Goal: Contribute content

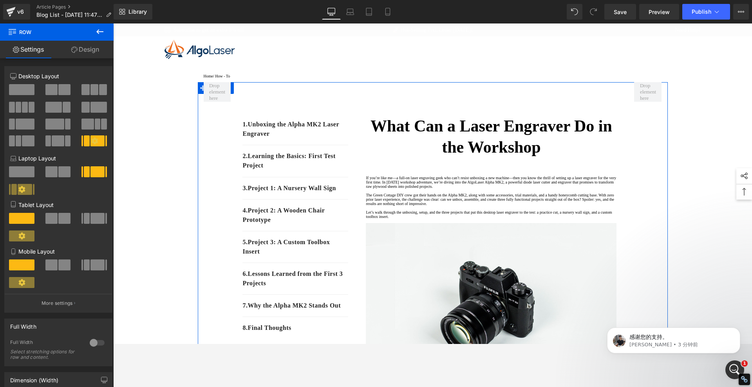
scroll to position [245, 0]
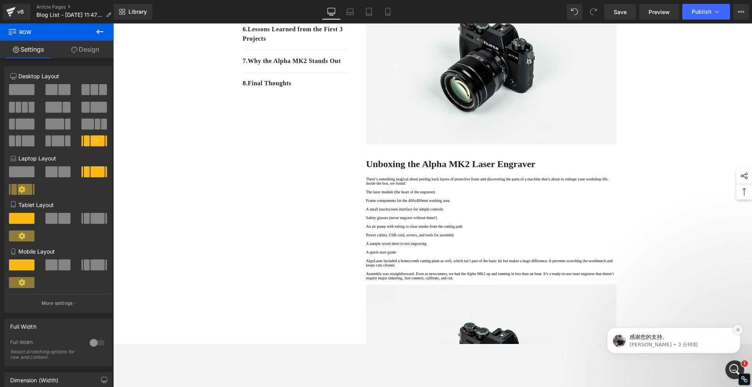
click at [668, 332] on button "Dismiss notification" at bounding box center [738, 330] width 10 height 10
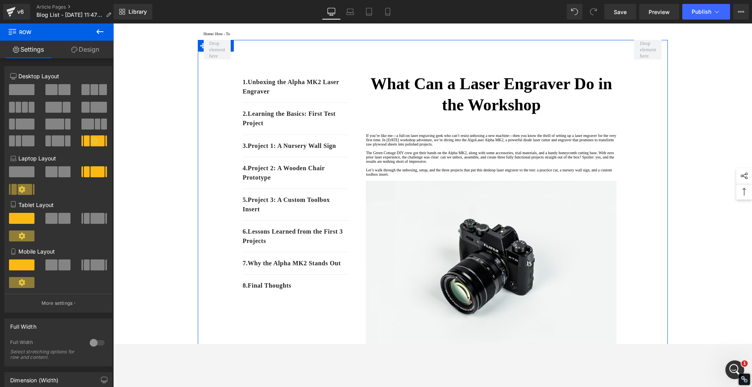
scroll to position [0, 0]
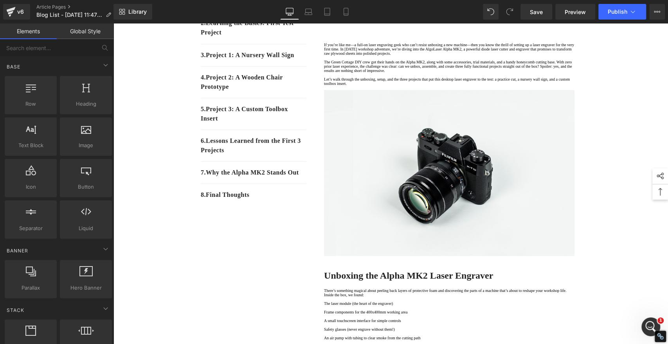
scroll to position [87, 0]
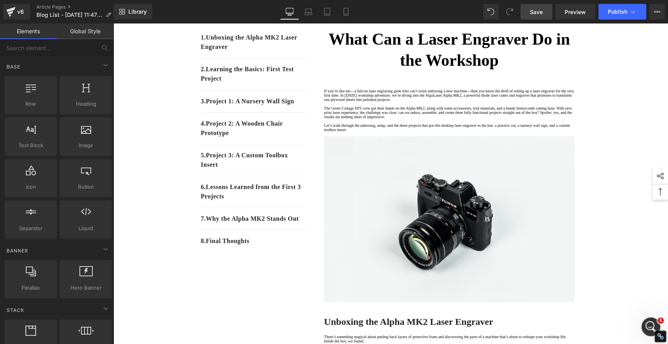
click at [530, 10] on span "Save" at bounding box center [536, 12] width 13 height 8
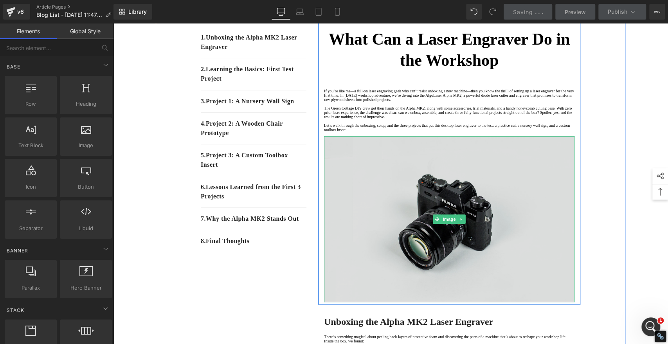
scroll to position [0, 0]
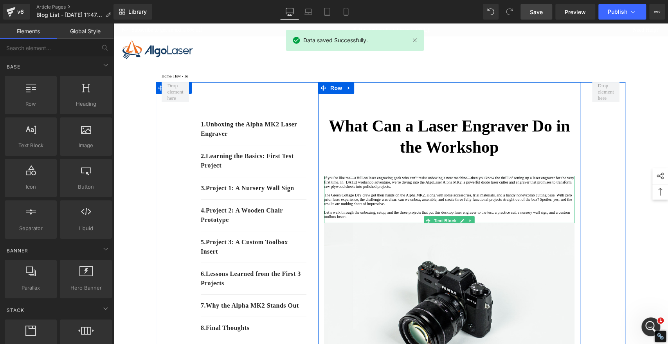
click at [338, 182] on p "If you’re like me—a full-on laser engraving geek who can’t resist unboxing a ne…" at bounding box center [449, 182] width 251 height 13
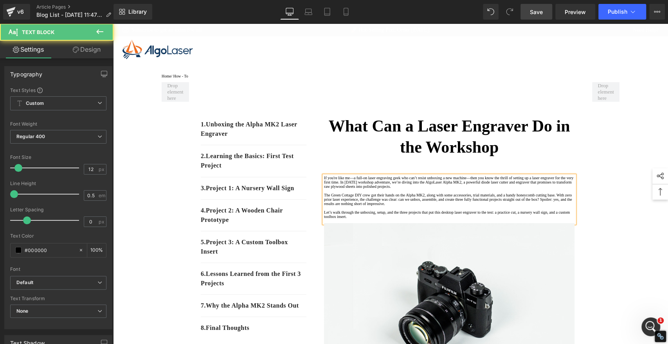
click at [447, 183] on p "If you're like me—a full-on laser engraving geek who can’t resist unboxing a ne…" at bounding box center [449, 182] width 251 height 13
click at [455, 189] on p "If you're like me—a full-on laser engraving geek who can't resist unboxing a ne…" at bounding box center [449, 182] width 251 height 13
click at [513, 189] on p "If you're like me—a full-on laser engraving geek who can't resist unboxing a ne…" at bounding box center [449, 182] width 251 height 13
click at [332, 219] on p "Let’s walk through the unboxing, setup, and the three projects that put this de…" at bounding box center [449, 214] width 251 height 9
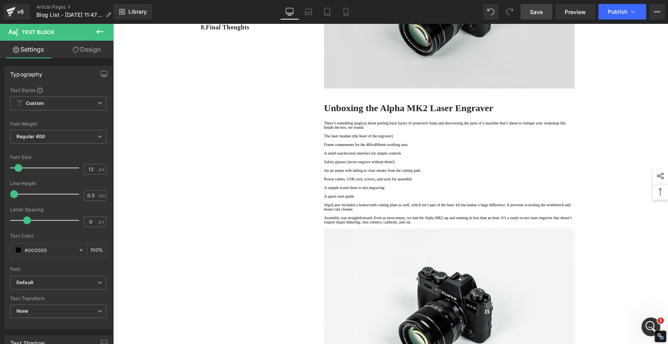
scroll to position [304, 0]
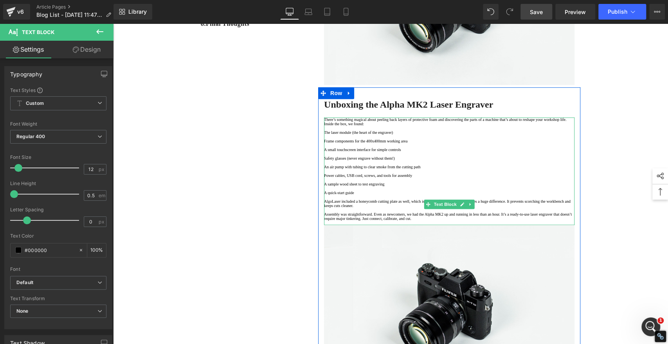
click at [338, 126] on p "There’s something magical about peeling back layers of protective foam and disc…" at bounding box center [449, 121] width 251 height 9
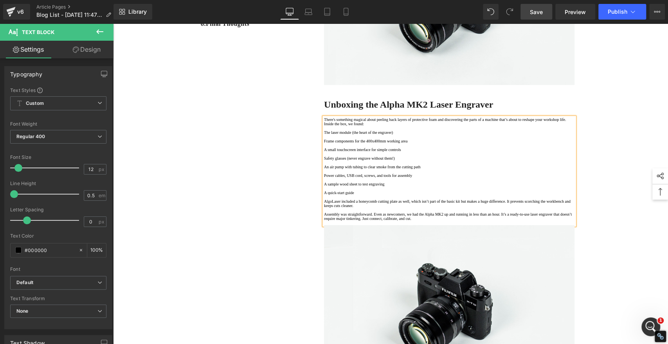
click at [334, 126] on p "There's something magical about peeling back layers of protective foam and disc…" at bounding box center [449, 121] width 251 height 9
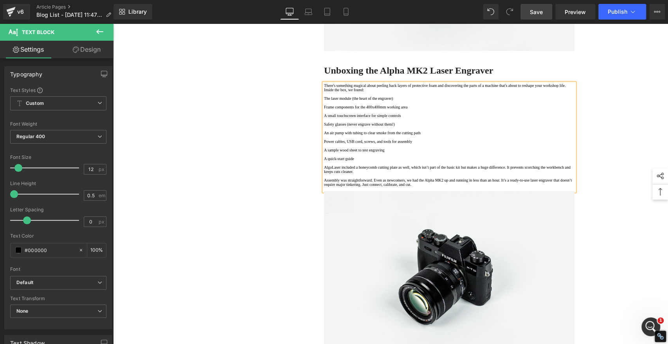
scroll to position [392, 0]
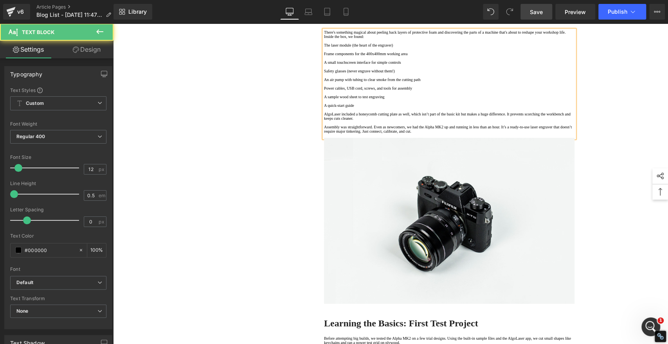
click at [466, 121] on p "AlgoLaser included a honeycomb cutting plate as well, which isn’t part of the b…" at bounding box center [449, 116] width 251 height 9
click at [328, 134] on p "Assembly was straightforward. Even as newcomers, we had the Alpha MK2 up and ru…" at bounding box center [449, 129] width 251 height 9
click at [413, 134] on p "Assembly was straightforward. Even as newcomers, we had the Alpha MK2 up and ru…" at bounding box center [449, 129] width 251 height 9
click at [480, 134] on p "Assembly was straightforward. Even as newcomers, we had the Alpha MK2 up and ru…" at bounding box center [449, 129] width 251 height 9
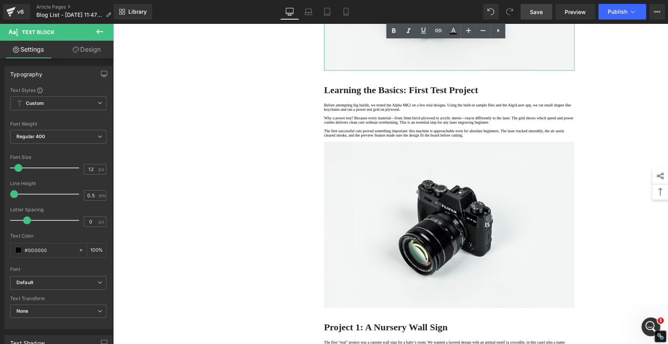
scroll to position [652, 0]
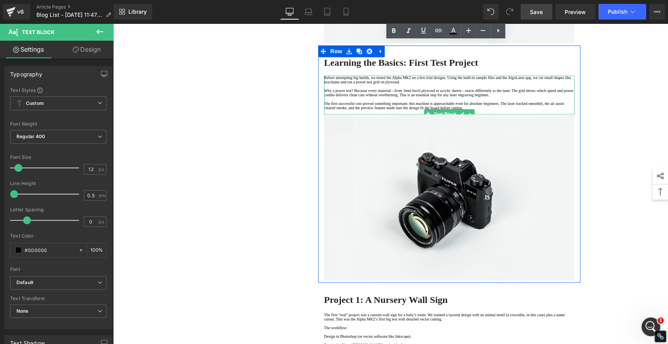
click at [430, 97] on p "Why a power test? Because every material—from 3mm birch plywood to acrylic shee…" at bounding box center [449, 92] width 251 height 9
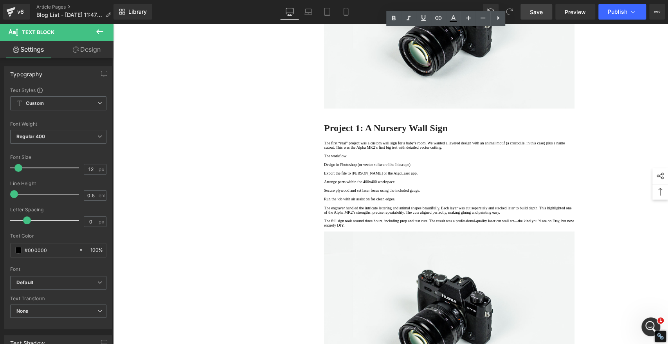
scroll to position [870, 0]
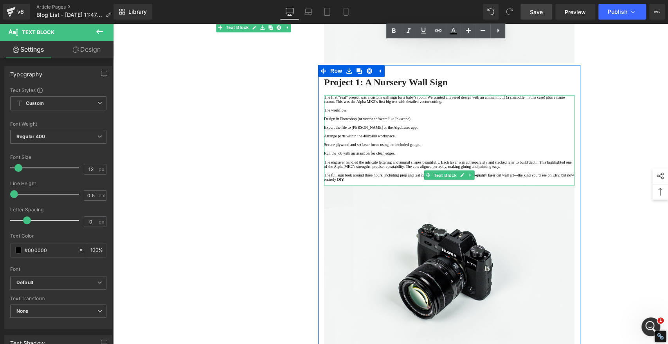
click at [343, 104] on p "The first “real” project was a custom wall sign for a baby’s room. We wanted a …" at bounding box center [449, 99] width 251 height 9
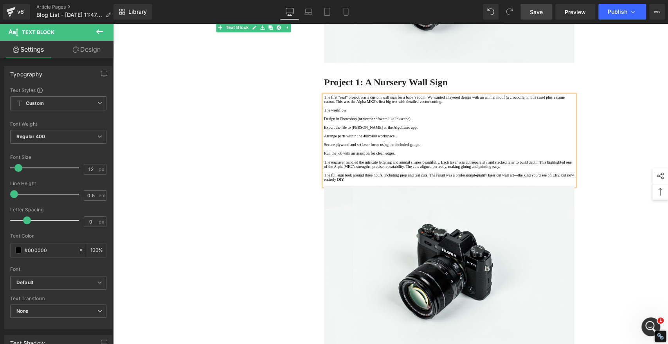
click at [354, 104] on p "The first "real” project was a custom wall sign for a baby’s room. We wanted a …" at bounding box center [449, 99] width 251 height 9
click at [447, 104] on p "The first "real" project was a custom wall sign for a baby’s room. We wanted a …" at bounding box center [449, 99] width 251 height 9
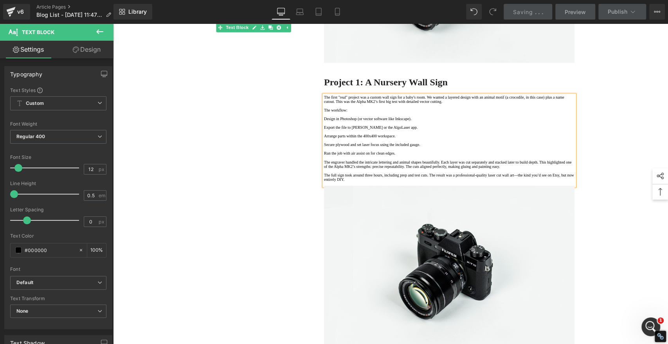
click at [475, 104] on p "The first "real" project was a custom wall sign for a baby's room. We wanted a …" at bounding box center [449, 99] width 251 height 9
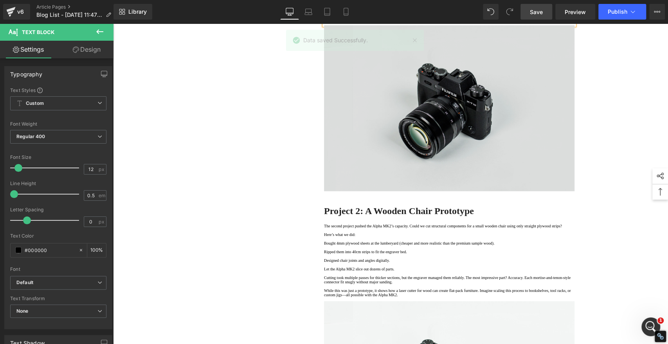
scroll to position [1044, 0]
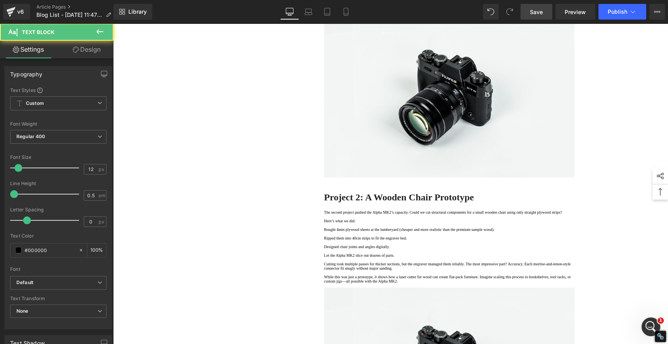
click at [372, 7] on p "The full sign took around three hours, including prep and test cuts. The result…" at bounding box center [449, 3] width 251 height 9
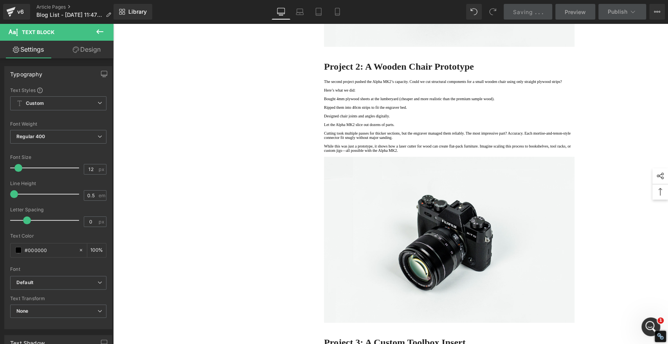
scroll to position [1305, 0]
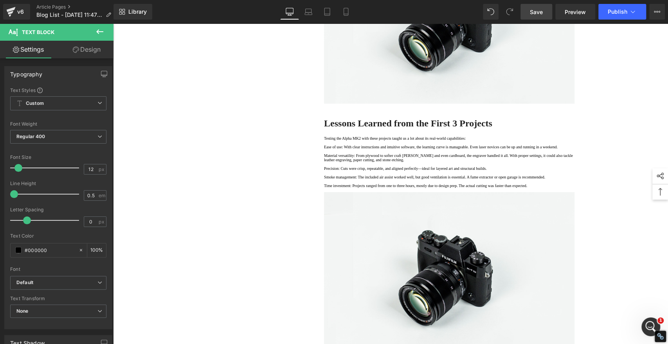
scroll to position [1653, 0]
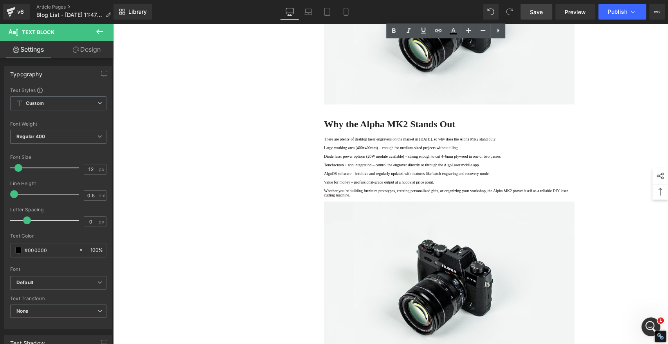
scroll to position [1958, 0]
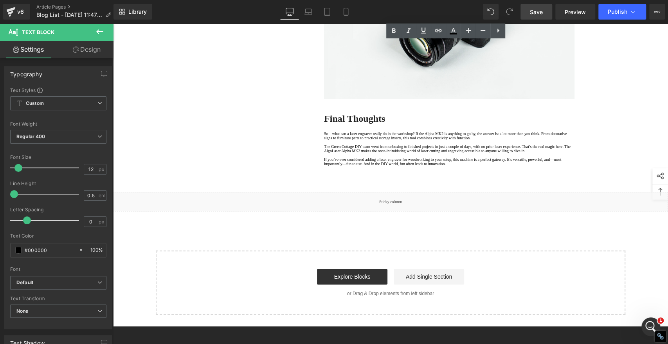
scroll to position [2262, 0]
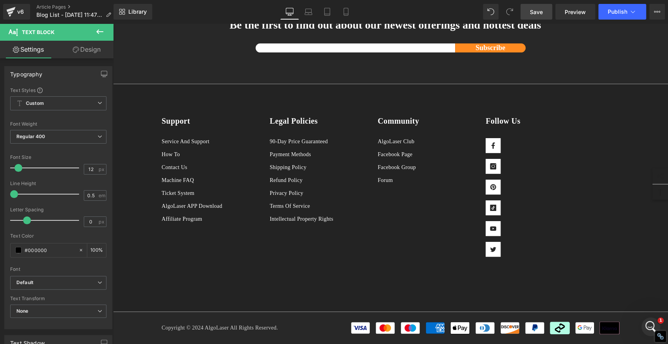
scroll to position [2567, 0]
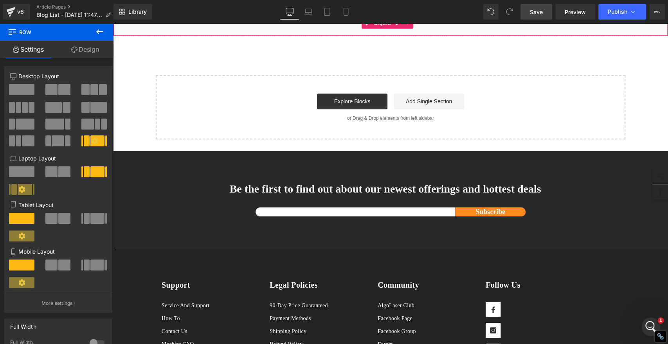
scroll to position [2350, 0]
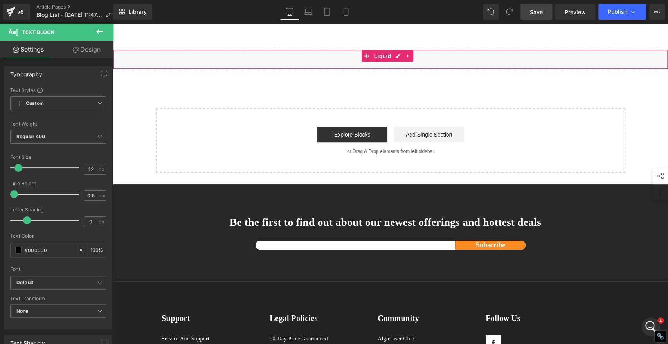
scroll to position [2132, 0]
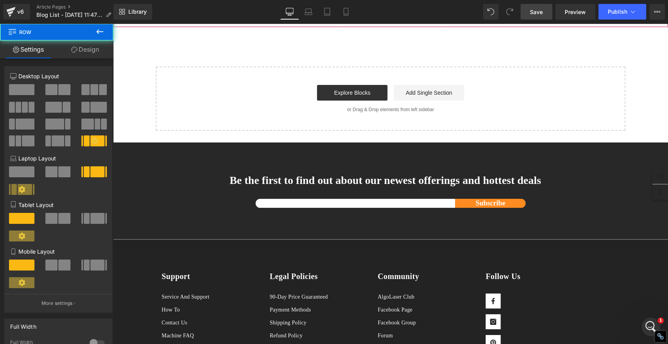
scroll to position [1914, 0]
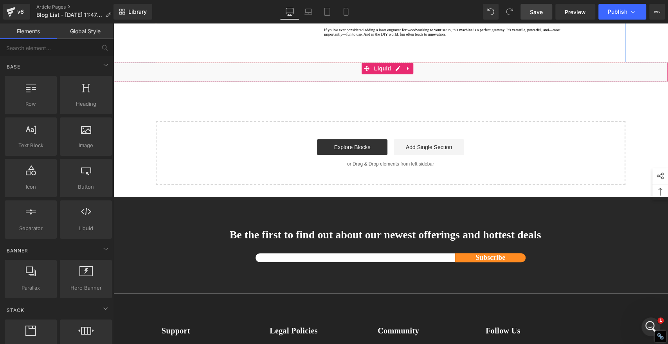
scroll to position [1784, 0]
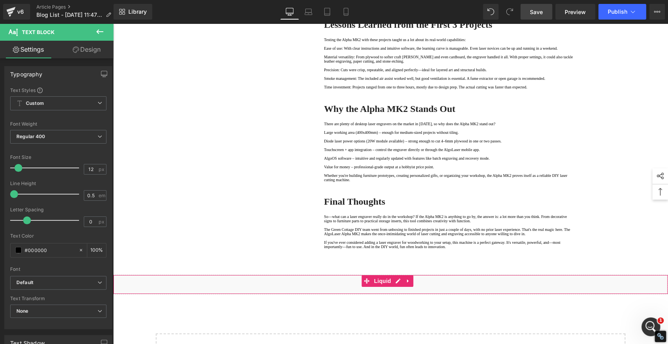
scroll to position [1566, 0]
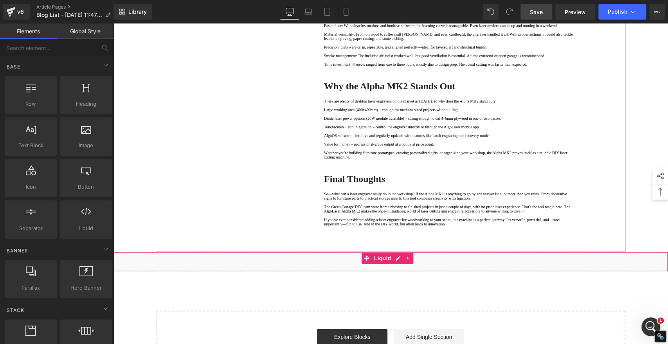
scroll to position [1436, 0]
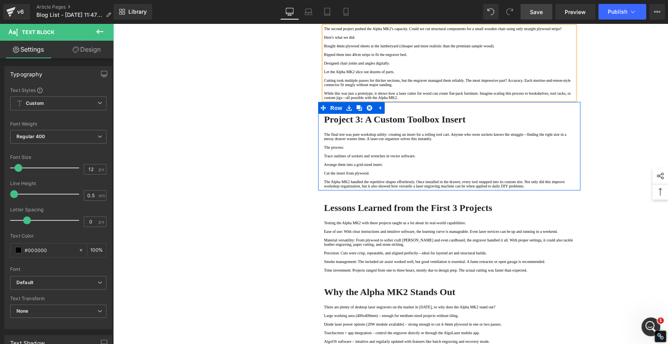
scroll to position [1218, 0]
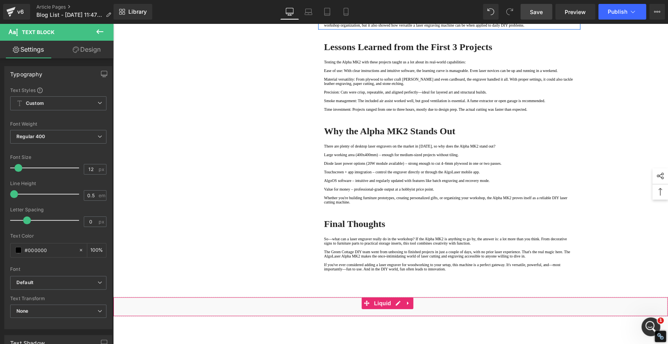
scroll to position [1044, 0]
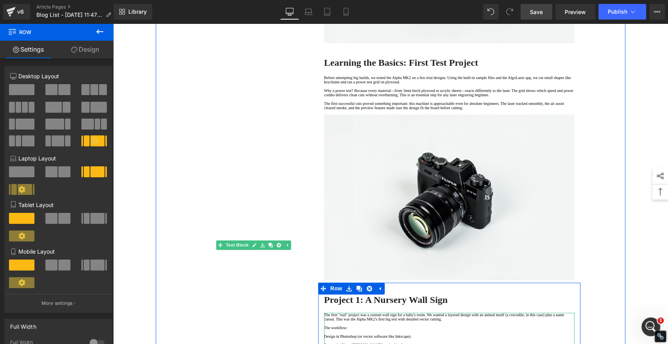
scroll to position [783, 0]
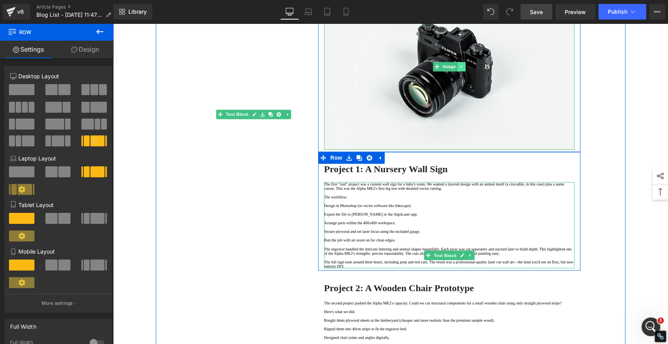
click at [461, 68] on icon at bounding box center [461, 66] width 1 height 3
click at [464, 69] on icon at bounding box center [466, 66] width 4 height 4
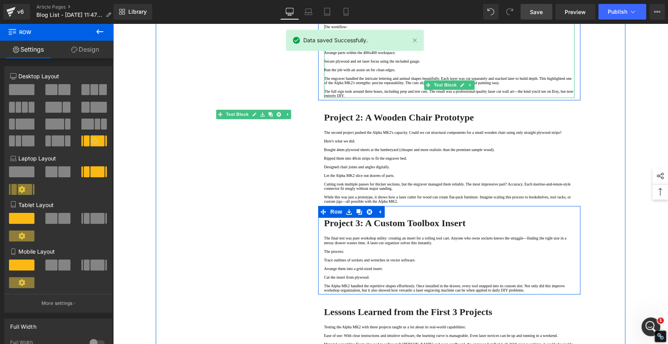
click at [527, 59] on p at bounding box center [449, 57] width 251 height 4
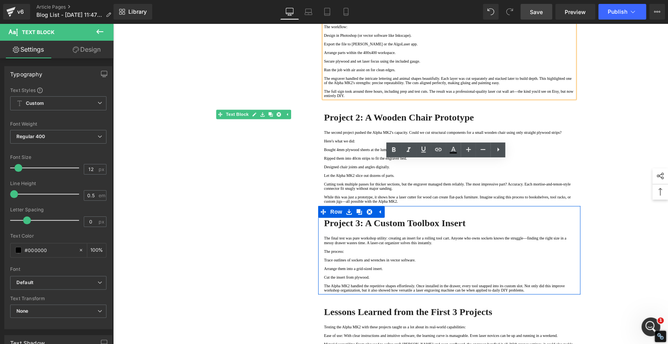
scroll to position [696, 0]
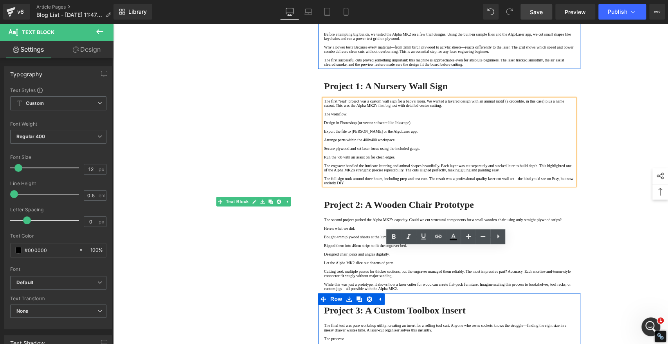
click at [609, 200] on div "1. Unboxing the Alpha MK2 Laser Engraver Text Block 2. Learning the Basics: Fir…" at bounding box center [391, 17] width 470 height 1263
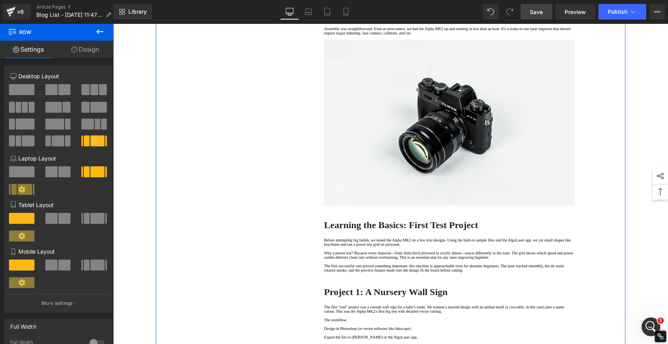
scroll to position [522, 0]
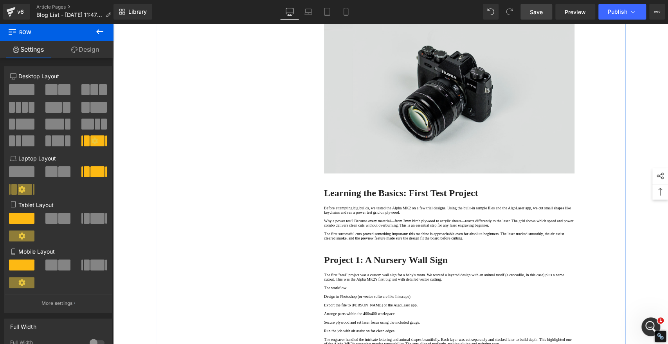
click at [396, 173] on img at bounding box center [449, 90] width 251 height 166
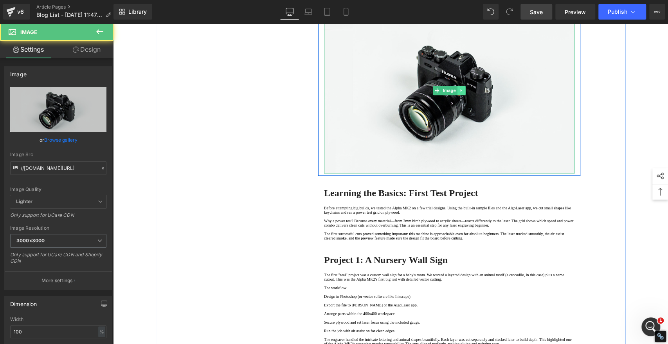
click at [460, 93] on icon at bounding box center [462, 90] width 4 height 5
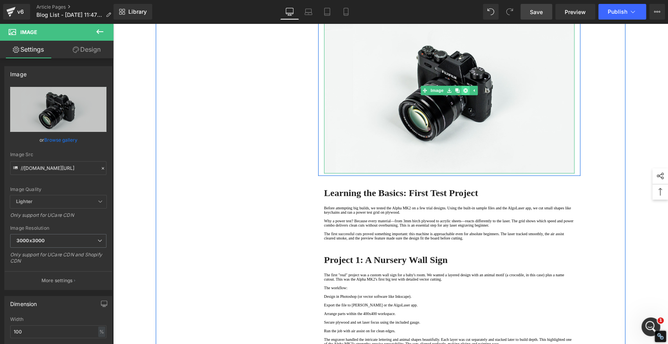
click at [464, 92] on icon at bounding box center [466, 90] width 4 height 4
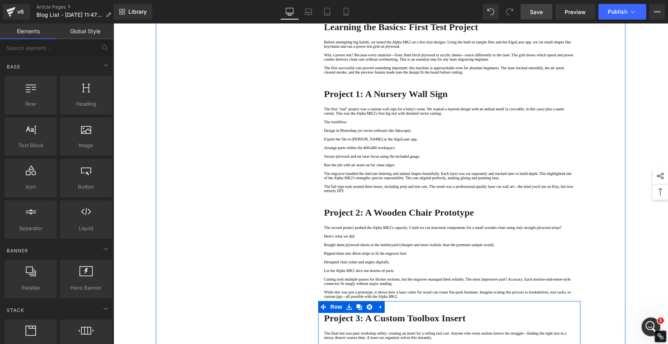
click at [334, 7] on p at bounding box center [449, 5] width 251 height 4
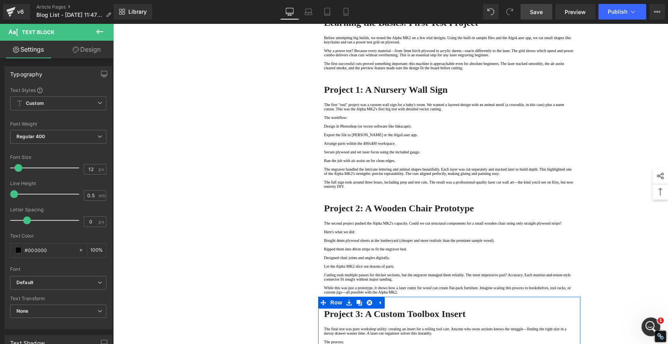
click at [258, 104] on div "1. Unboxing the Alpha MK2 Laser Engraver Text Block 2. Learning the Basics: Fir…" at bounding box center [391, 106] width 470 height 1093
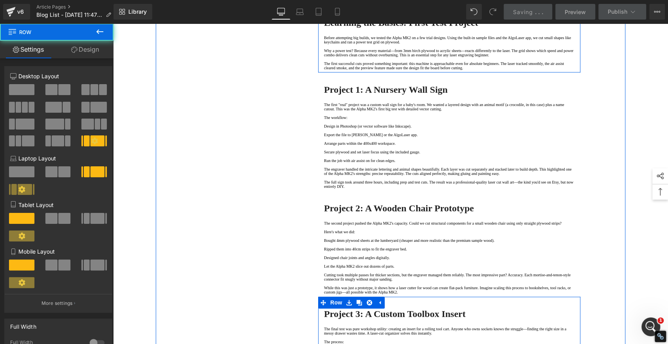
click at [249, 172] on div "1. Unboxing the Alpha MK2 Laser Engraver Text Block 2. Learning the Basics: Fir…" at bounding box center [391, 106] width 470 height 1093
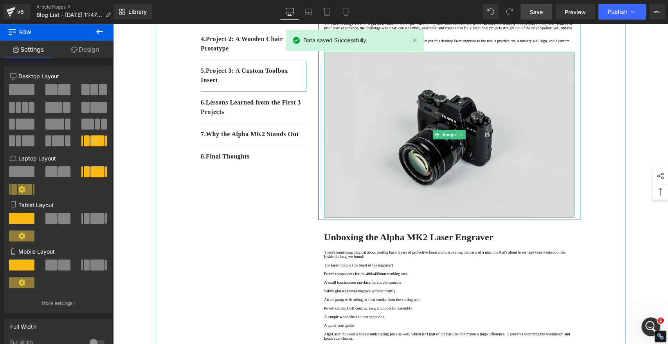
scroll to position [174, 0]
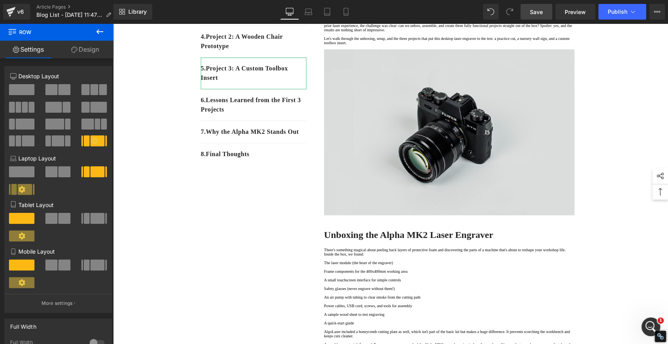
click at [440, 134] on img at bounding box center [449, 132] width 251 height 166
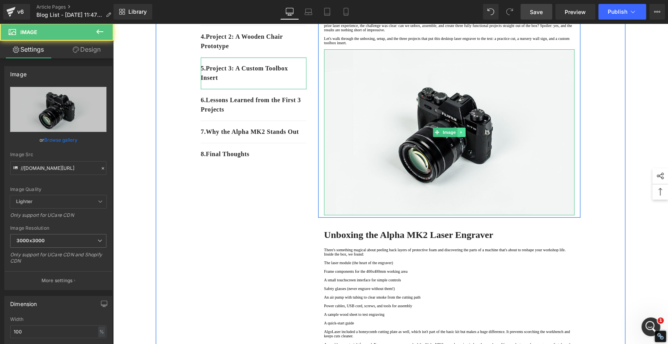
click at [460, 135] on icon at bounding box center [462, 132] width 4 height 5
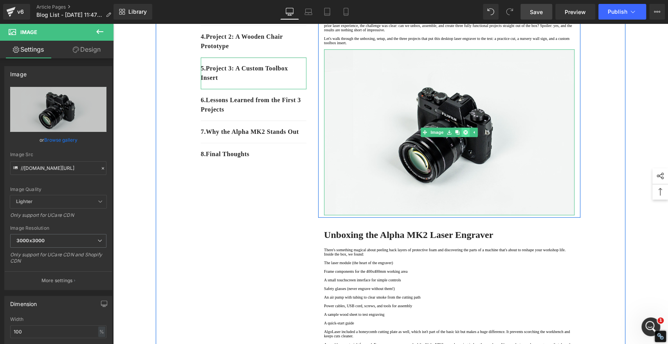
click at [464, 134] on icon at bounding box center [466, 132] width 4 height 4
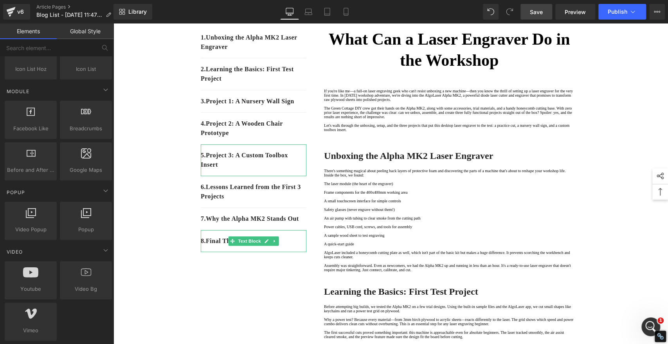
scroll to position [392, 0]
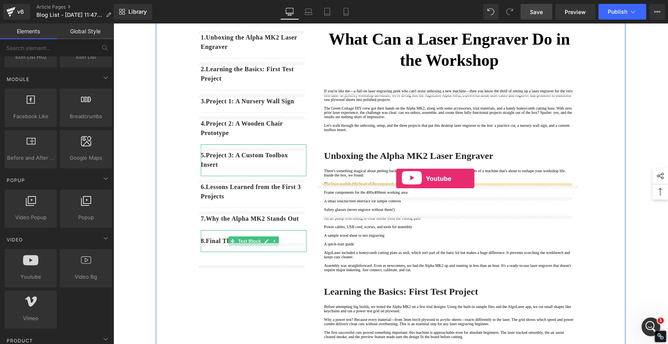
drag, startPoint x: 143, startPoint y: 295, endPoint x: 396, endPoint y: 179, distance: 278.8
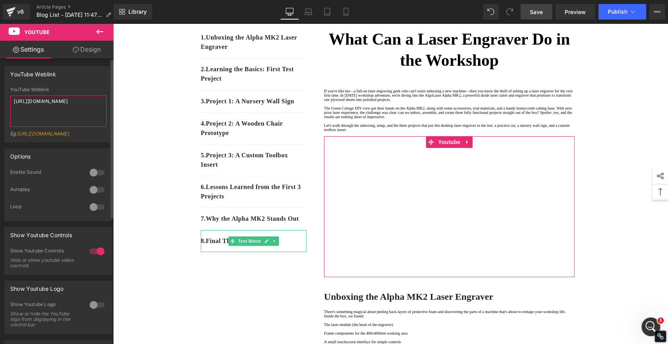
click at [69, 110] on textarea "https://www.youtube.com/watch?v=OQBlWco72c4" at bounding box center [58, 111] width 96 height 31
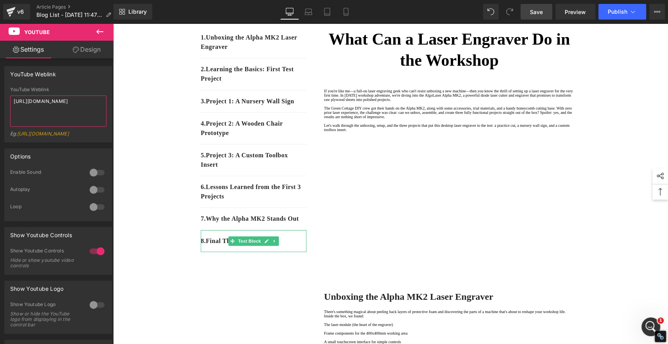
type textarea "https://www.youtube.com/watch?v=Z2bbe463DJA"
click at [536, 13] on span "Save" at bounding box center [536, 12] width 13 height 8
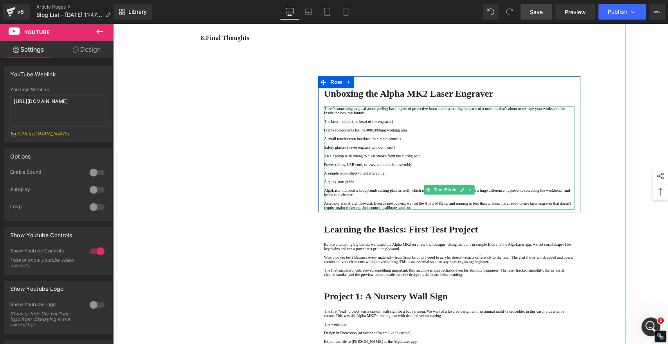
scroll to position [304, 0]
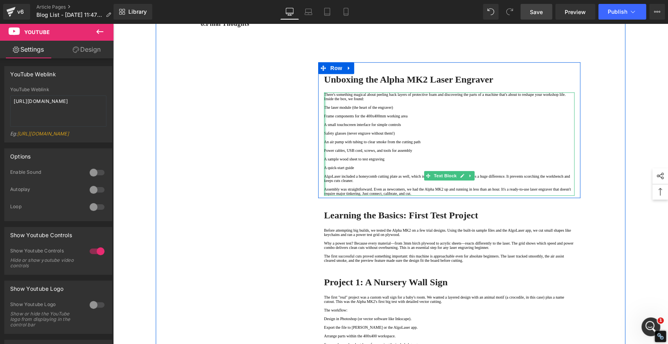
click at [324, 165] on div at bounding box center [325, 143] width 2 height 103
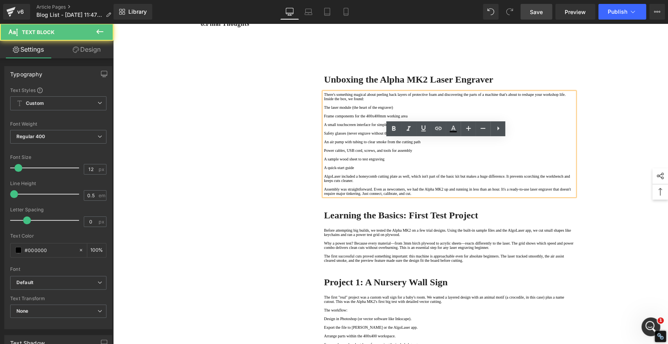
click at [324, 110] on p "The laser module (the heart of the engraver)" at bounding box center [449, 107] width 251 height 4
click at [327, 110] on p "· The laser module (the heart of the engraver)" at bounding box center [449, 107] width 251 height 4
click at [324, 110] on p "· The laser module (the heart of the engraver)" at bounding box center [449, 107] width 251 height 4
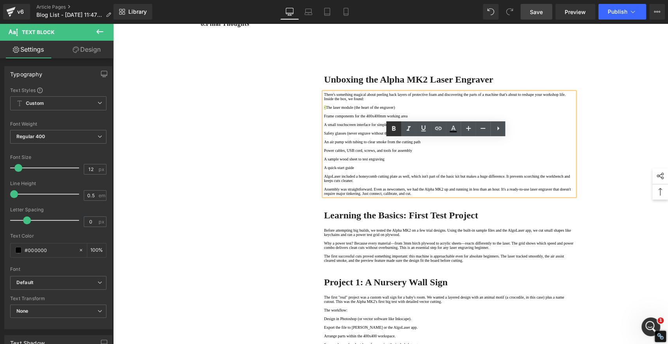
click at [394, 131] on icon at bounding box center [393, 128] width 9 height 9
click at [327, 110] on p "· The laser module (the heart of the engraver)" at bounding box center [449, 107] width 251 height 4
drag, startPoint x: 358, startPoint y: 203, endPoint x: 354, endPoint y: 195, distance: 8.6
click at [358, 135] on p "Safety glasses (never engrave without them!)" at bounding box center [449, 133] width 251 height 4
drag, startPoint x: 329, startPoint y: 164, endPoint x: 321, endPoint y: 164, distance: 7.8
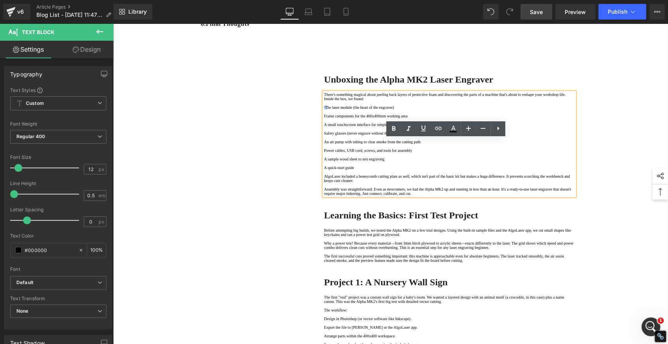
click at [324, 110] on p "· The laser module (the heart of the engraver)" at bounding box center [449, 107] width 251 height 4
click at [325, 110] on strong "·" at bounding box center [324, 107] width 1 height 4
copy strong "·"
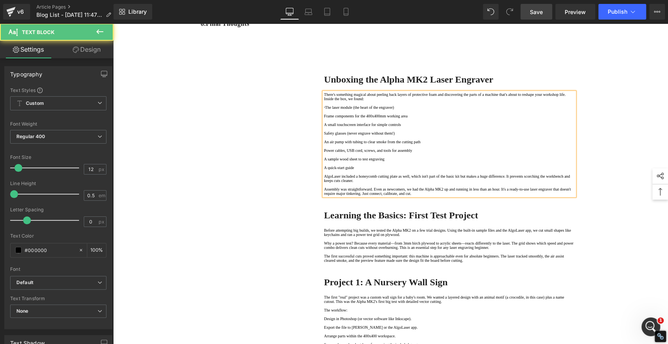
click at [324, 118] on p "Frame components for the 400x400mm working area" at bounding box center [449, 116] width 251 height 4
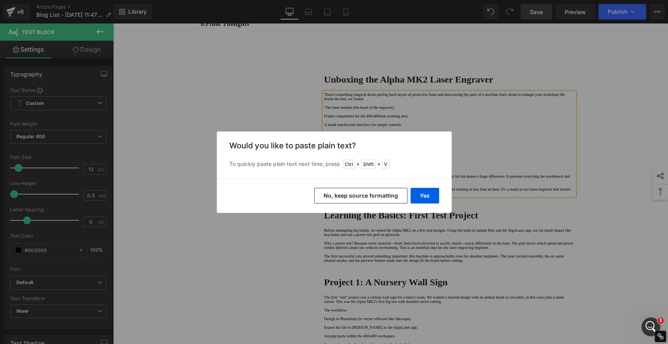
drag, startPoint x: 390, startPoint y: 196, endPoint x: 221, endPoint y: 173, distance: 170.7
click at [390, 196] on button "No, keep source formatting" at bounding box center [360, 196] width 93 height 16
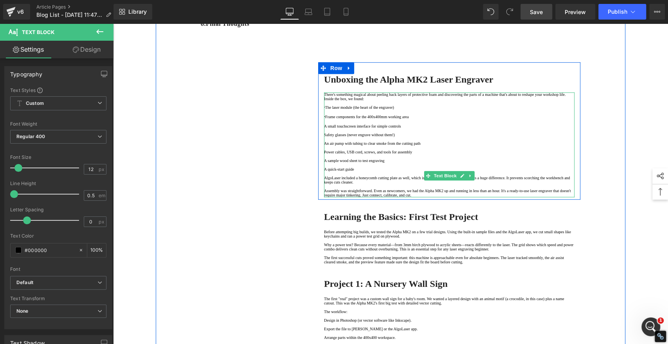
click at [324, 128] on p "A small touchscreen interface for simple controls" at bounding box center [449, 126] width 251 height 4
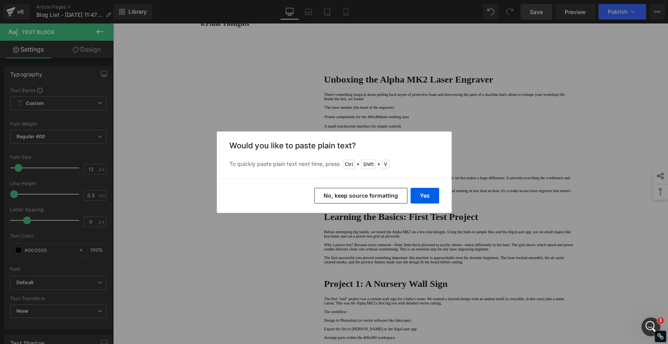
click at [357, 195] on button "No, keep source formatting" at bounding box center [360, 196] width 93 height 16
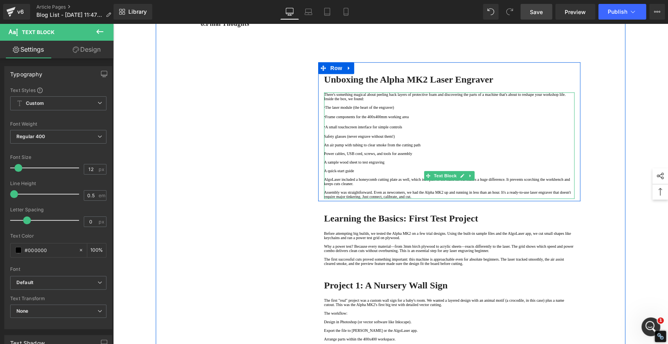
click at [324, 139] on p "Safety glasses (never engrave without them!)" at bounding box center [449, 136] width 251 height 4
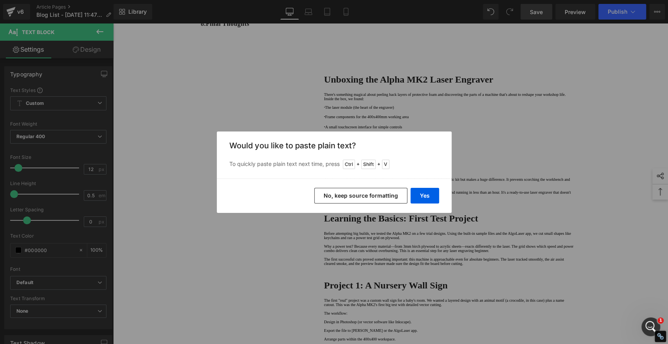
click at [344, 196] on button "No, keep source formatting" at bounding box center [360, 196] width 93 height 16
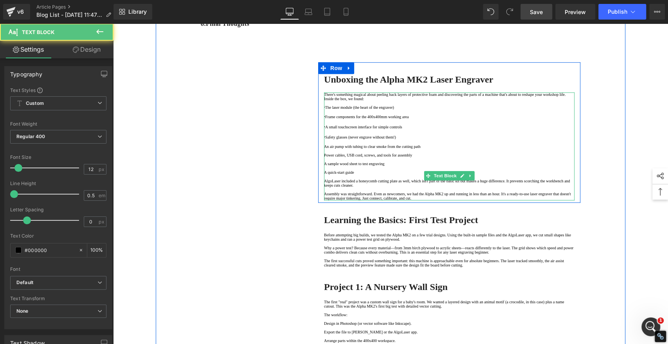
click at [324, 149] on p "An air pump with tubing to clear smoke from the cutting path" at bounding box center [449, 146] width 251 height 4
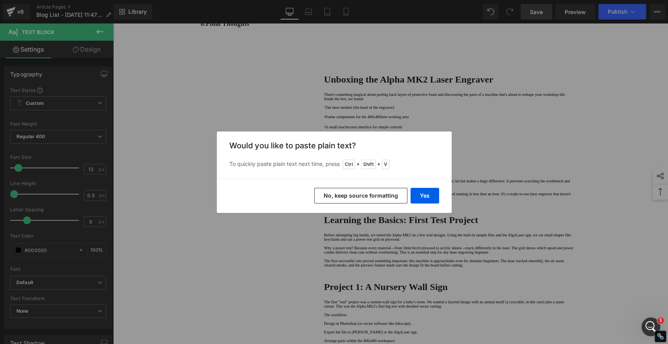
click at [349, 196] on button "No, keep source formatting" at bounding box center [360, 196] width 93 height 16
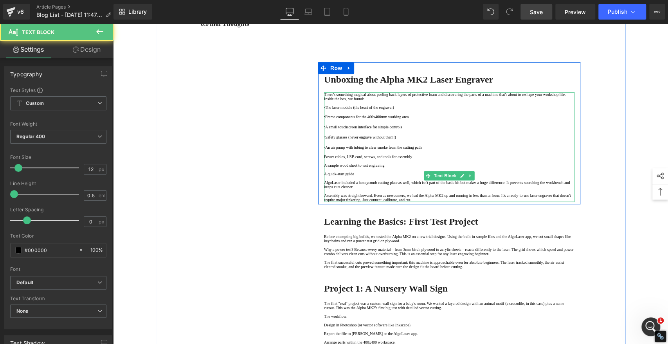
click at [324, 159] on p "Power cables, USB cord, screws, and tools for assembly" at bounding box center [449, 157] width 251 height 4
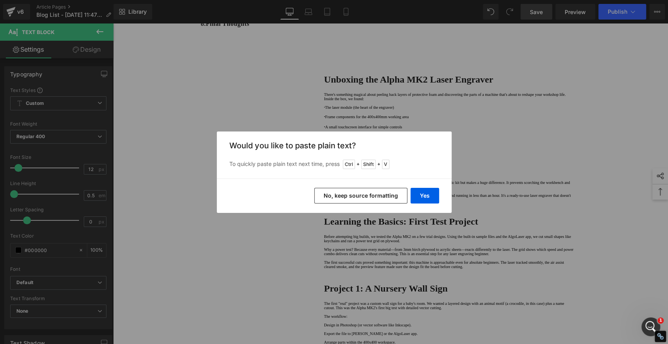
click at [342, 195] on button "No, keep source formatting" at bounding box center [360, 196] width 93 height 16
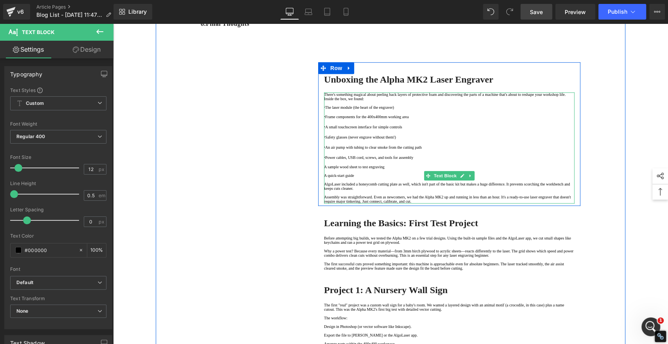
click at [325, 169] on p "A sample wood sheet to test engraving" at bounding box center [449, 167] width 251 height 4
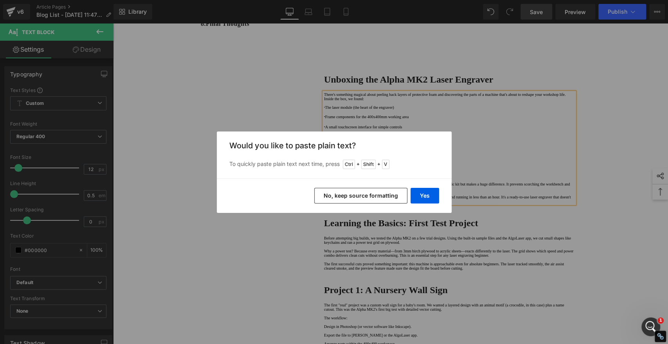
click at [346, 200] on button "No, keep source formatting" at bounding box center [360, 196] width 93 height 16
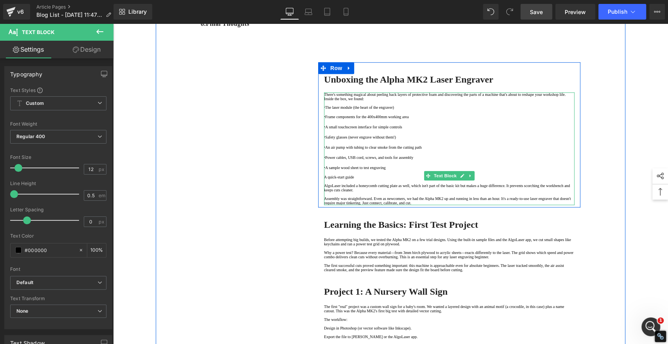
click at [324, 179] on p "A quick-start guide" at bounding box center [449, 177] width 251 height 4
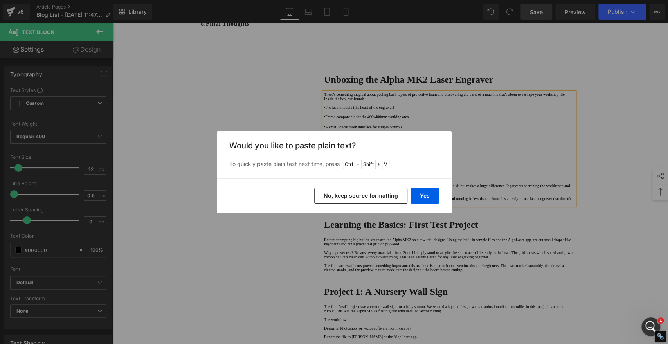
click at [373, 193] on button "No, keep source formatting" at bounding box center [360, 196] width 93 height 16
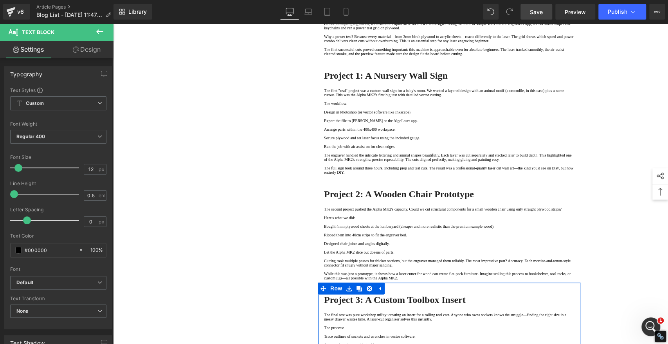
scroll to position [609, 0]
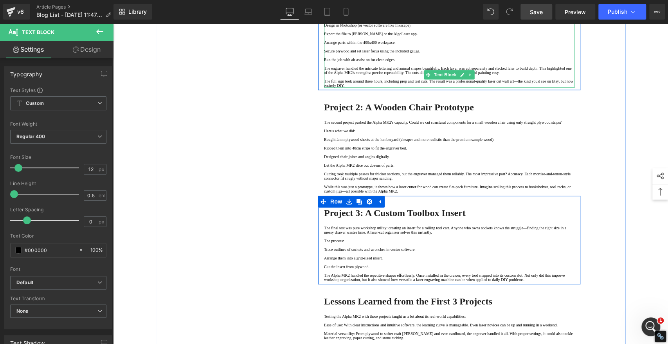
drag, startPoint x: 323, startPoint y: 175, endPoint x: 421, endPoint y: 163, distance: 98.3
click at [324, 27] on p "Design in Photoshop (or vector software like Inkscape)." at bounding box center [449, 25] width 251 height 4
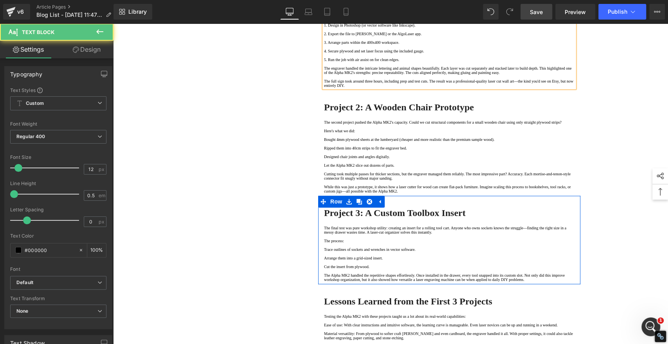
click at [327, 27] on p "1. Design in Photoshop (or vector software like Inkscape)." at bounding box center [449, 25] width 251 height 4
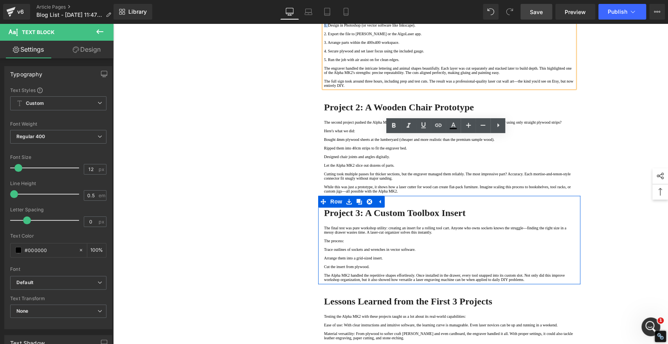
drag, startPoint x: 327, startPoint y: 174, endPoint x: 333, endPoint y: 168, distance: 8.3
click at [324, 27] on p "1. Design in Photoshop (or vector software like Inkscape)." at bounding box center [449, 25] width 251 height 4
click at [392, 127] on icon at bounding box center [394, 125] width 4 height 5
click at [324, 36] on p "2. Export the file to LightBurn or the AlgoLaser app." at bounding box center [449, 34] width 251 height 4
click at [392, 125] on icon at bounding box center [394, 125] width 4 height 5
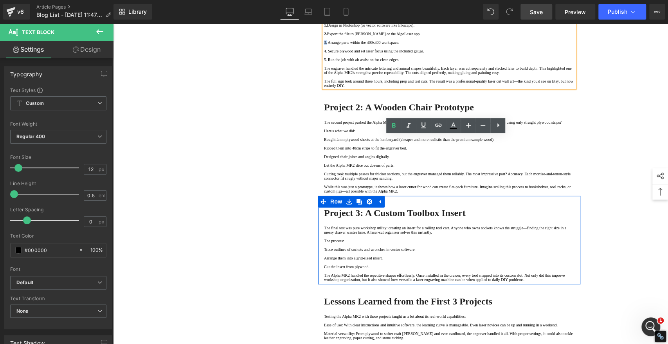
click at [324, 45] on p "3. Arrange parts within the 400x400 workspace." at bounding box center [449, 42] width 251 height 4
click at [390, 128] on icon at bounding box center [393, 125] width 9 height 9
click at [324, 53] on p "4. Secure plywood and set laser focus using the included gauge." at bounding box center [449, 51] width 251 height 4
click at [394, 128] on icon at bounding box center [393, 125] width 9 height 9
click at [324, 62] on p "5. Run the job with air assist on for clean edges." at bounding box center [449, 60] width 251 height 4
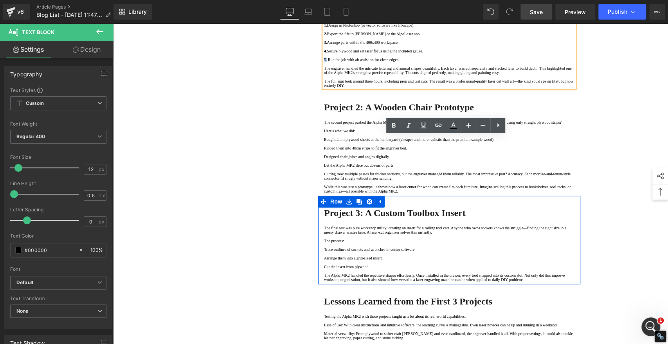
drag, startPoint x: 325, startPoint y: 231, endPoint x: 321, endPoint y: 229, distance: 4.8
click at [324, 62] on p "5. Run the job with air assist on for clean edges." at bounding box center [449, 60] width 251 height 4
click at [392, 126] on icon at bounding box center [393, 125] width 9 height 9
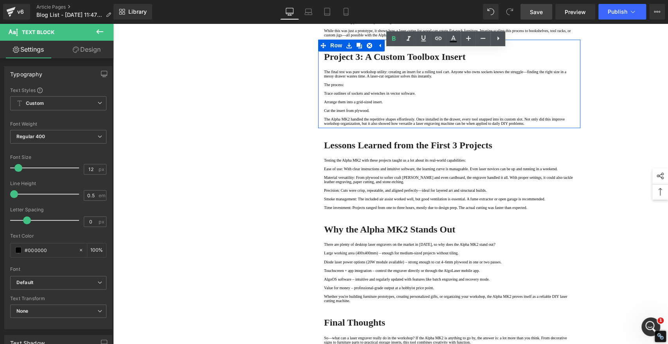
scroll to position [827, 0]
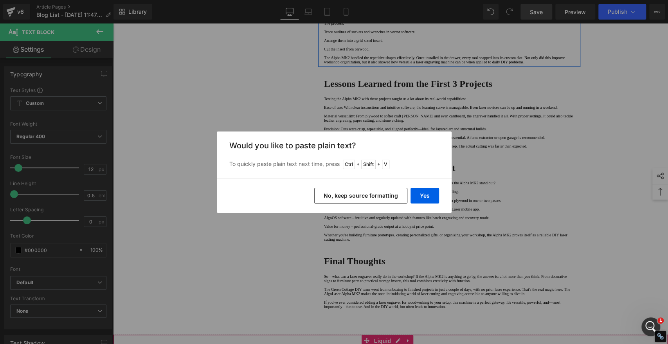
click at [375, 191] on button "No, keep source formatting" at bounding box center [360, 196] width 93 height 16
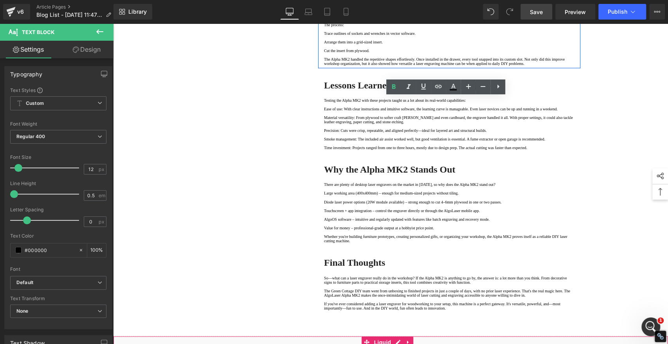
drag, startPoint x: 322, startPoint y: 150, endPoint x: 344, endPoint y: 151, distance: 21.6
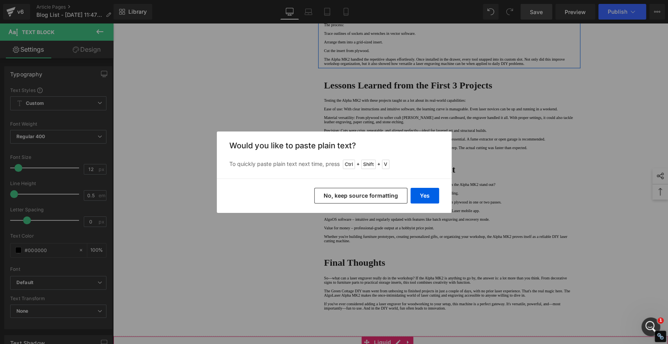
click at [359, 194] on button "No, keep source formatting" at bounding box center [360, 196] width 93 height 16
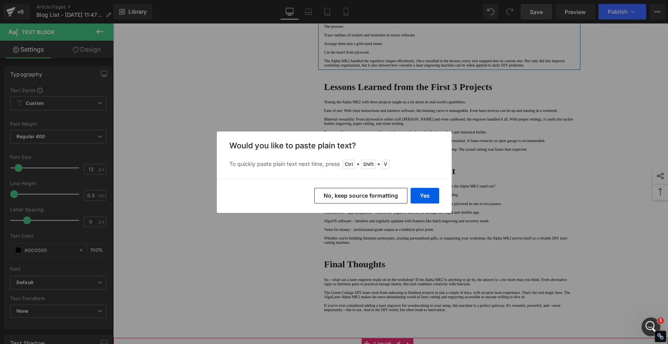
click at [390, 192] on button "No, keep source formatting" at bounding box center [360, 196] width 93 height 16
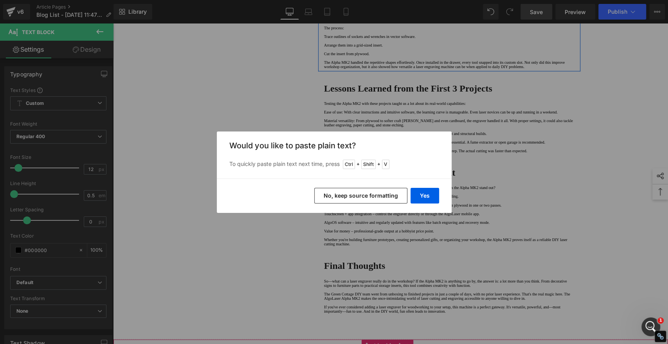
drag, startPoint x: 367, startPoint y: 195, endPoint x: 251, endPoint y: 171, distance: 117.6
click at [367, 195] on button "No, keep source formatting" at bounding box center [360, 196] width 93 height 16
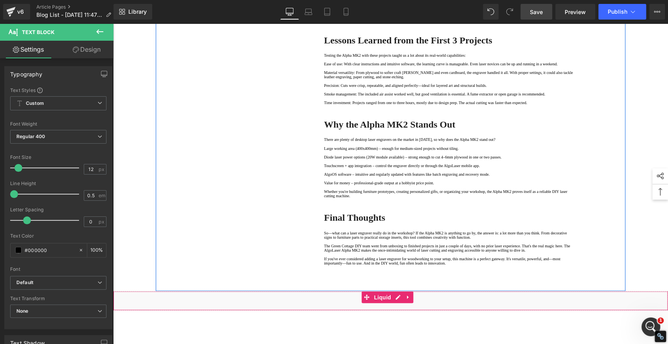
scroll to position [914, 0]
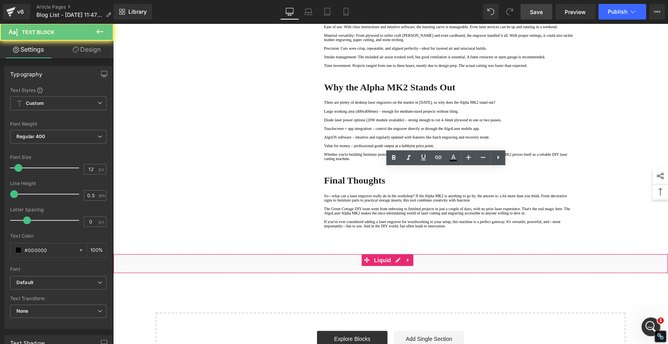
drag, startPoint x: 327, startPoint y: 207, endPoint x: 321, endPoint y: 207, distance: 5.9
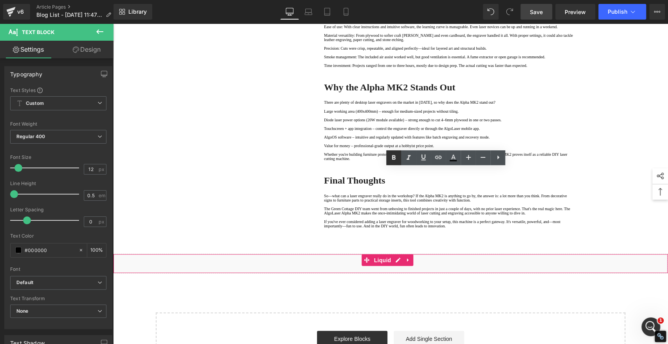
drag, startPoint x: 395, startPoint y: 158, endPoint x: 393, endPoint y: 164, distance: 6.9
click at [395, 158] on icon at bounding box center [394, 157] width 4 height 5
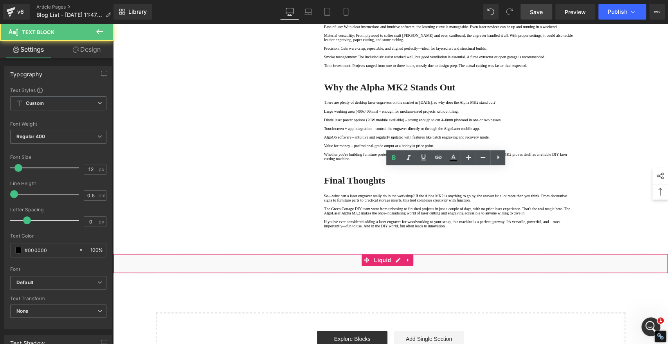
drag, startPoint x: 325, startPoint y: 220, endPoint x: 321, endPoint y: 220, distance: 4.3
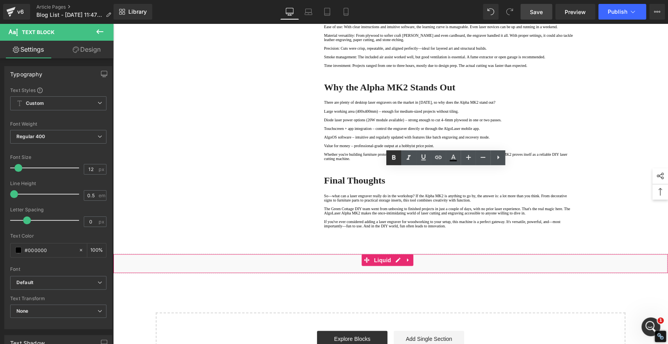
drag, startPoint x: 392, startPoint y: 156, endPoint x: 390, endPoint y: 162, distance: 6.5
click at [392, 156] on icon at bounding box center [393, 157] width 9 height 9
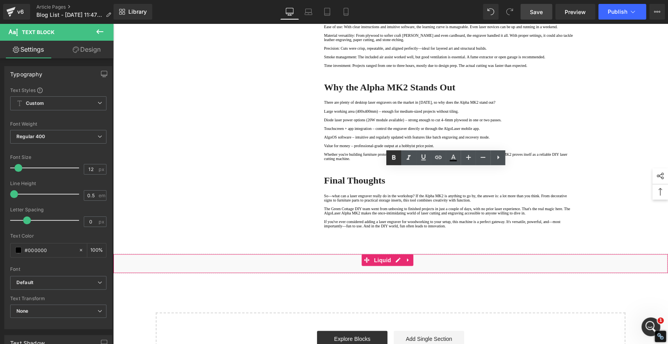
drag, startPoint x: 395, startPoint y: 157, endPoint x: 392, endPoint y: 160, distance: 4.4
click at [395, 157] on icon at bounding box center [394, 157] width 4 height 5
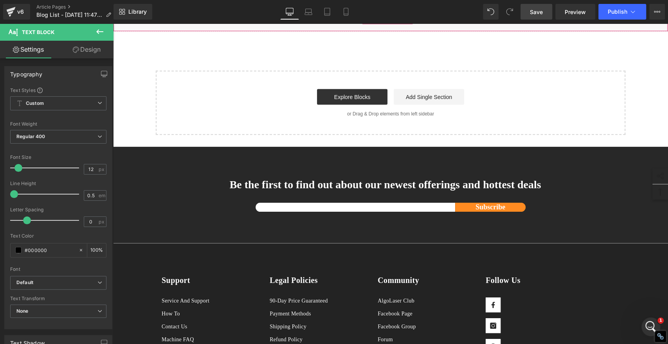
scroll to position [1044, 0]
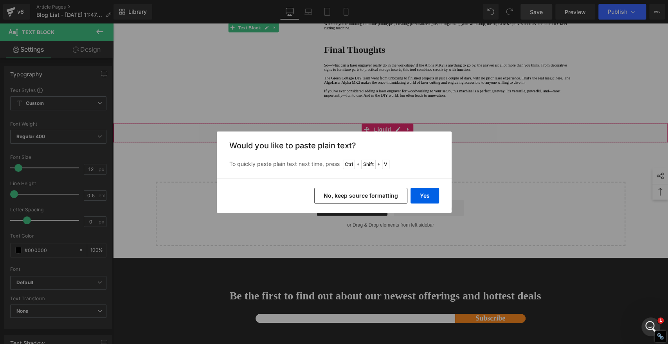
click at [363, 201] on button "No, keep source formatting" at bounding box center [360, 196] width 93 height 16
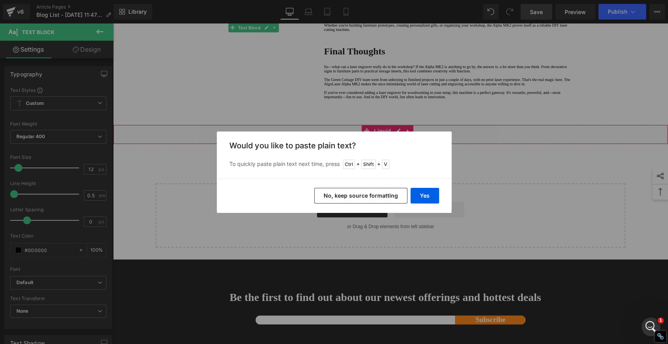
click at [369, 198] on button "No, keep source formatting" at bounding box center [360, 196] width 93 height 16
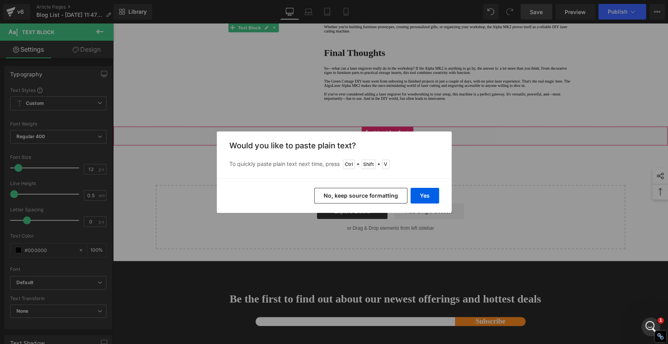
click at [360, 193] on button "No, keep source formatting" at bounding box center [360, 196] width 93 height 16
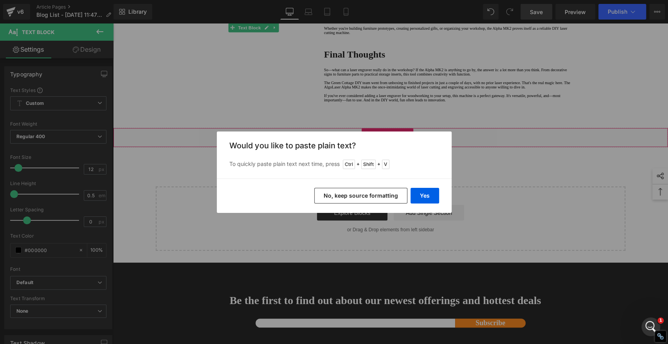
drag, startPoint x: 346, startPoint y: 199, endPoint x: 203, endPoint y: 208, distance: 143.3
click at [346, 199] on button "No, keep source formatting" at bounding box center [360, 196] width 93 height 16
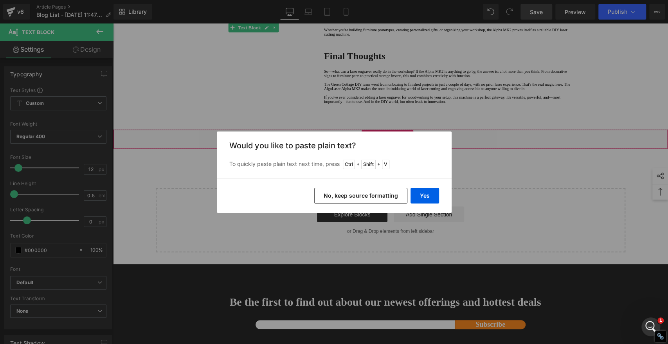
click at [374, 196] on button "No, keep source formatting" at bounding box center [360, 196] width 93 height 16
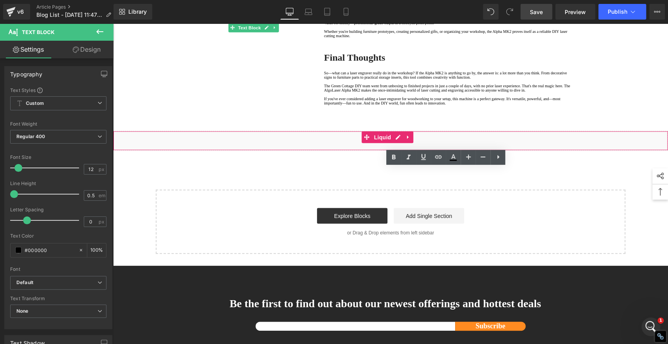
drag, startPoint x: 352, startPoint y: 186, endPoint x: 321, endPoint y: 183, distance: 31.9
click at [391, 157] on icon at bounding box center [393, 157] width 9 height 9
drag, startPoint x: 368, startPoint y: 207, endPoint x: 315, endPoint y: 206, distance: 52.9
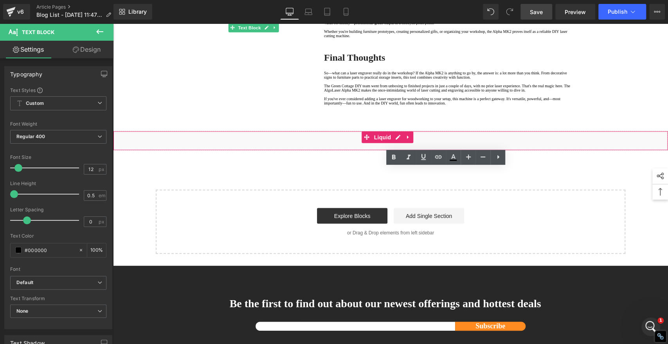
drag, startPoint x: 394, startPoint y: 157, endPoint x: 392, endPoint y: 163, distance: 5.6
click at [394, 157] on icon at bounding box center [393, 157] width 9 height 9
drag, startPoint x: 349, startPoint y: 228, endPoint x: 323, endPoint y: 227, distance: 25.9
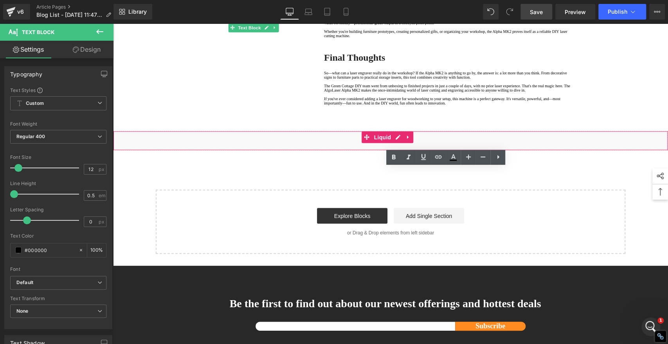
click at [392, 158] on icon at bounding box center [394, 157] width 4 height 5
drag, startPoint x: 350, startPoint y: 240, endPoint x: 397, endPoint y: 238, distance: 46.6
drag, startPoint x: 374, startPoint y: 242, endPoint x: 311, endPoint y: 244, distance: 62.3
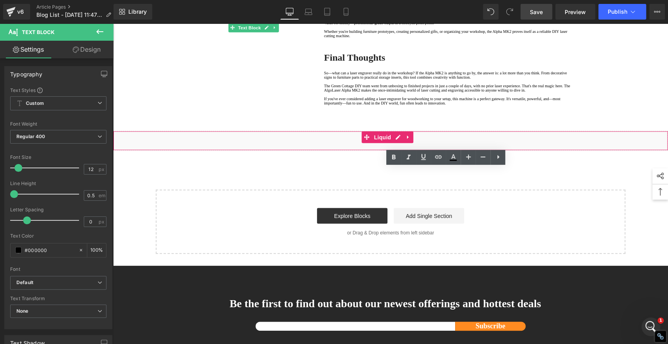
click at [394, 157] on icon at bounding box center [394, 157] width 4 height 5
drag, startPoint x: 365, startPoint y: 262, endPoint x: 312, endPoint y: 262, distance: 53.3
click at [394, 158] on icon at bounding box center [393, 157] width 9 height 9
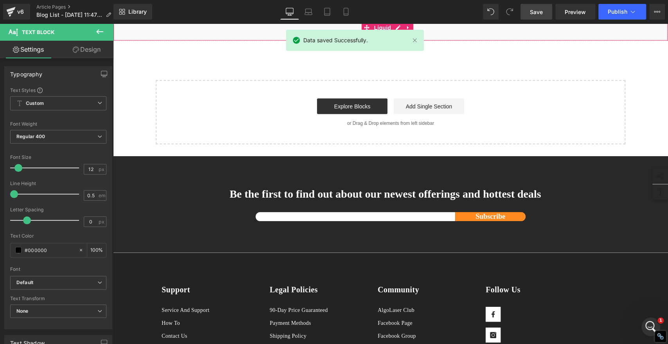
scroll to position [1175, 0]
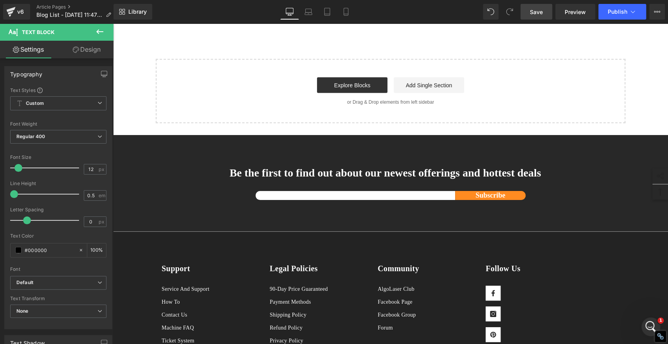
drag, startPoint x: 322, startPoint y: 192, endPoint x: 324, endPoint y: 196, distance: 4.2
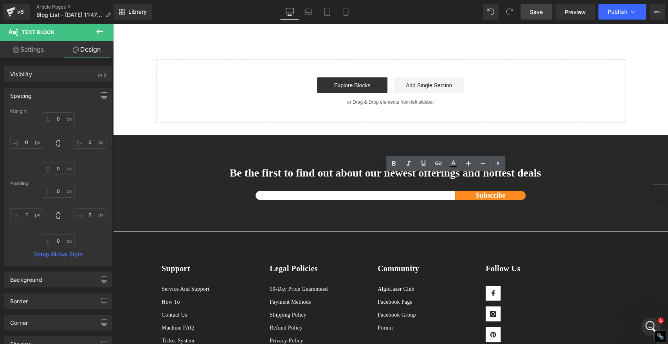
type input "0"
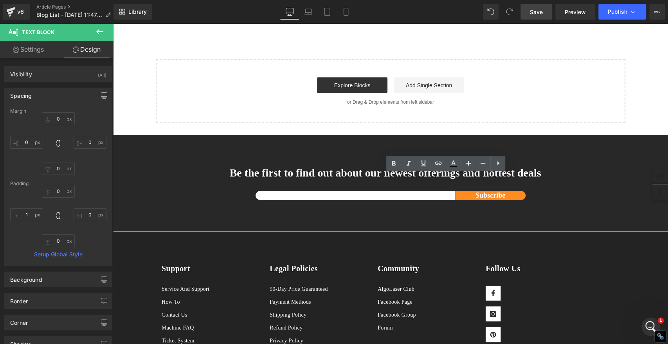
type input "0"
type input "1"
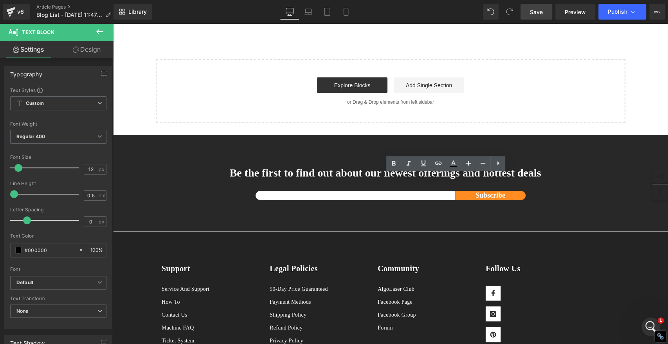
drag, startPoint x: 399, startPoint y: 193, endPoint x: 203, endPoint y: 193, distance: 195.8
click at [392, 164] on icon at bounding box center [393, 163] width 9 height 9
drag, startPoint x: 386, startPoint y: 217, endPoint x: 394, endPoint y: 212, distance: 9.3
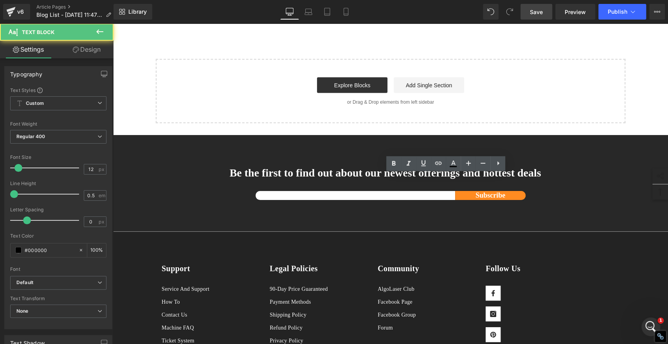
drag, startPoint x: 435, startPoint y: 206, endPoint x: 322, endPoint y: 204, distance: 113.6
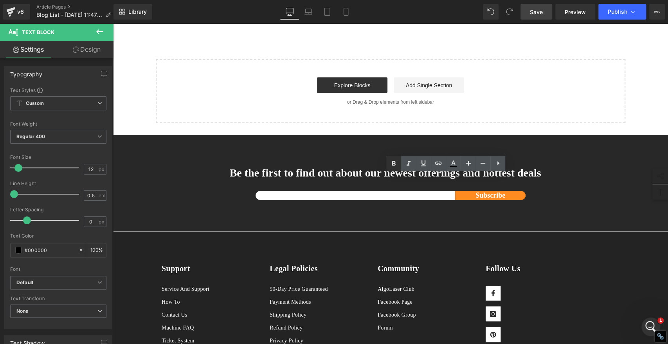
drag, startPoint x: 394, startPoint y: 165, endPoint x: 395, endPoint y: 170, distance: 4.8
click at [394, 165] on icon at bounding box center [394, 163] width 4 height 5
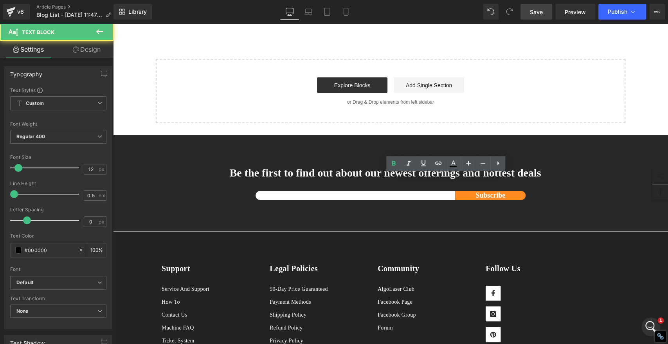
drag, startPoint x: 392, startPoint y: 226, endPoint x: 321, endPoint y: 226, distance: 70.5
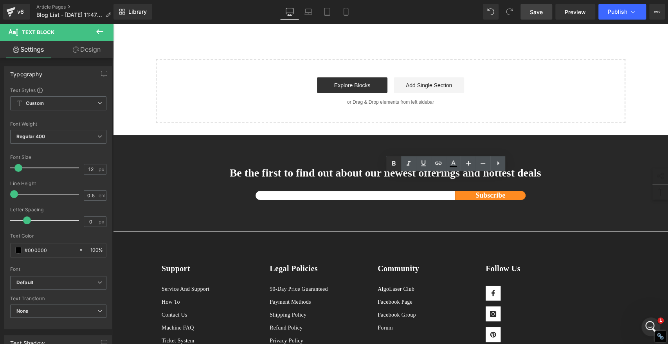
click at [395, 164] on icon at bounding box center [393, 163] width 9 height 9
drag, startPoint x: 362, startPoint y: 241, endPoint x: 318, endPoint y: 239, distance: 44.3
drag, startPoint x: 393, startPoint y: 162, endPoint x: 392, endPoint y: 170, distance: 8.0
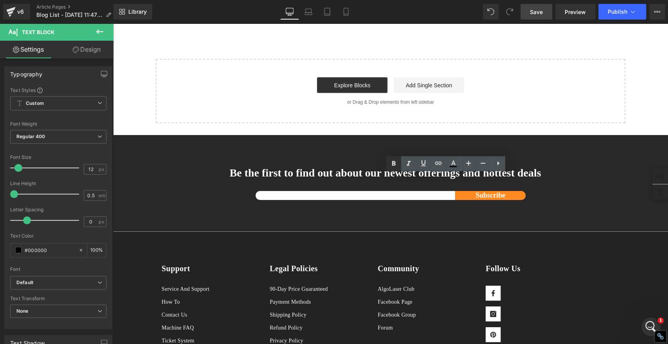
click at [394, 162] on icon at bounding box center [393, 163] width 9 height 9
drag, startPoint x: 362, startPoint y: 256, endPoint x: 311, endPoint y: 254, distance: 50.6
drag, startPoint x: 275, startPoint y: 149, endPoint x: 394, endPoint y: 160, distance: 120.0
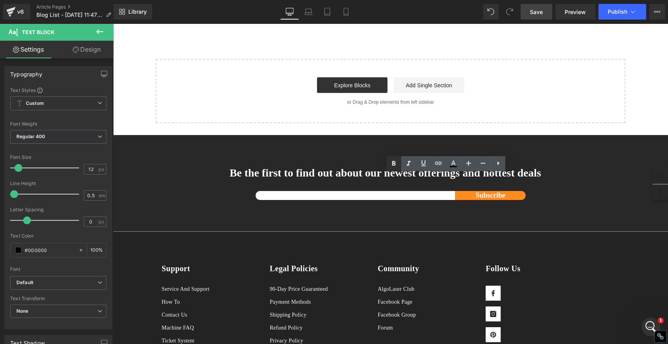
click at [394, 160] on icon at bounding box center [393, 163] width 9 height 9
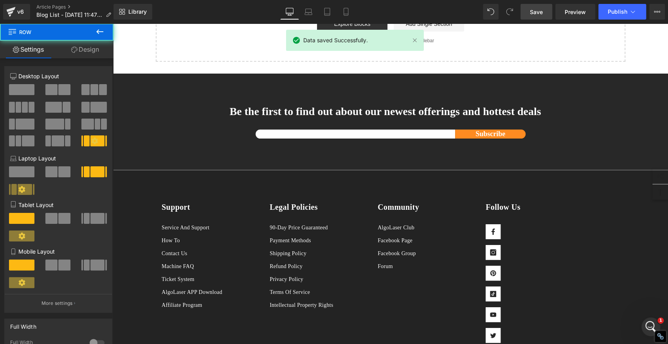
scroll to position [1349, 0]
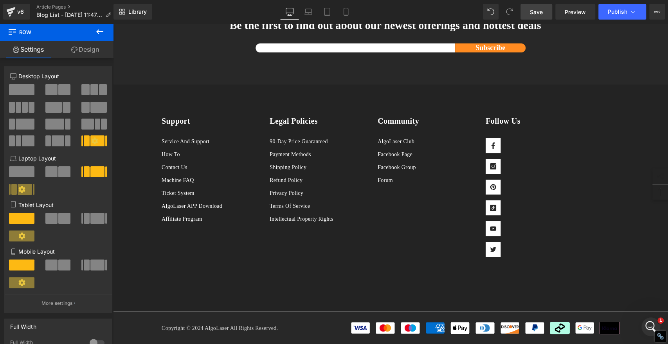
click at [536, 12] on span "Save" at bounding box center [536, 12] width 13 height 8
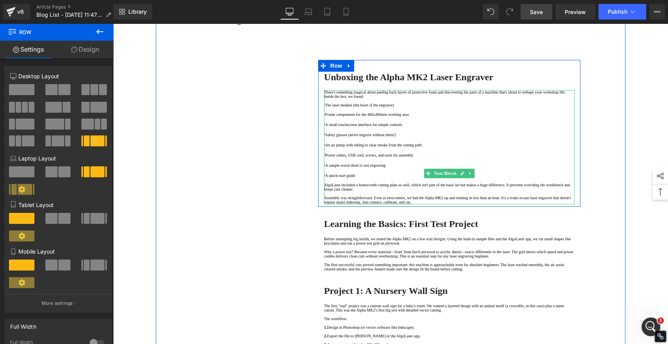
scroll to position [348, 0]
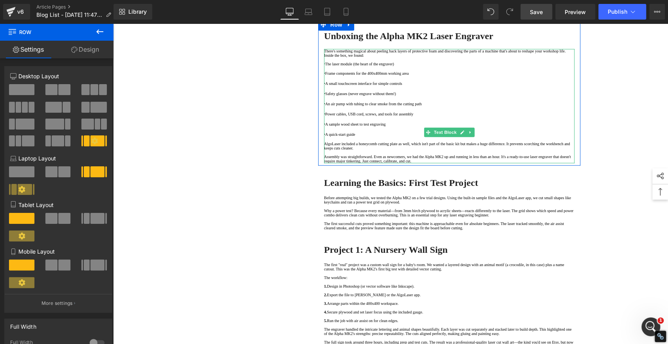
click at [97, 31] on icon at bounding box center [99, 31] width 7 height 5
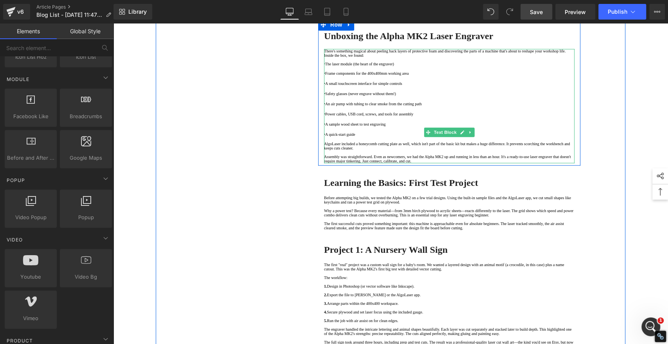
click at [544, 163] on p "Assembly was straightforward. Even as newcomers, we had the Alpha MK2 up and ru…" at bounding box center [449, 159] width 251 height 9
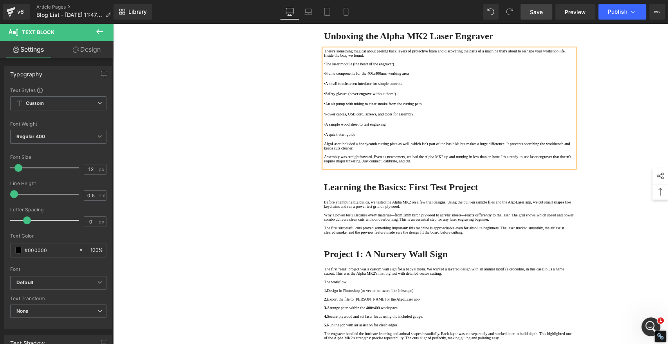
drag, startPoint x: 215, startPoint y: 245, endPoint x: 213, endPoint y: 233, distance: 12.7
click at [215, 245] on div "1. Unboxing the Alpha MK2 Laser Engraver Text Block 2. Learning the Basics: Fir…" at bounding box center [391, 283] width 470 height 1097
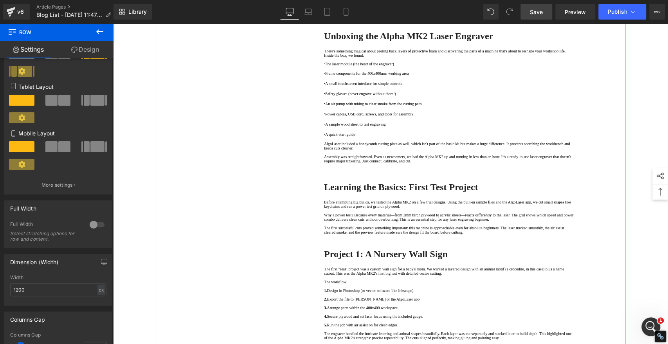
scroll to position [87, 0]
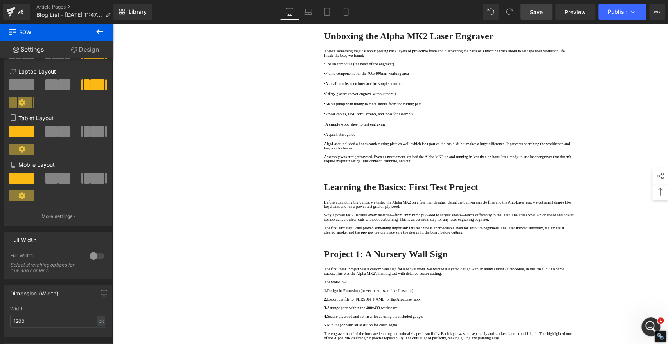
click at [98, 28] on icon at bounding box center [99, 31] width 9 height 9
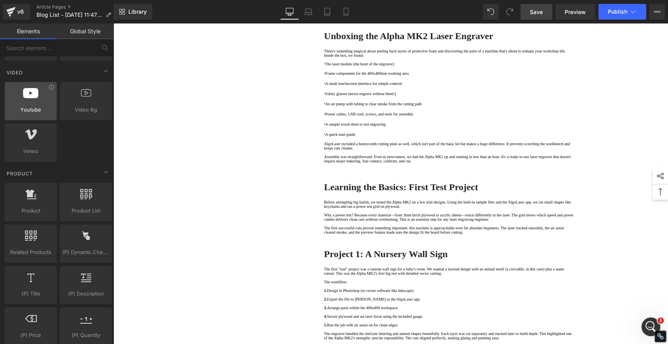
scroll to position [652, 0]
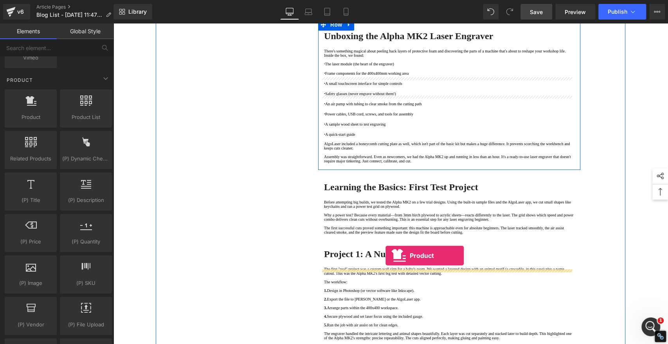
drag, startPoint x: 144, startPoint y: 138, endPoint x: 386, endPoint y: 256, distance: 269.2
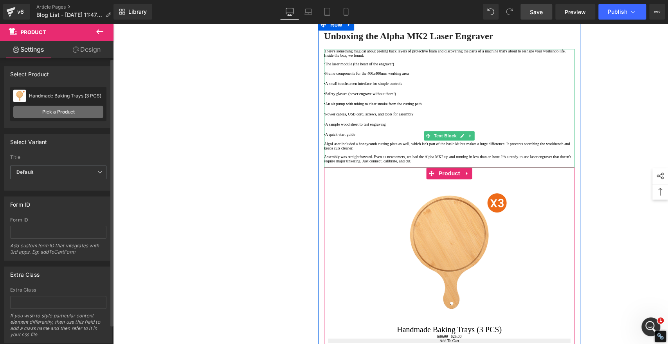
click at [66, 114] on link "Pick a Product" at bounding box center [58, 112] width 90 height 13
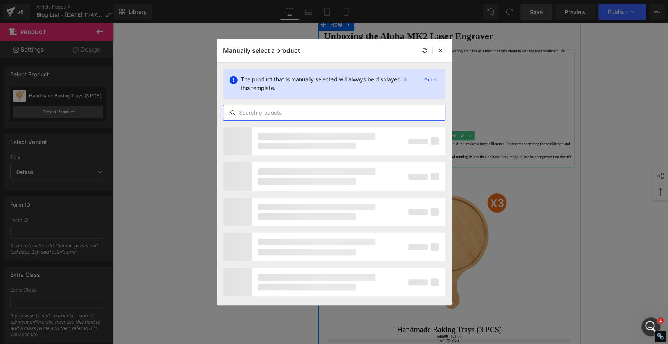
click at [280, 109] on input "text" at bounding box center [335, 112] width 222 height 9
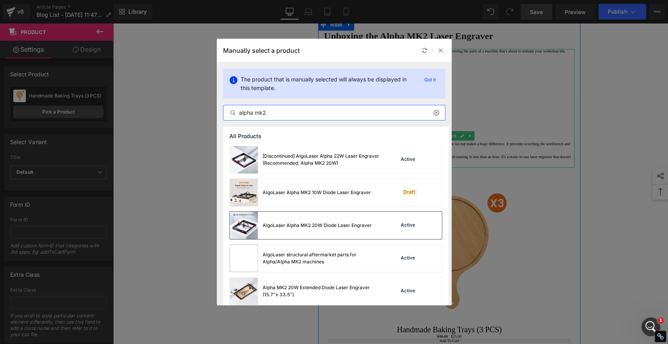
type input "alpha mk2"
click at [296, 227] on div "AlgoLaser Alpha MK2 20W Diode Laser Engraver" at bounding box center [317, 225] width 109 height 7
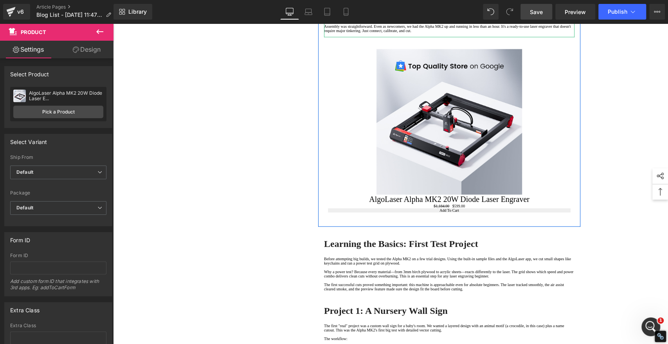
scroll to position [479, 0]
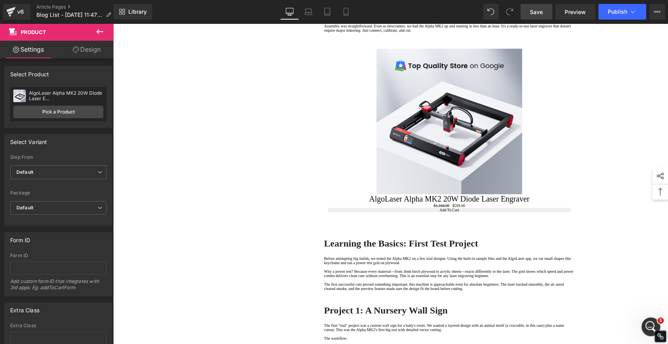
click at [540, 15] on span "Save" at bounding box center [536, 12] width 13 height 8
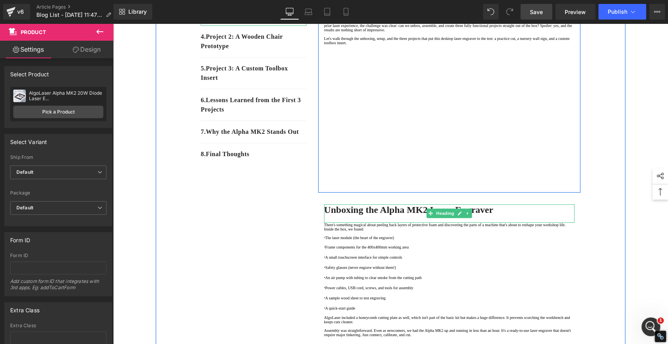
scroll to position [0, 0]
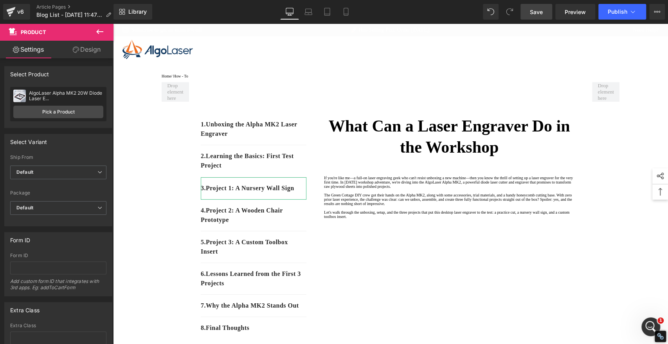
click at [537, 12] on span "Save" at bounding box center [536, 12] width 13 height 8
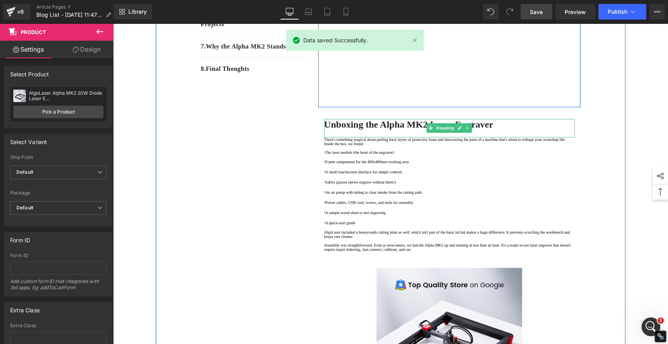
scroll to position [261, 0]
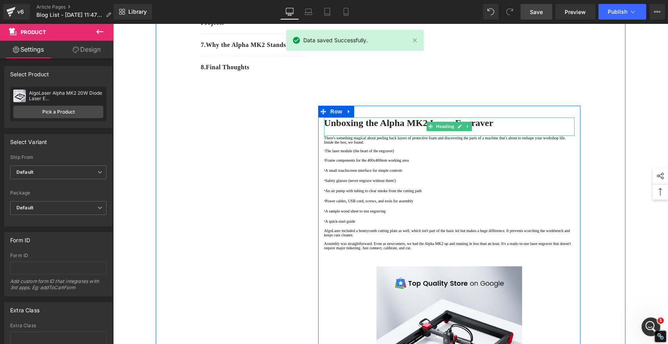
click at [396, 128] on strong "Unboxing the Alpha MK2 Laser Engraver" at bounding box center [408, 123] width 169 height 10
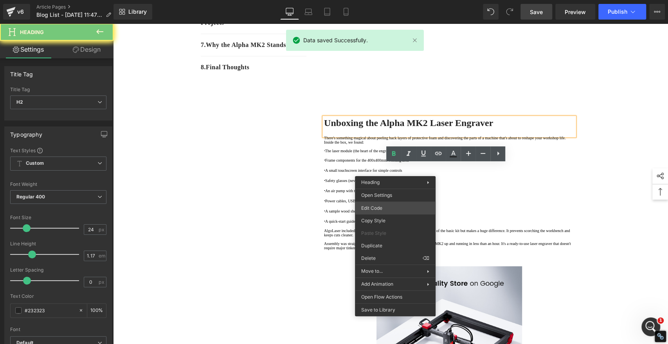
click at [377, 0] on div "Product You are previewing how the will restyle your page. You can not edit Ele…" at bounding box center [334, 0] width 668 height 0
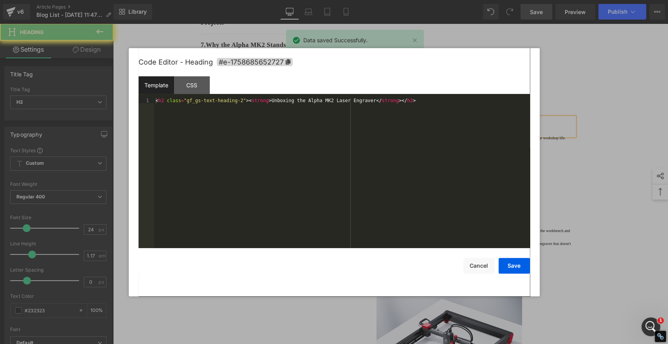
drag, startPoint x: 377, startPoint y: 209, endPoint x: 497, endPoint y: 266, distance: 132.1
click at [290, 61] on icon at bounding box center [287, 61] width 5 height 5
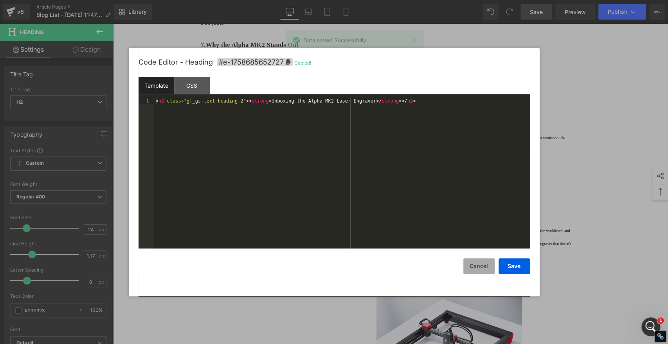
drag, startPoint x: 486, startPoint y: 267, endPoint x: 474, endPoint y: 265, distance: 12.4
click at [486, 267] on button "Cancel" at bounding box center [479, 266] width 31 height 16
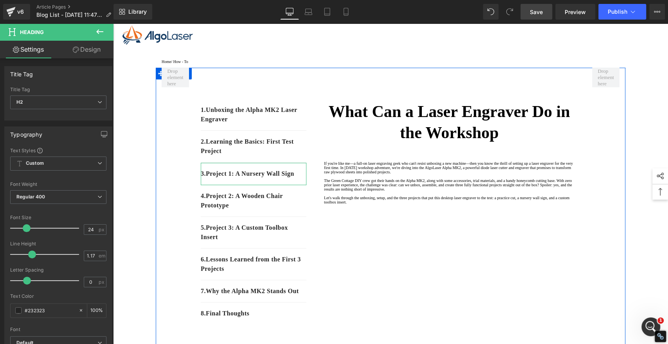
scroll to position [0, 0]
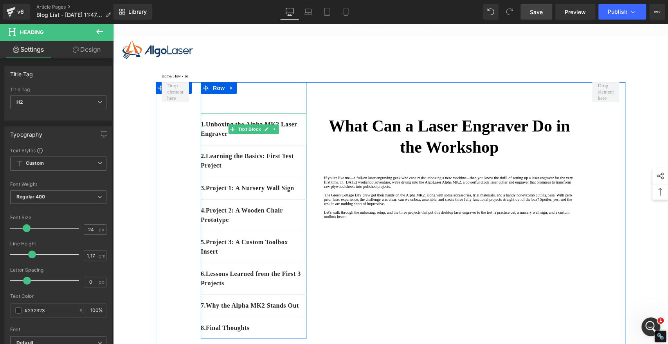
click at [265, 143] on div "1. Unboxing the Alpha MK2 Laser Engraver" at bounding box center [254, 130] width 106 height 32
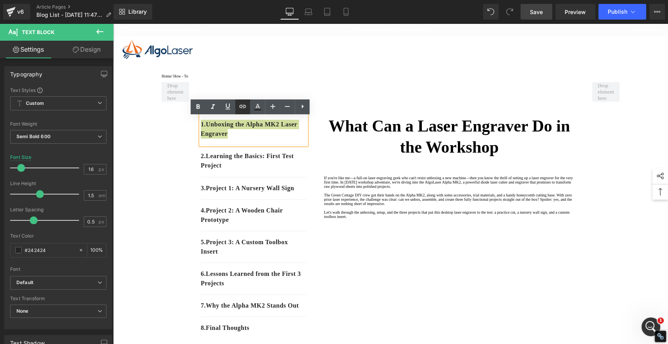
click at [241, 106] on icon at bounding box center [242, 106] width 9 height 9
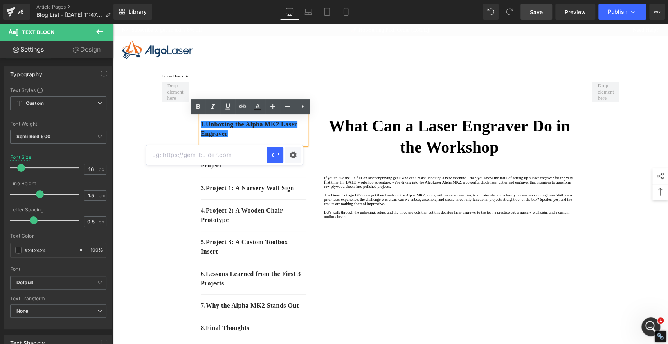
click at [233, 154] on input "text" at bounding box center [206, 155] width 121 height 20
paste input "#e-1758685652727"
type input "#e-1758685652727"
click at [279, 152] on icon "button" at bounding box center [275, 154] width 9 height 9
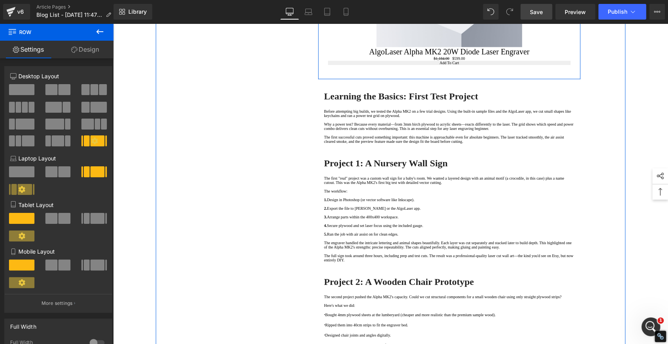
scroll to position [696, 0]
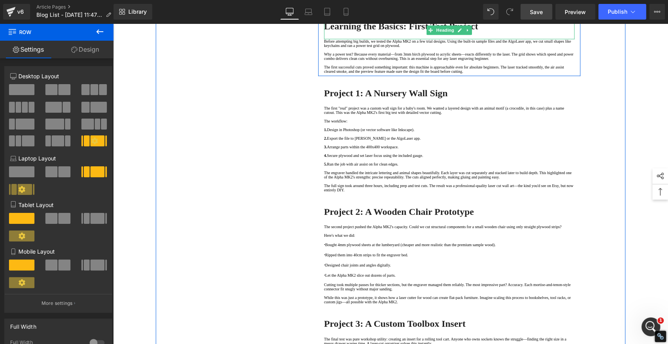
click at [387, 31] on strong "Learning the Basics: First Test Project" at bounding box center [401, 26] width 154 height 10
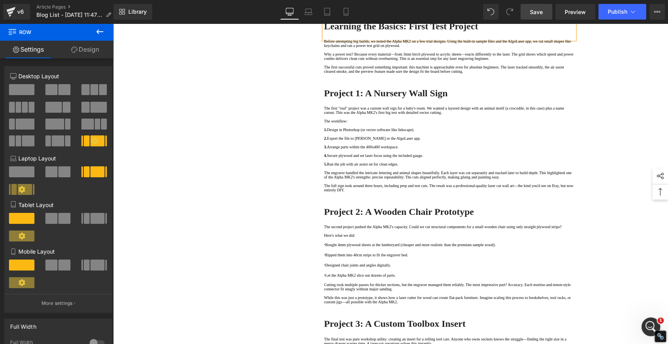
drag, startPoint x: 423, startPoint y: 114, endPoint x: 387, endPoint y: 132, distance: 39.9
click at [361, 0] on div "Product You are previewing how the will restyle your page. You can not edit Ele…" at bounding box center [334, 0] width 668 height 0
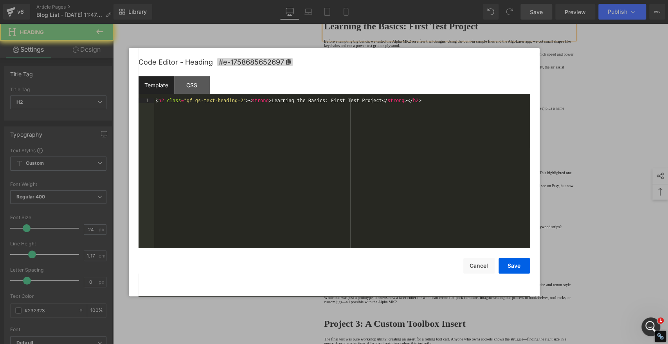
click at [287, 59] on icon at bounding box center [288, 61] width 5 height 5
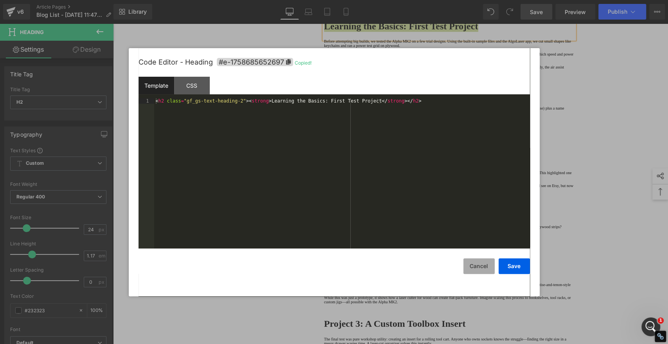
drag, startPoint x: 482, startPoint y: 267, endPoint x: 475, endPoint y: 263, distance: 8.6
click at [482, 267] on button "Cancel" at bounding box center [479, 266] width 31 height 16
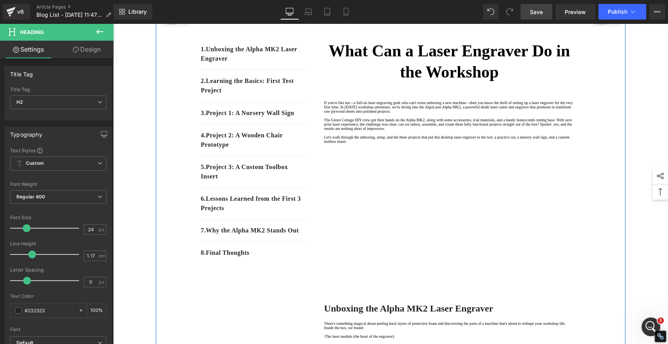
scroll to position [0, 0]
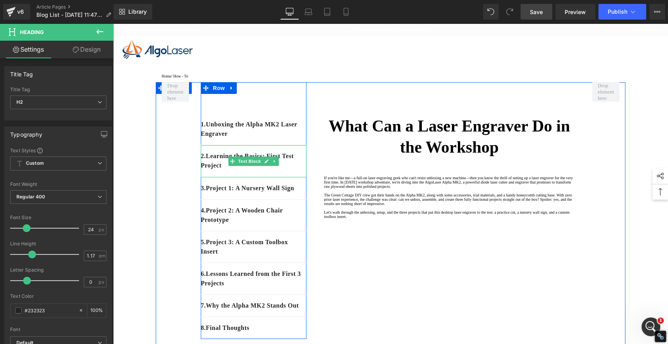
click at [235, 176] on div "2. Learning the Basics: First Test Project" at bounding box center [254, 161] width 106 height 32
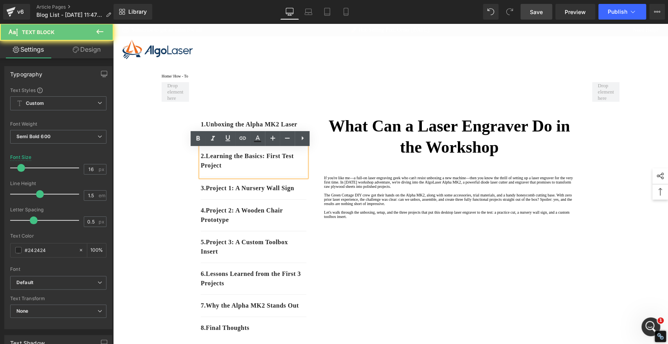
click at [233, 170] on p "2. Learning the Basics: First Test Project" at bounding box center [254, 161] width 106 height 19
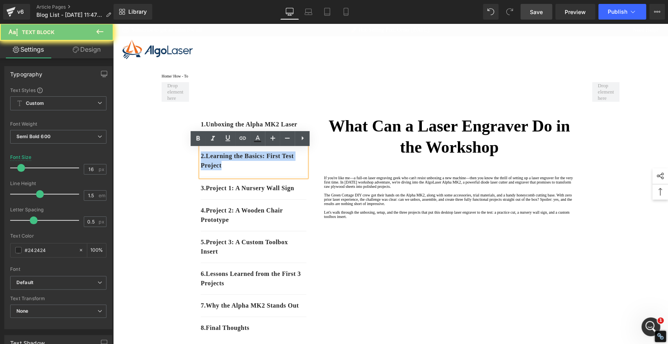
click at [233, 170] on p "2. Learning the Basics: First Test Project" at bounding box center [254, 161] width 106 height 19
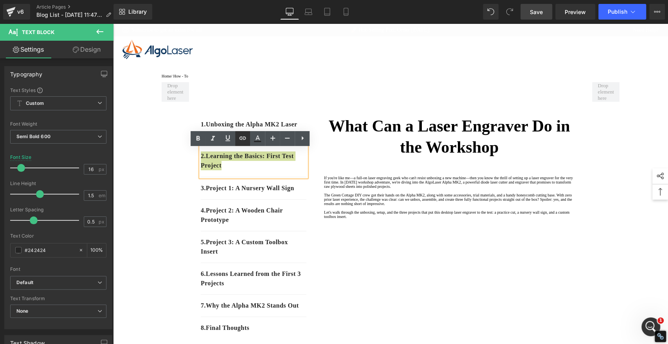
click at [244, 139] on icon at bounding box center [242, 138] width 9 height 9
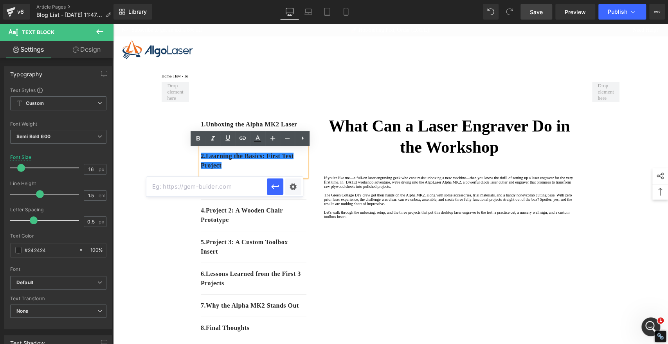
click at [232, 187] on input "text" at bounding box center [206, 187] width 121 height 20
paste input "#e-1758685652697"
type input "#e-1758685652697"
click at [278, 184] on icon "button" at bounding box center [275, 186] width 9 height 9
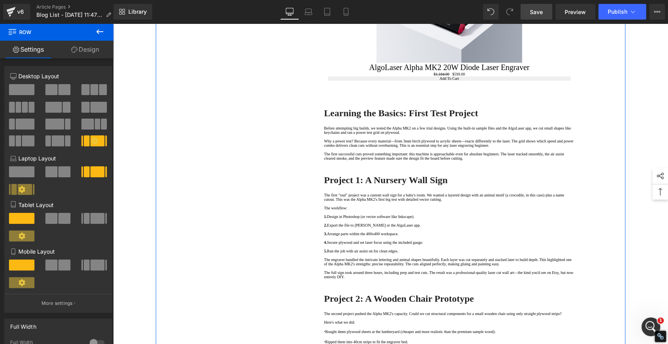
scroll to position [739, 0]
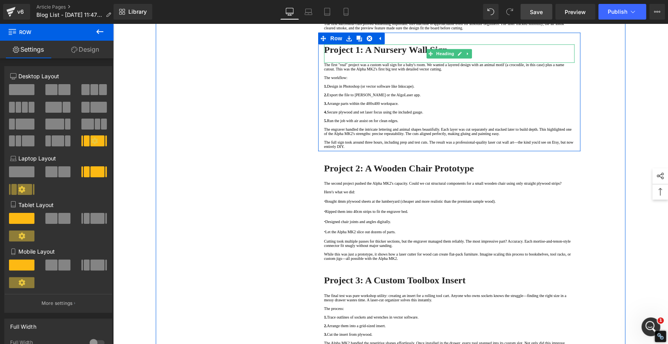
click at [372, 55] on strong "Project 1: A Nursery Wall Sign" at bounding box center [386, 50] width 124 height 10
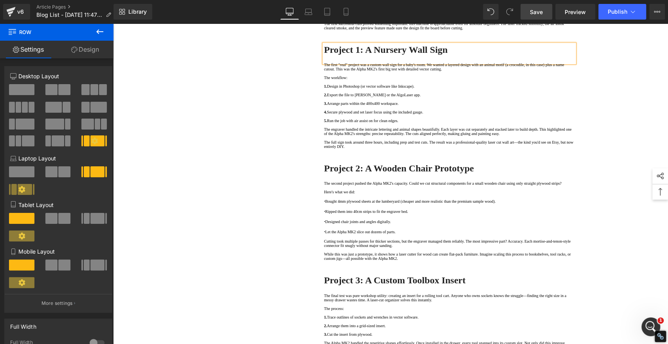
click at [351, 0] on div "Product You are previewing how the will restyle your page. You can not edit Ele…" at bounding box center [334, 0] width 668 height 0
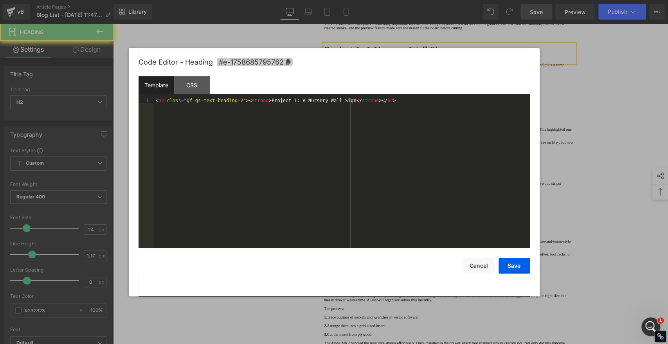
click at [288, 59] on icon at bounding box center [287, 61] width 5 height 5
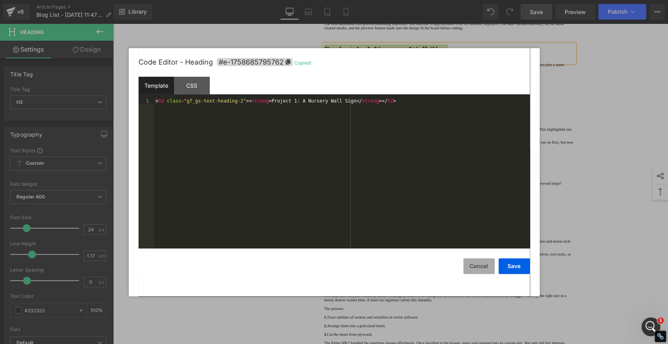
click at [476, 266] on button "Cancel" at bounding box center [479, 266] width 31 height 16
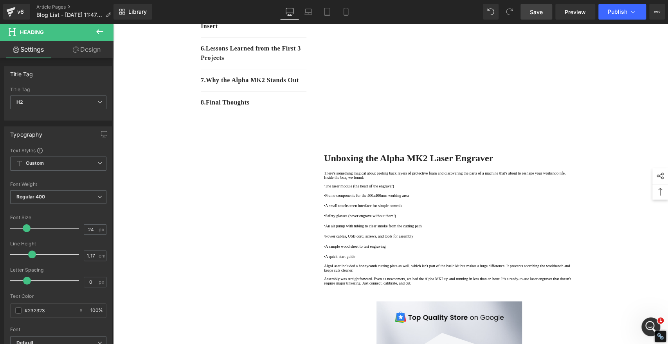
scroll to position [0, 0]
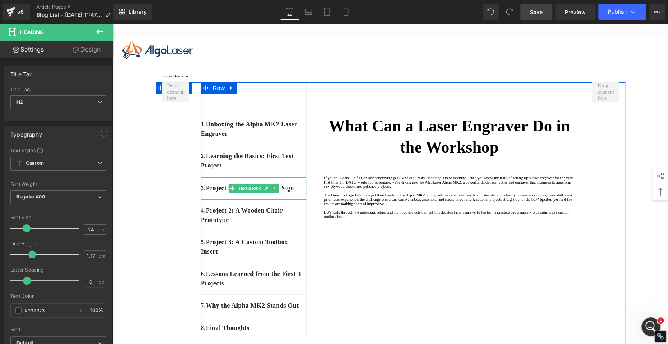
click at [293, 193] on p "3. Project 1: A Nursery Wall Sign" at bounding box center [254, 188] width 106 height 9
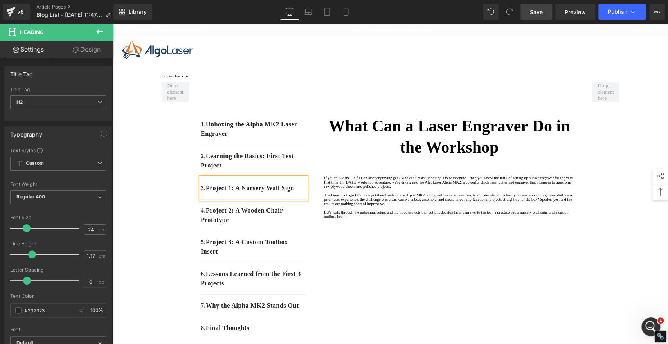
drag, startPoint x: 293, startPoint y: 195, endPoint x: 282, endPoint y: 183, distance: 15.8
click at [293, 193] on p "3. Project 1: A Nursery Wall Sign" at bounding box center [254, 188] width 106 height 9
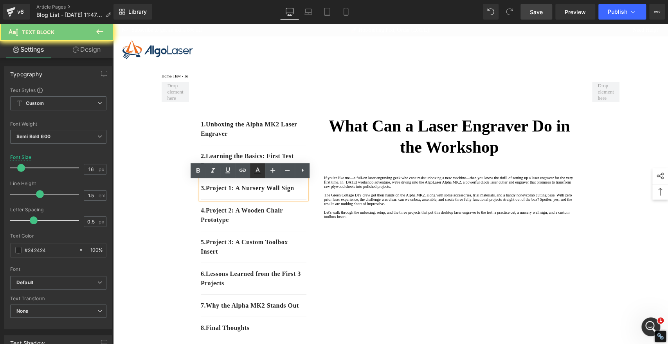
click at [244, 168] on icon at bounding box center [242, 170] width 9 height 9
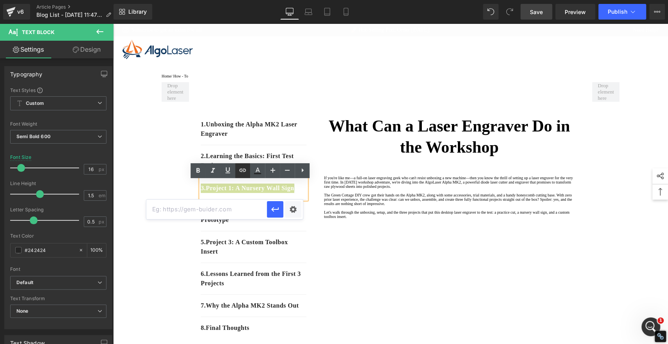
click at [244, 172] on icon at bounding box center [243, 170] width 7 height 3
click at [237, 212] on input "text" at bounding box center [206, 210] width 121 height 20
paste input "#e-1758685795762"
type input "#e-1758685795762"
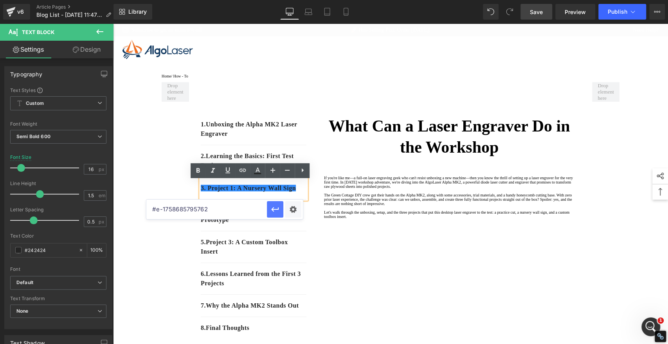
click at [274, 210] on icon "button" at bounding box center [275, 209] width 9 height 9
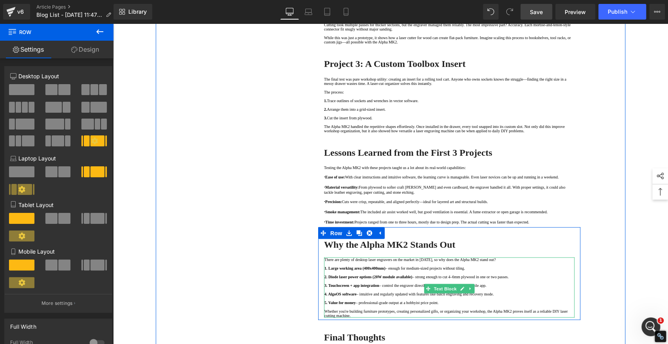
scroll to position [957, 0]
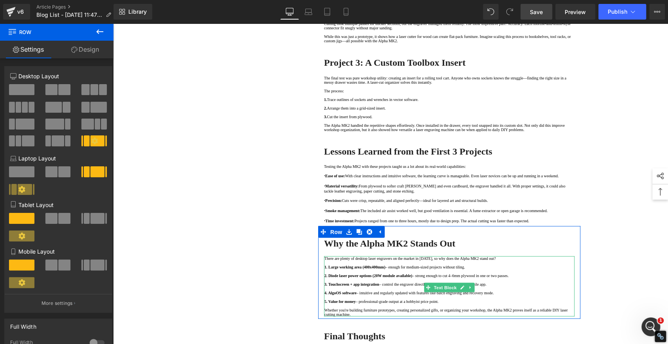
click at [350, 0] on div "Product You are previewing how the will restyle your page. You can not edit Ele…" at bounding box center [334, 0] width 668 height 0
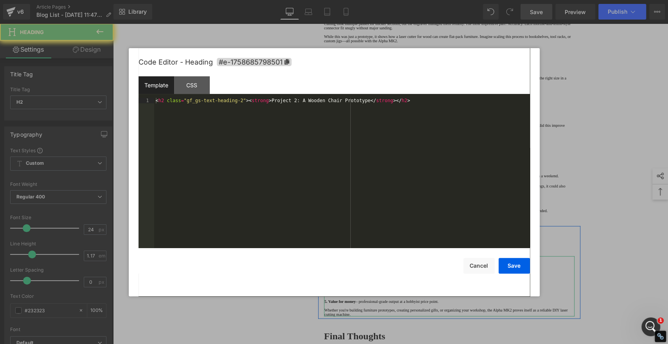
drag, startPoint x: 287, startPoint y: 61, endPoint x: 299, endPoint y: 76, distance: 18.4
click at [287, 61] on icon at bounding box center [286, 61] width 5 height 5
copy strong "Project 2: A Wooden Chair Prototype"
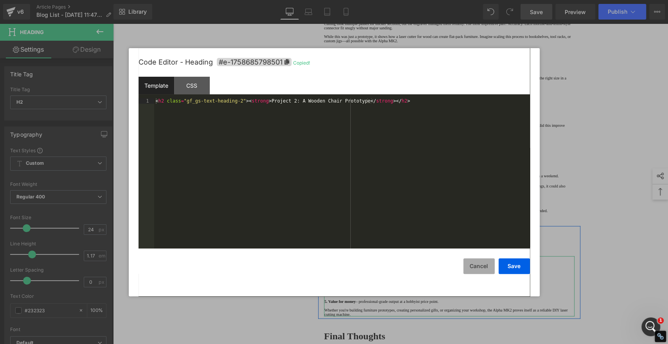
click at [477, 263] on button "Cancel" at bounding box center [479, 266] width 31 height 16
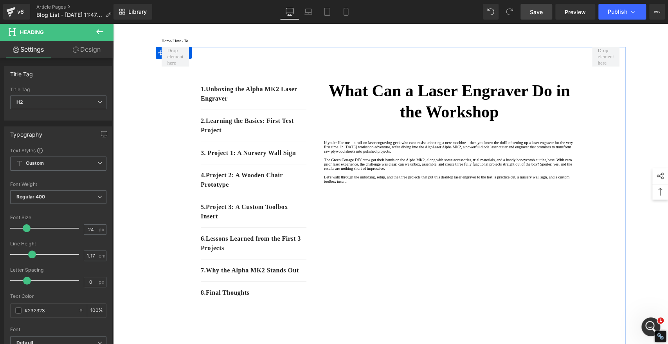
scroll to position [87, 0]
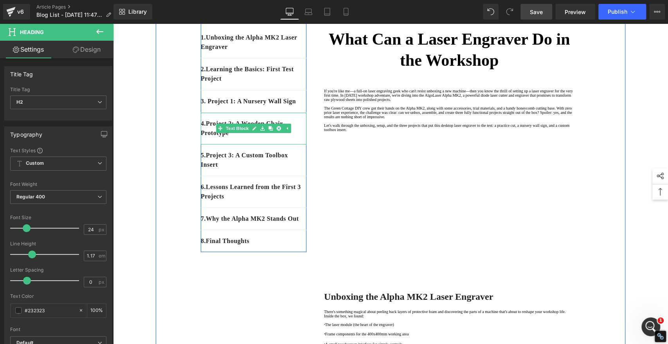
click at [244, 143] on div "4. Project 2: A Wooden Chair Prototype" at bounding box center [254, 129] width 106 height 32
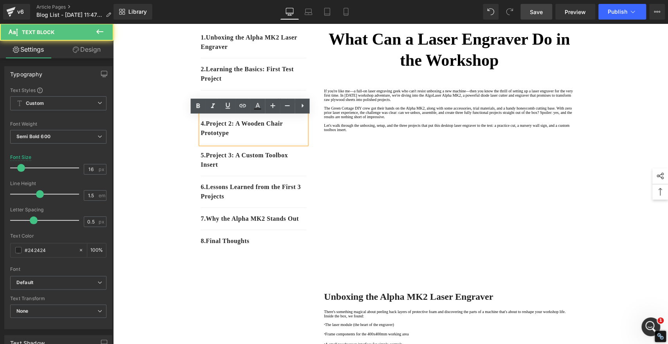
click at [241, 138] on p "4. Project 2: A Wooden Chair Prototype" at bounding box center [254, 128] width 106 height 19
drag, startPoint x: 241, startPoint y: 139, endPoint x: 352, endPoint y: 128, distance: 112.1
click at [241, 138] on p "4. Project 2: A Wooden Chair Prototype" at bounding box center [254, 128] width 106 height 19
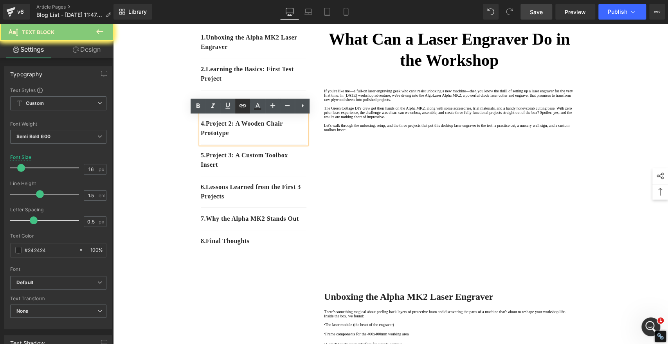
click at [240, 105] on icon at bounding box center [243, 105] width 7 height 3
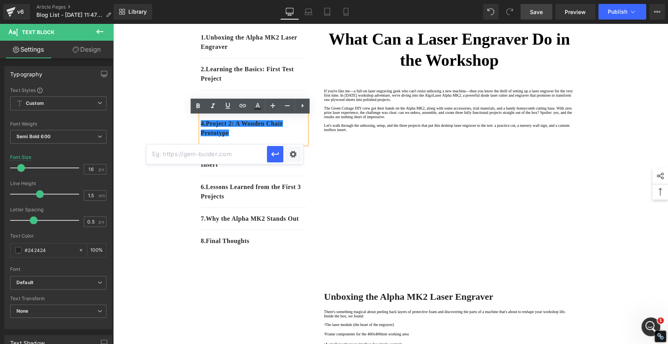
click at [229, 154] on input "text" at bounding box center [206, 154] width 121 height 20
paste input "#e-1758685798501"
type input "#e-1758685798501"
click at [277, 155] on icon "button" at bounding box center [275, 154] width 9 height 9
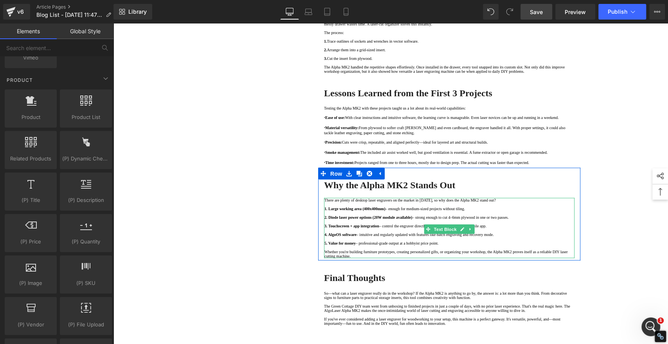
scroll to position [1044, 0]
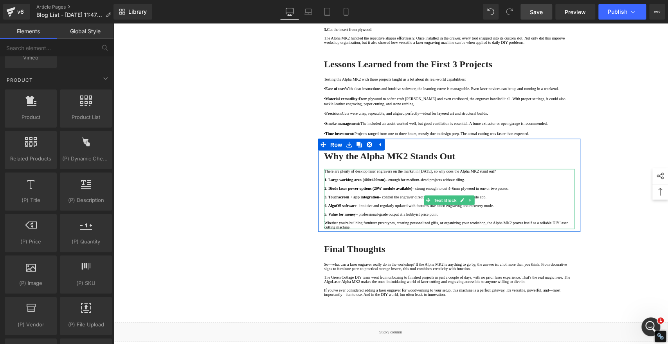
click at [376, 0] on div "Product You are previewing how the will restyle your page. You can not edit Ele…" at bounding box center [334, 0] width 668 height 0
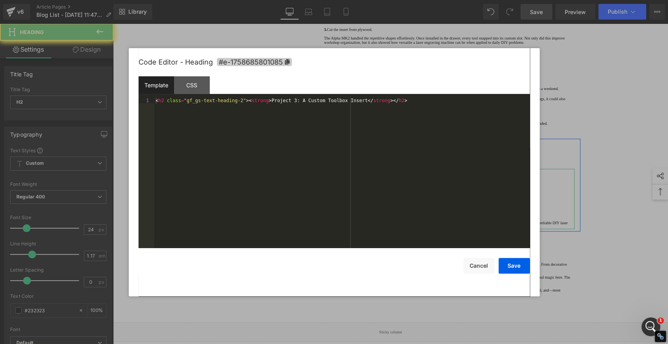
click at [286, 61] on icon at bounding box center [287, 61] width 5 height 5
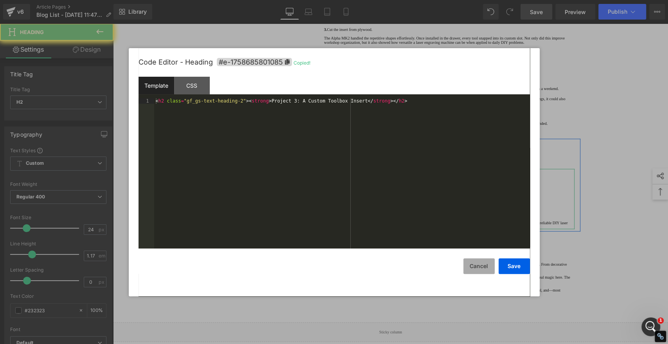
click at [472, 263] on button "Cancel" at bounding box center [479, 266] width 31 height 16
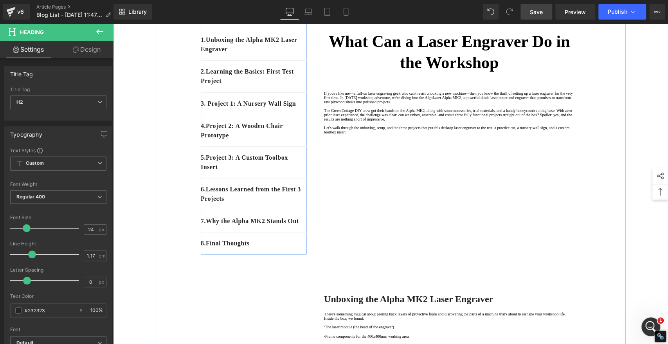
scroll to position [87, 0]
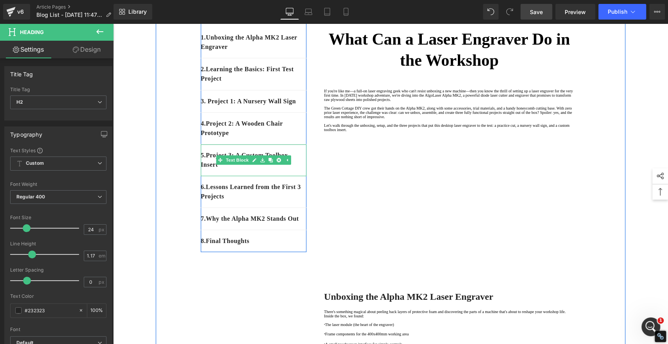
click at [232, 173] on div "5 . Project 3: A Custom Toolbox Insert" at bounding box center [254, 160] width 106 height 32
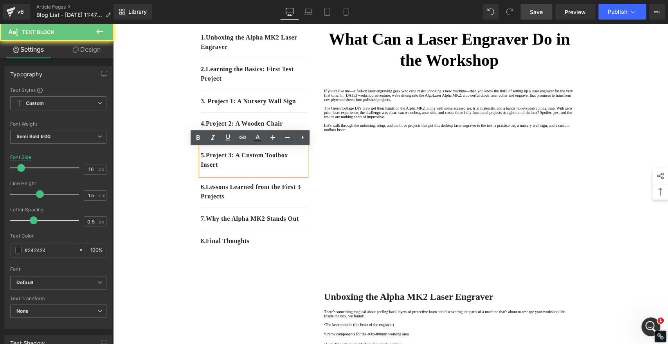
click at [236, 170] on p "5 . Project 3: A Custom Toolbox Insert" at bounding box center [254, 160] width 106 height 19
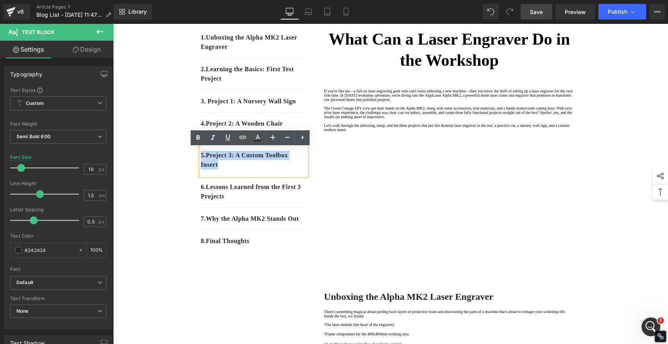
click at [236, 170] on p "5 . Project 3: A Custom Toolbox Insert" at bounding box center [254, 160] width 106 height 19
click at [243, 140] on icon at bounding box center [242, 137] width 9 height 9
click at [233, 186] on input "text" at bounding box center [206, 186] width 121 height 20
paste input "#e-1758685801085"
type input "#e-1758685801085"
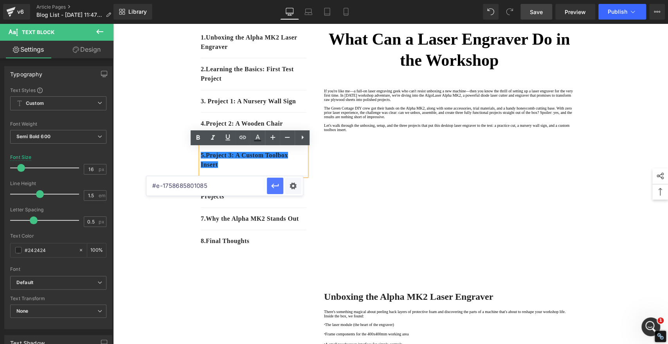
click at [276, 186] on icon "button" at bounding box center [274, 186] width 7 height 5
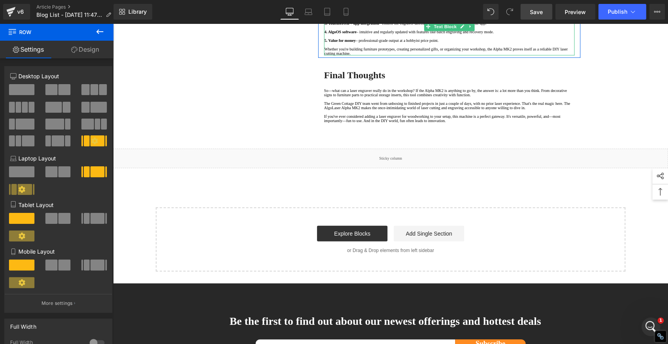
scroll to position [1218, 0]
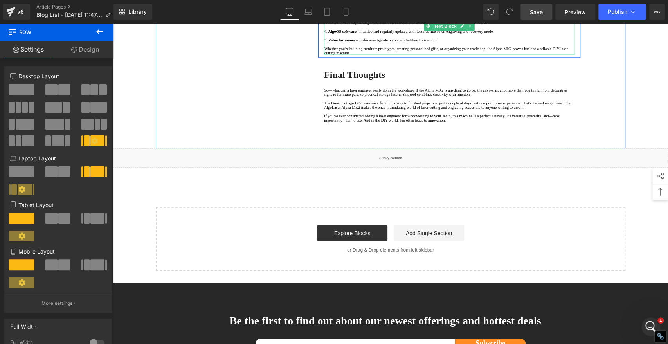
click at [359, 0] on div "Product You are previewing how the will restyle your page. You can not edit Ele…" at bounding box center [334, 0] width 668 height 0
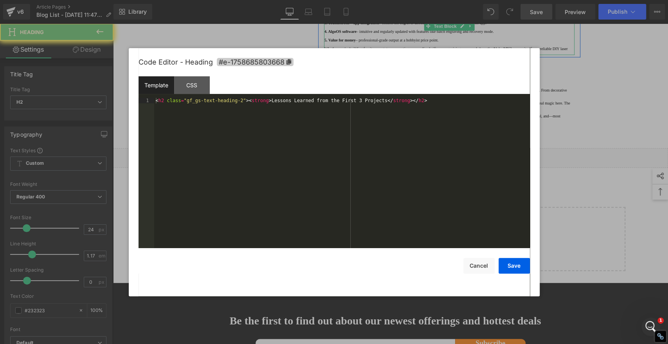
click at [292, 59] on span "#e-1758685803668" at bounding box center [255, 62] width 77 height 8
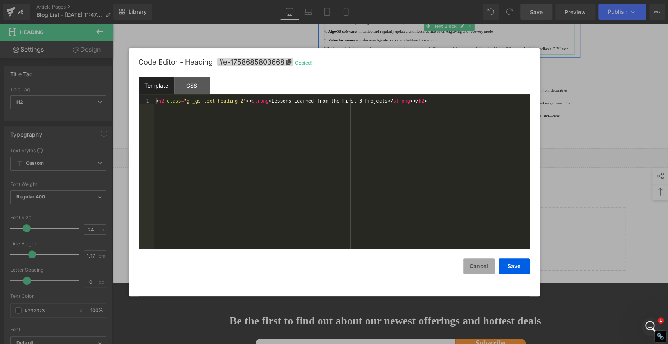
click at [480, 259] on button "Cancel" at bounding box center [479, 266] width 31 height 16
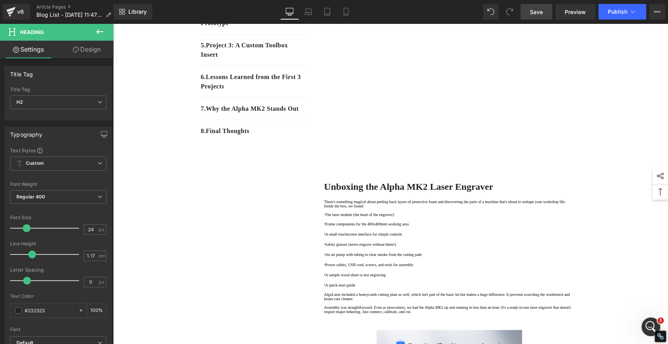
scroll to position [132, 0]
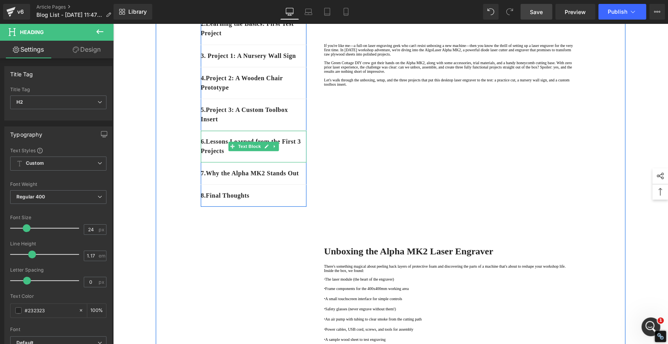
click at [264, 156] on p "6 . Lessons Learned from the First 3 Projects" at bounding box center [254, 146] width 106 height 19
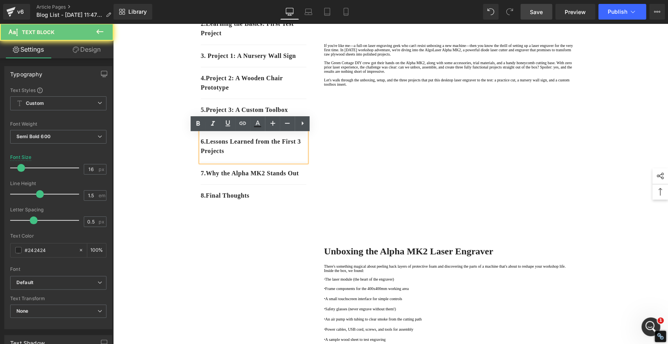
click at [254, 155] on p "6 . Lessons Learned from the First 3 Projects" at bounding box center [254, 146] width 106 height 19
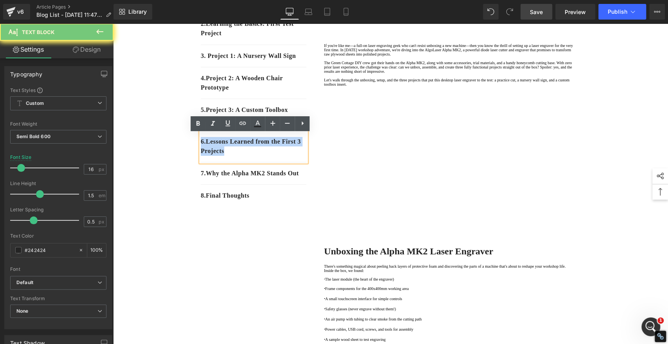
click at [254, 155] on p "6 . Lessons Learned from the First 3 Projects" at bounding box center [254, 146] width 106 height 19
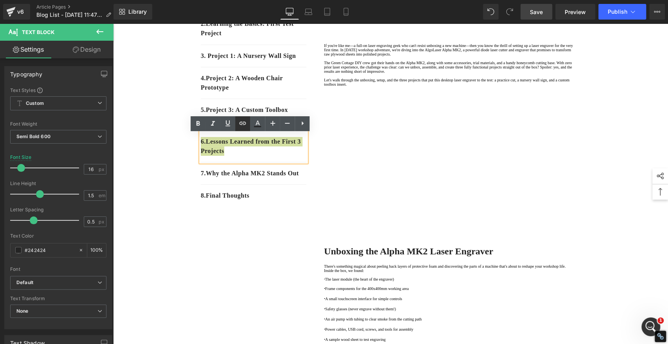
click at [244, 126] on icon at bounding box center [242, 123] width 9 height 9
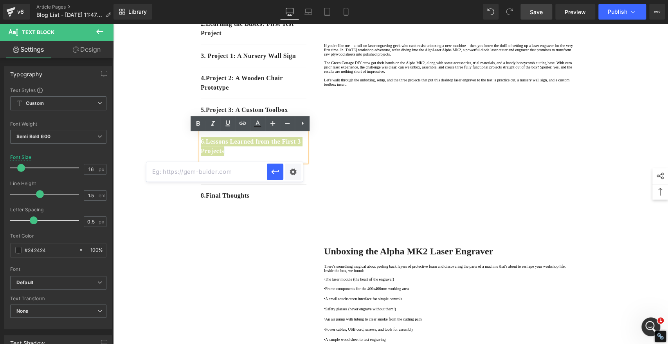
click at [243, 174] on input "text" at bounding box center [206, 172] width 121 height 20
paste input "#e-1758685803668"
type input "#e-1758685803668"
click at [276, 173] on icon "button" at bounding box center [275, 171] width 9 height 9
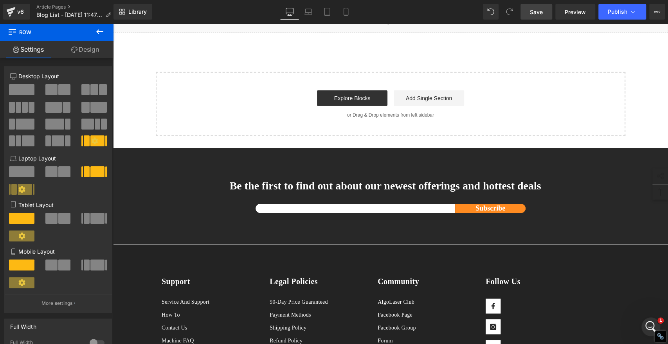
scroll to position [1425, 0]
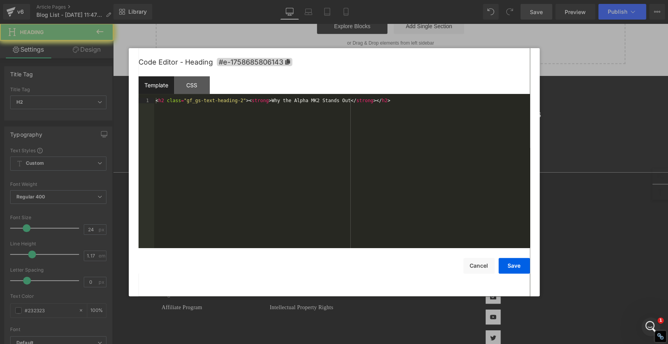
click at [330, 0] on div "Product You are previewing how the will restyle your page. You can not edit Ele…" at bounding box center [334, 0] width 668 height 0
click at [291, 60] on span "#e-1758685806143" at bounding box center [255, 62] width 76 height 8
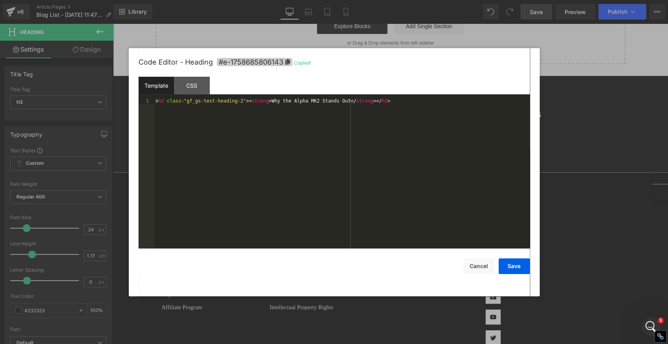
click at [289, 60] on icon at bounding box center [287, 61] width 5 height 5
click at [475, 267] on button "Cancel" at bounding box center [479, 266] width 31 height 16
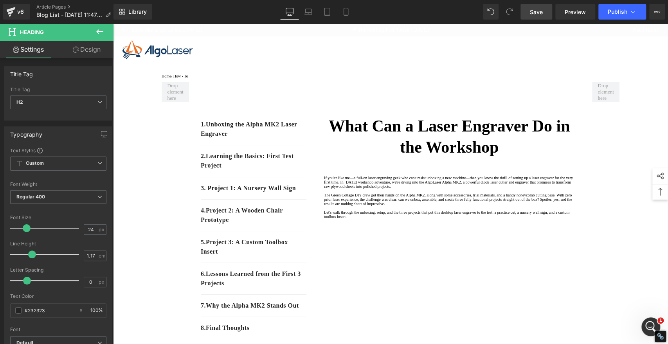
scroll to position [149, 0]
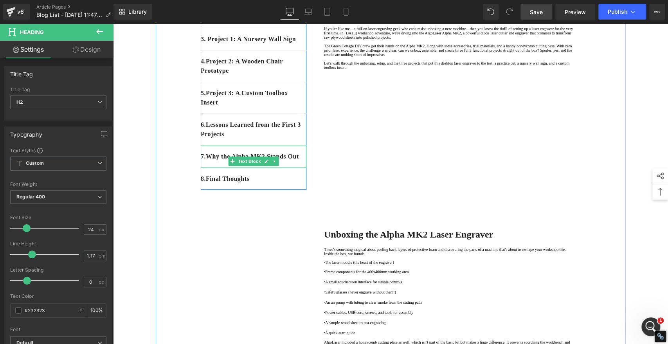
click at [229, 161] on p "7 . Why the Alpha MK2 Stands Out" at bounding box center [254, 156] width 106 height 9
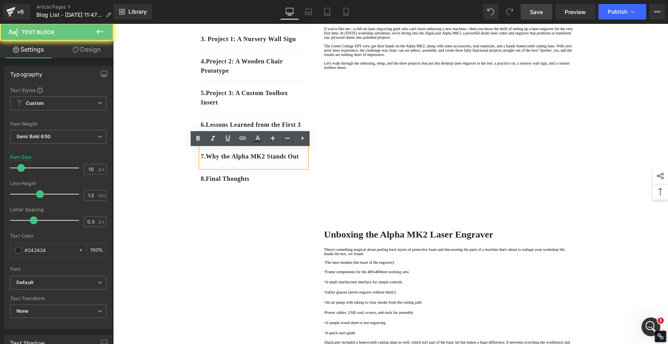
click at [226, 161] on p "7 . Why the Alpha MK2 Stands Out" at bounding box center [254, 156] width 106 height 9
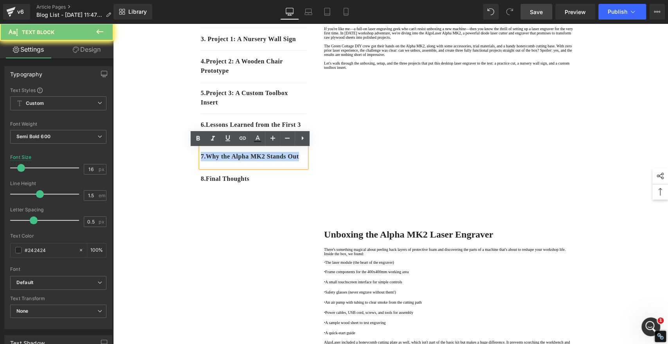
click at [226, 161] on p "7 . Why the Alpha MK2 Stands Out" at bounding box center [254, 156] width 106 height 9
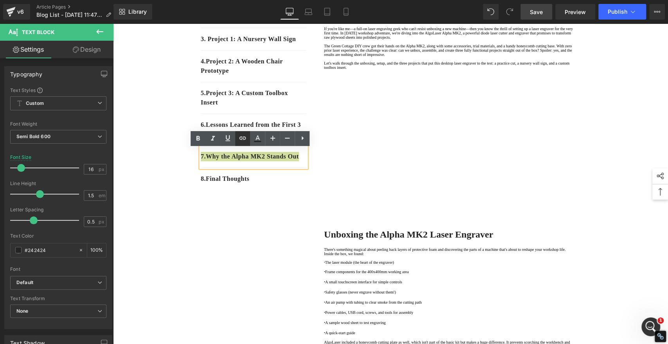
click at [245, 140] on icon at bounding box center [242, 138] width 9 height 9
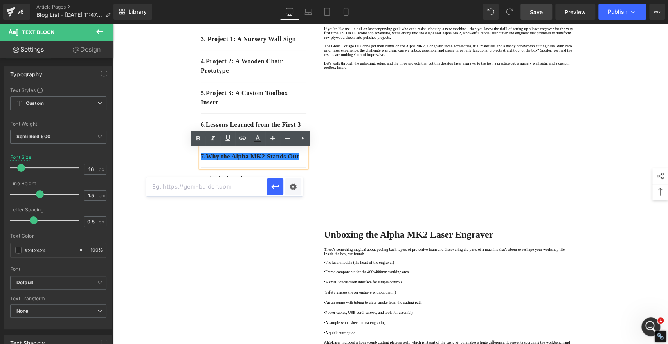
click at [244, 191] on input "text" at bounding box center [206, 187] width 121 height 20
paste input "#e-1758685806143"
type input "#e-1758685806143"
click at [278, 185] on icon "button" at bounding box center [275, 186] width 9 height 9
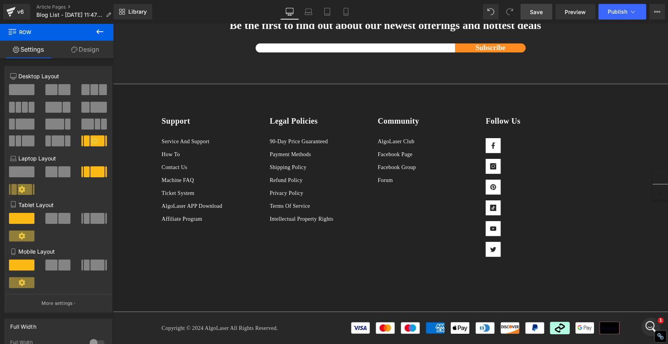
scroll to position [1589, 0]
click at [354, 0] on div "Product You are previewing how the will restyle your page. You can not edit Ele…" at bounding box center [334, 0] width 668 height 0
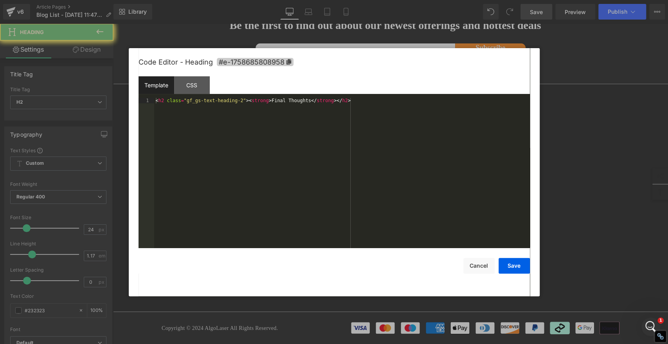
click at [290, 60] on icon at bounding box center [288, 61] width 5 height 5
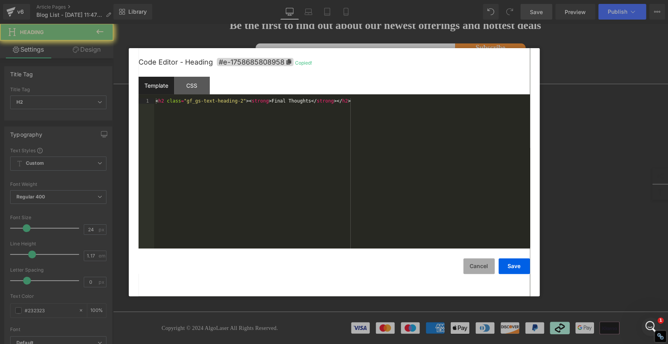
click at [467, 265] on button "Cancel" at bounding box center [479, 266] width 31 height 16
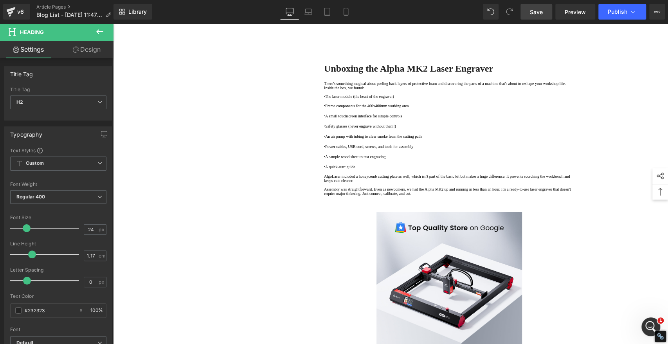
scroll to position [161, 0]
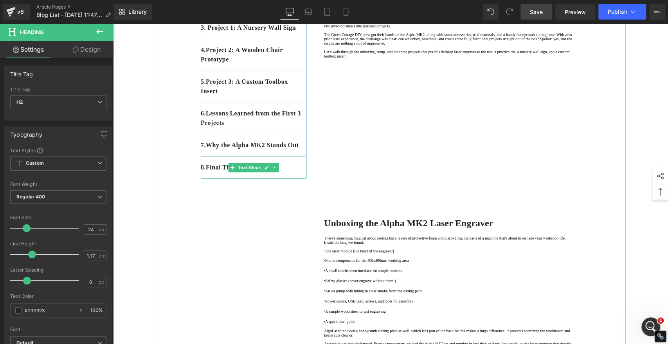
click at [287, 172] on p "8 . Final Thoughts" at bounding box center [254, 167] width 106 height 9
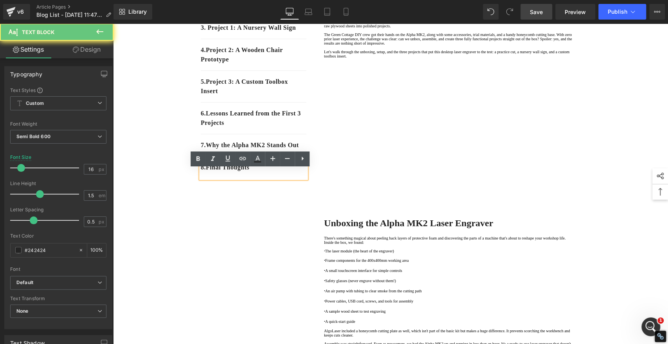
click at [284, 172] on p "8 . Final Thoughts" at bounding box center [254, 167] width 106 height 9
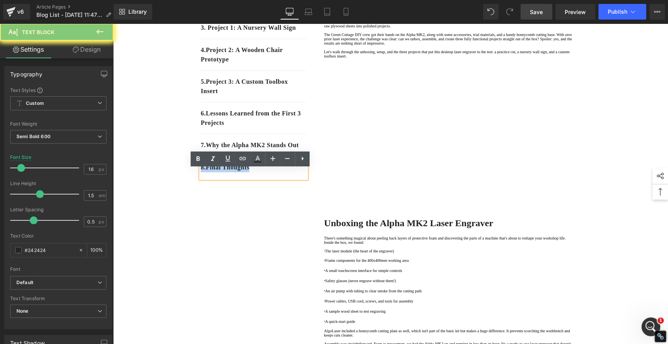
click at [284, 172] on p "8 . Final Thoughts" at bounding box center [254, 167] width 106 height 9
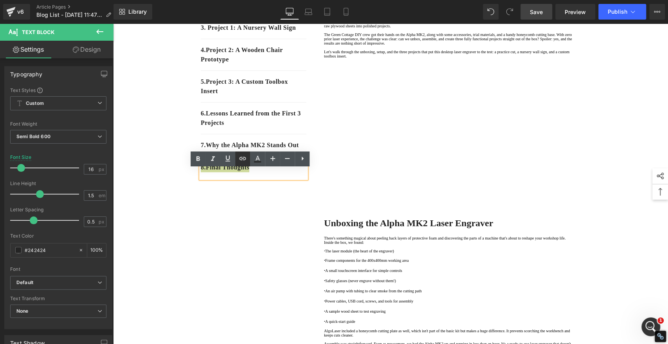
click at [245, 160] on icon at bounding box center [242, 158] width 9 height 9
click at [243, 197] on input "text" at bounding box center [254, 198] width 121 height 20
paste input "#e-1758685808958"
type input "#e-1758685808958"
click at [322, 195] on icon "button" at bounding box center [322, 197] width 9 height 9
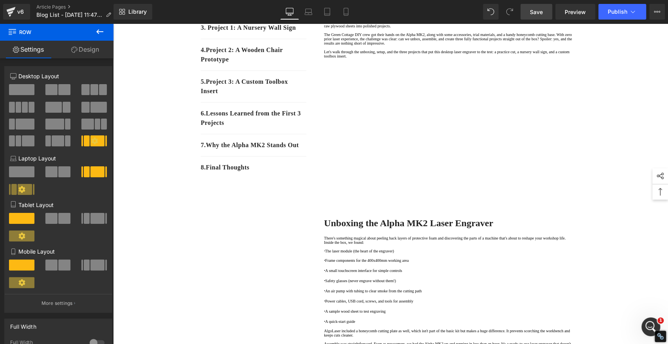
click at [540, 12] on span "Save" at bounding box center [536, 12] width 13 height 8
click at [544, 6] on link "Save" at bounding box center [537, 12] width 32 height 16
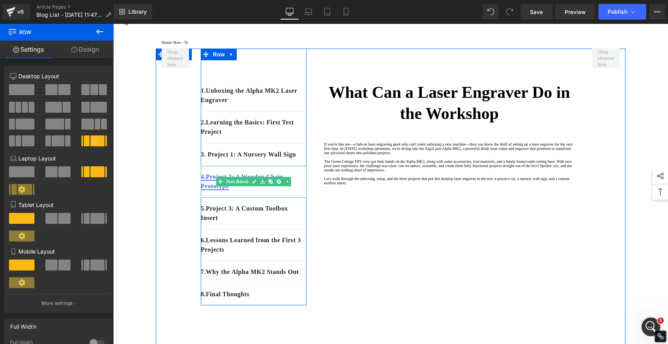
scroll to position [0, 0]
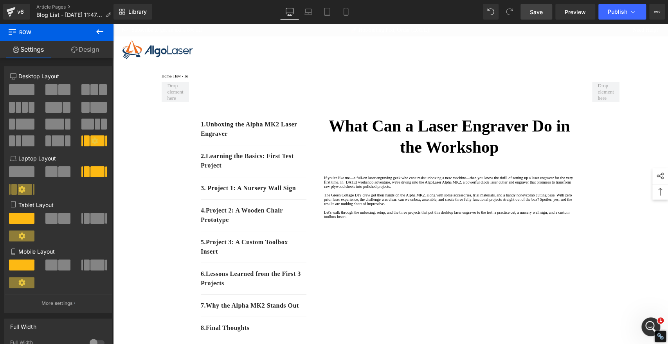
click at [531, 12] on span "Save" at bounding box center [536, 12] width 13 height 8
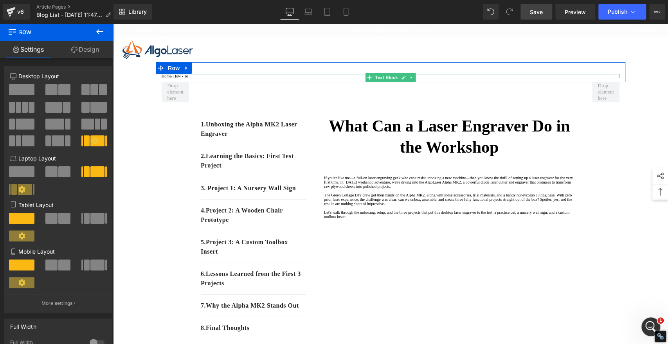
drag, startPoint x: 202, startPoint y: 78, endPoint x: 195, endPoint y: 78, distance: 6.3
click at [202, 78] on p "Home / How - To" at bounding box center [391, 76] width 458 height 4
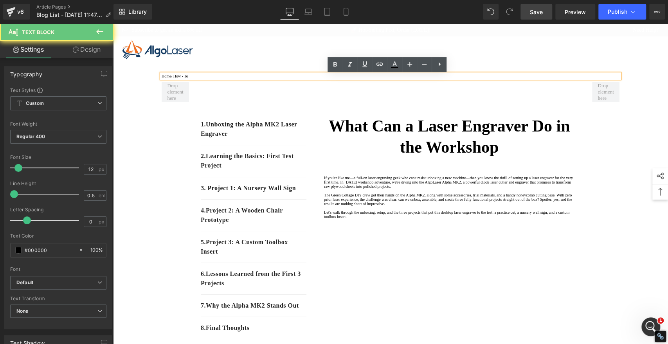
click at [194, 78] on p "Home / How - To" at bounding box center [391, 76] width 458 height 4
drag, startPoint x: 195, startPoint y: 78, endPoint x: 175, endPoint y: 79, distance: 19.2
click at [175, 78] on p "Home / How - To" at bounding box center [391, 76] width 458 height 4
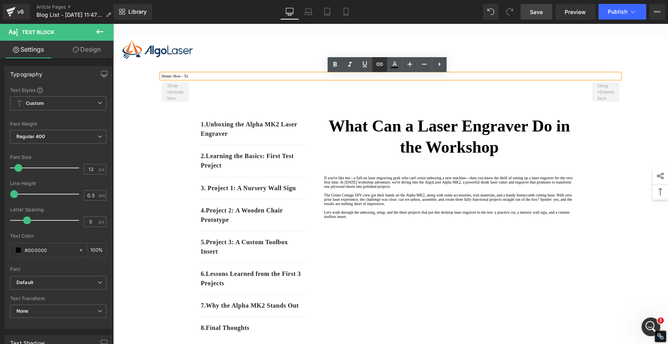
click at [379, 62] on icon at bounding box center [379, 64] width 9 height 9
click at [248, 92] on input "text" at bounding box center [215, 95] width 121 height 20
paste input "https://algolaser.com/blogs/how-to"
type input "https://algolaser.com/blogs/how-to"
click at [278, 96] on button "button" at bounding box center [284, 95] width 16 height 16
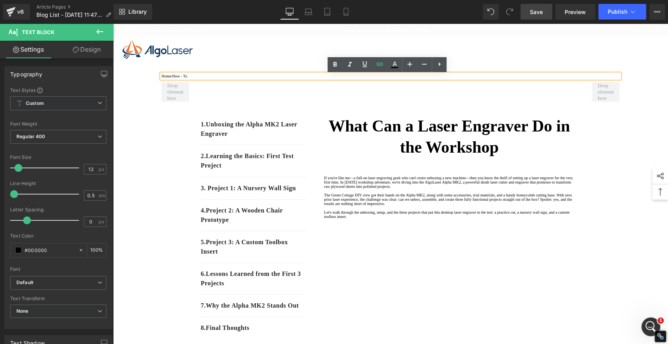
click at [538, 11] on span "Save" at bounding box center [536, 12] width 13 height 8
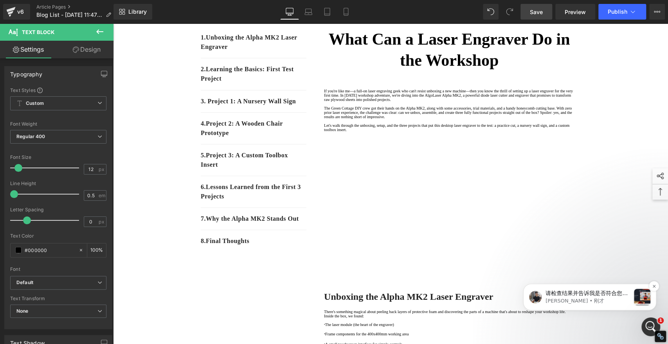
click at [613, 298] on p "Tony • 刚才" at bounding box center [588, 301] width 85 height 7
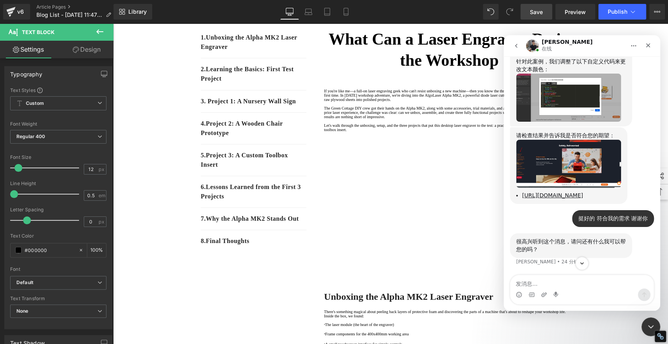
scroll to position [3664, 0]
click at [579, 282] on textarea "发消息..." at bounding box center [582, 281] width 143 height 13
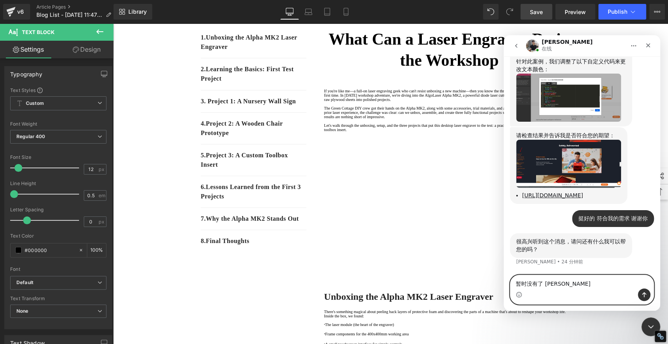
type textarea "暂时没有了 谢谢你"
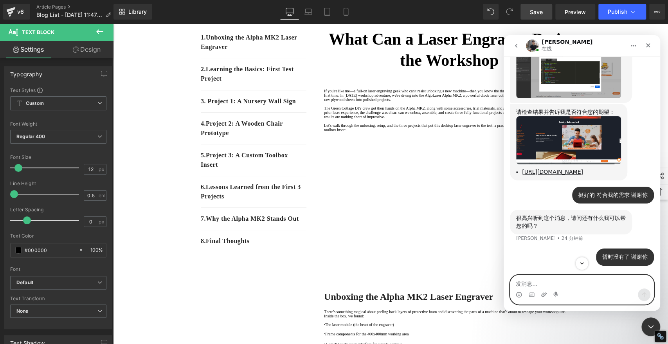
scroll to position [3600, 0]
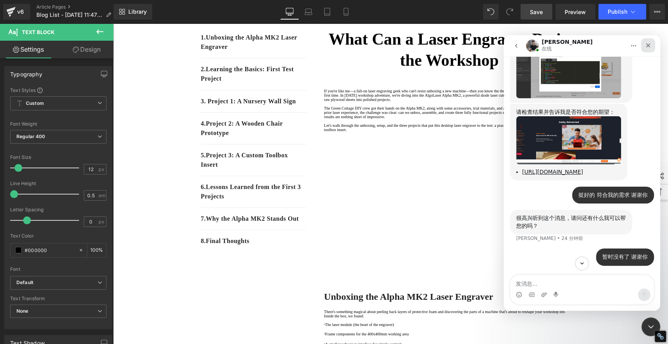
click at [650, 45] on icon "关闭" at bounding box center [648, 45] width 6 height 6
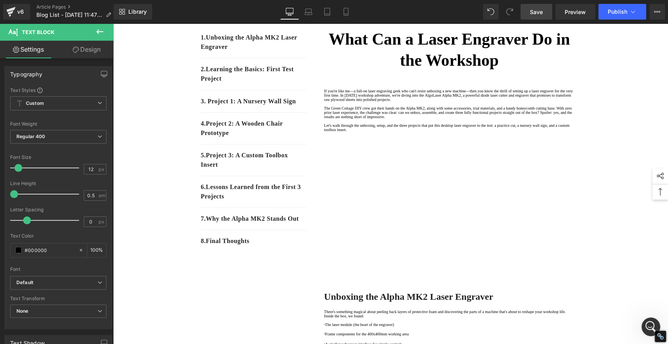
scroll to position [3687, 0]
click at [543, 10] on span "Save" at bounding box center [536, 12] width 13 height 8
click at [539, 16] on link "Save" at bounding box center [537, 12] width 32 height 16
click at [646, 324] on icon "打开 Intercom Messenger" at bounding box center [650, 326] width 13 height 13
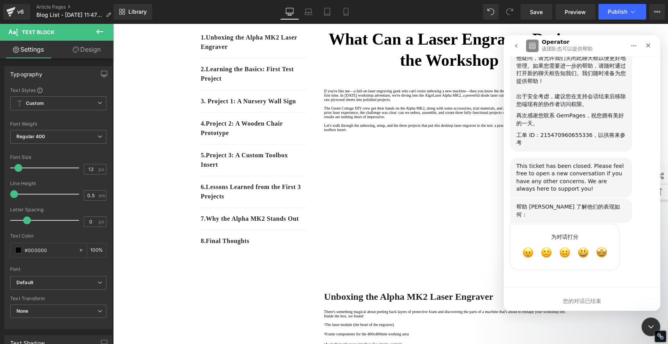
scroll to position [3900, 0]
click at [603, 275] on div "4" at bounding box center [582, 276] width 157 height 13
click at [604, 247] on span "棒" at bounding box center [601, 252] width 11 height 11
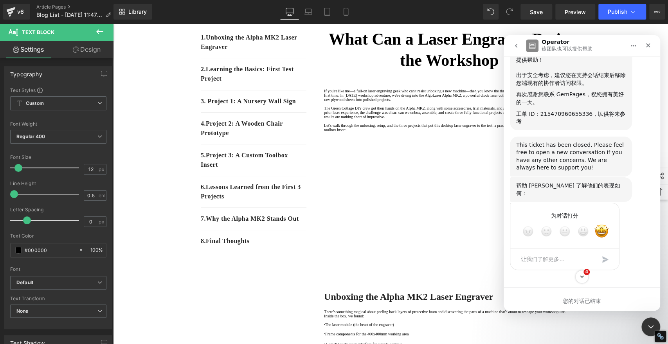
click at [605, 282] on div "4" at bounding box center [582, 276] width 157 height 13
click at [605, 238] on span "棒" at bounding box center [602, 231] width 14 height 14
click at [630, 263] on div "为对话打分 糟糕 差 还行 好 棒" at bounding box center [582, 241] width 144 height 77
click at [581, 277] on icon "Scroll to bottom" at bounding box center [582, 277] width 4 height 2
click at [605, 228] on span "棒" at bounding box center [602, 231] width 14 height 14
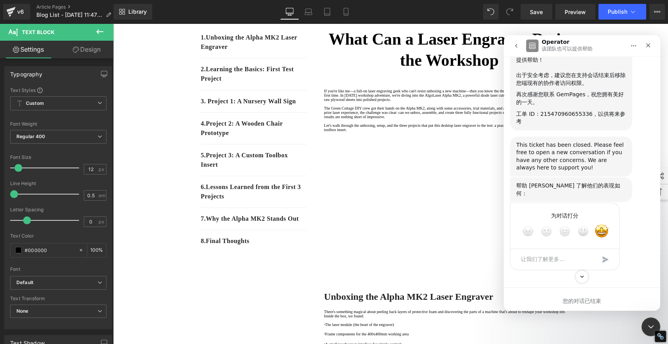
click at [607, 260] on div "提交" at bounding box center [606, 260] width 16 height 16
click at [588, 218] on div "为对话打分" at bounding box center [564, 215] width 93 height 9
click at [650, 44] on icon "关闭" at bounding box center [648, 45] width 6 height 6
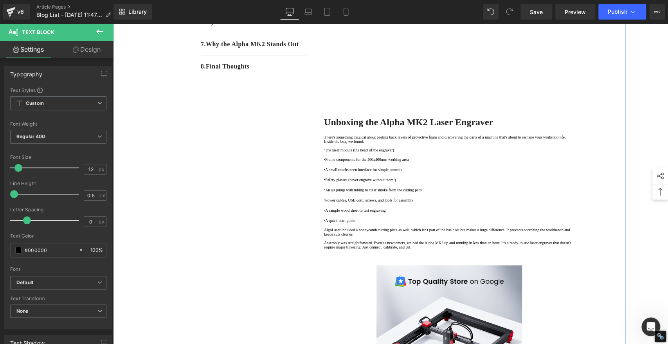
scroll to position [217, 0]
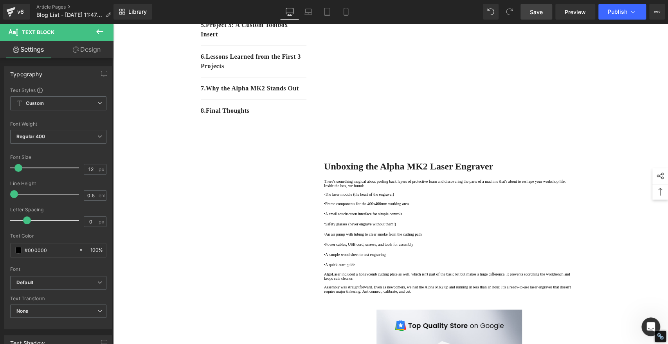
drag, startPoint x: 540, startPoint y: 13, endPoint x: 140, endPoint y: 223, distance: 451.7
click at [540, 13] on span "Save" at bounding box center [536, 12] width 13 height 8
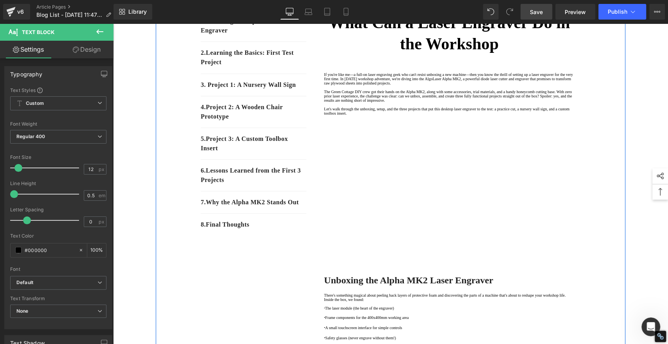
scroll to position [43, 0]
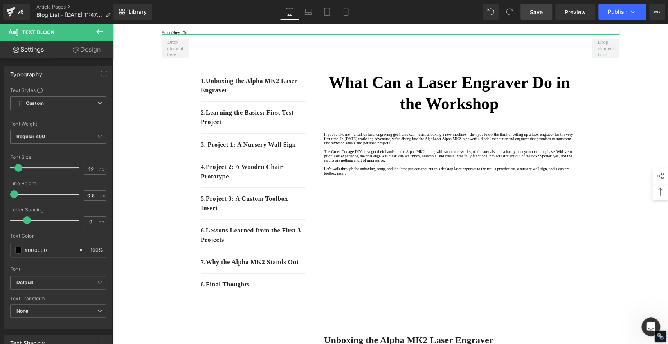
drag, startPoint x: 0, startPoint y: 365, endPoint x: 0, endPoint y: 356, distance: 8.2
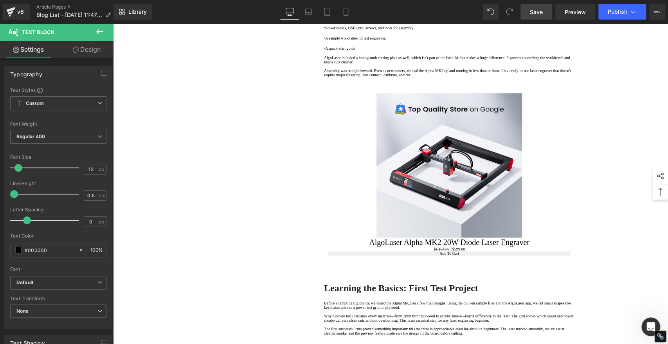
scroll to position [435, 0]
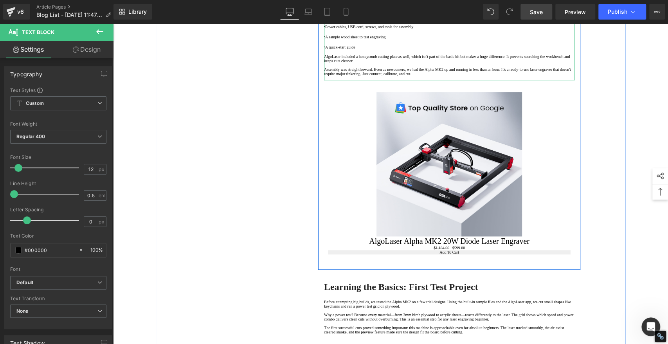
drag, startPoint x: 352, startPoint y: 173, endPoint x: 378, endPoint y: 172, distance: 25.9
click at [377, 76] on p "Assembly was straightforward. Even as newcomers, we had the Alpha MK2 up and ru…" at bounding box center [449, 71] width 251 height 9
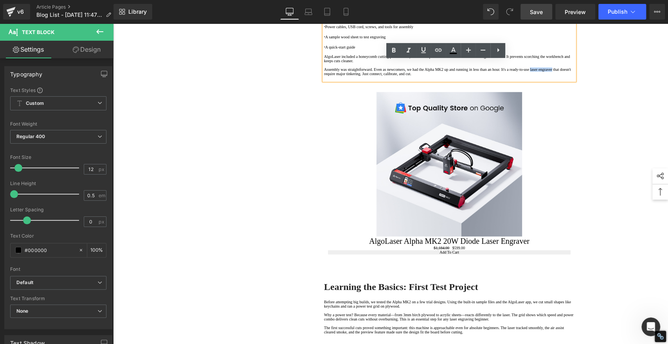
drag, startPoint x: 384, startPoint y: 171, endPoint x: 353, endPoint y: 172, distance: 30.9
click at [353, 76] on p "Assembly was straightforward. Even as newcomers, we had the Alpha MK2 up and ru…" at bounding box center [449, 71] width 251 height 9
click at [421, 52] on icon at bounding box center [423, 50] width 5 height 6
click at [439, 50] on icon at bounding box center [438, 50] width 7 height 3
click at [419, 190] on input "text" at bounding box center [389, 189] width 121 height 20
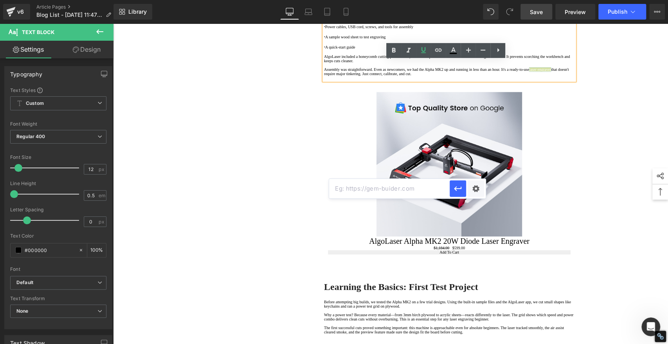
paste input "https://algolaser.com/"
type input "https://algolaser.com/"
click at [458, 188] on icon "button" at bounding box center [457, 188] width 9 height 9
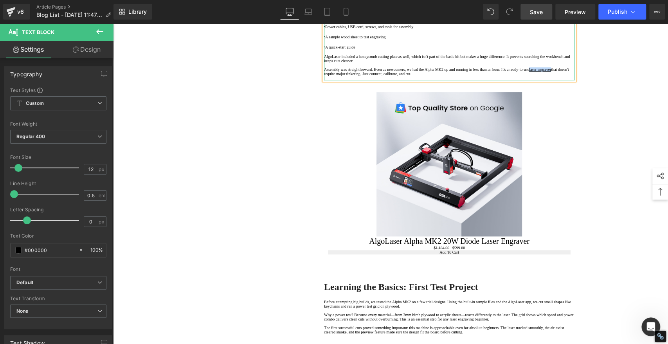
click at [385, 76] on p "Assembly was straightforward. Even as newcomers, we had the Alpha MK2 up and ru…" at bounding box center [449, 71] width 251 height 9
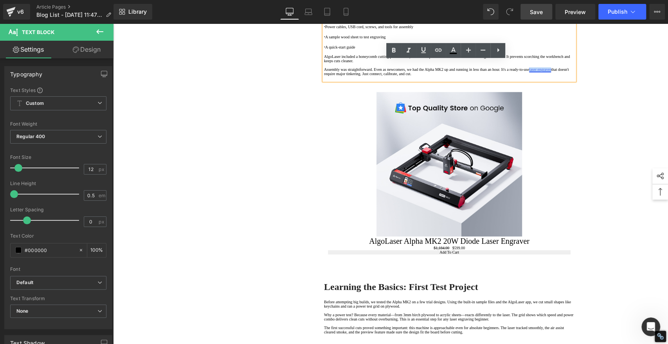
drag, startPoint x: 384, startPoint y: 173, endPoint x: 353, endPoint y: 174, distance: 31.3
click at [353, 76] on p "Assembly was straightforward. Even as newcomers, we had the Alpha MK2 up and ru…" at bounding box center [449, 71] width 251 height 9
click at [451, 52] on icon at bounding box center [453, 50] width 9 height 9
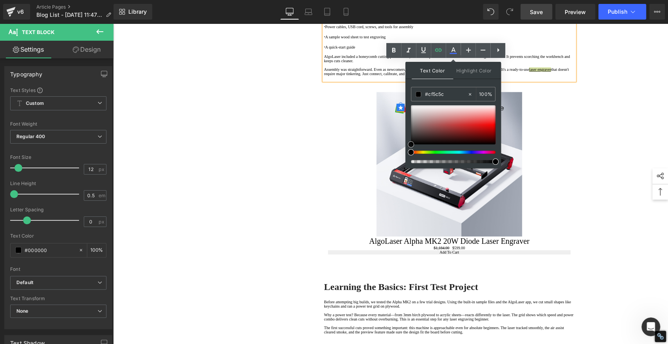
click at [458, 121] on div at bounding box center [453, 124] width 85 height 39
click at [449, 93] on input "#cf5c5c" at bounding box center [446, 94] width 42 height 9
paste input "2061ee"
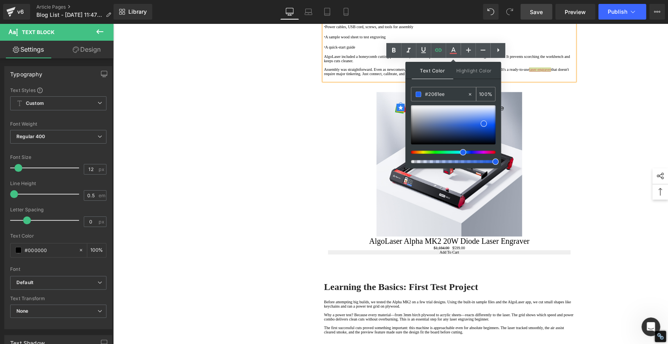
type input "#2061ee"
click at [417, 93] on span at bounding box center [418, 94] width 5 height 5
click at [205, 140] on div "1. Unboxing the Alpha MK2 Laser Engraver Text Block 2. Learning the Basics: Fir…" at bounding box center [391, 289] width 470 height 1284
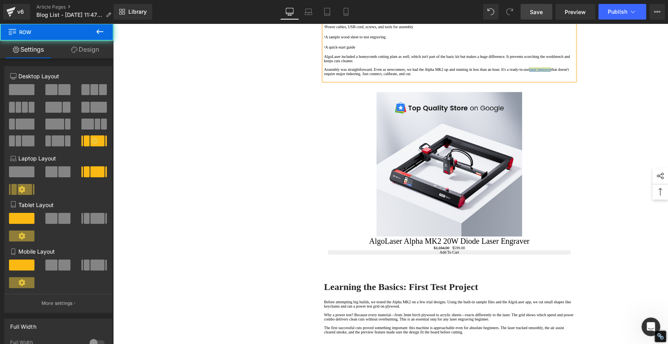
click at [535, 9] on span "Save" at bounding box center [536, 12] width 13 height 8
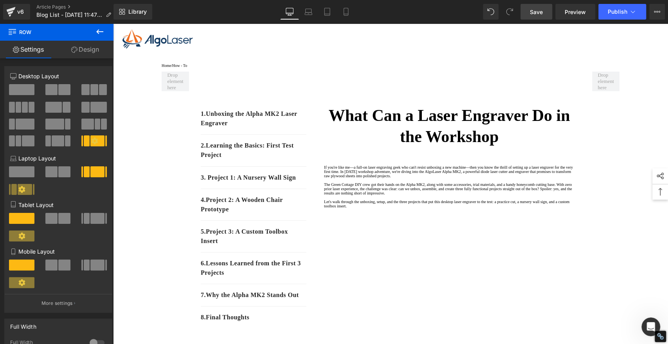
scroll to position [0, 0]
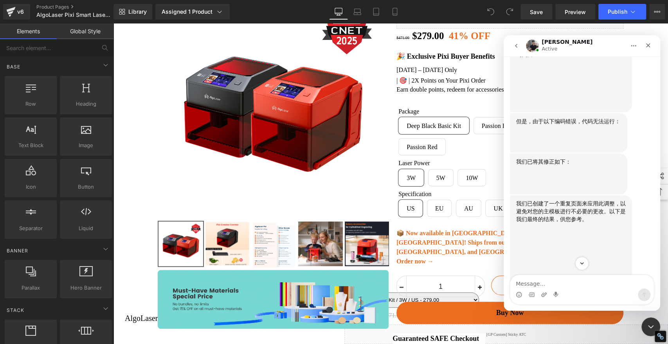
scroll to position [3136, 0]
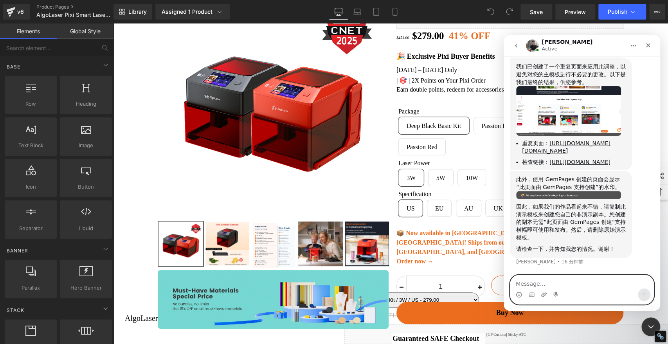
click at [544, 286] on textarea "Message…" at bounding box center [582, 281] width 143 height 13
click at [567, 281] on textarea "Message…" at bounding box center [582, 281] width 143 height 13
type textarea "好的 感谢你 我先试试看效果"
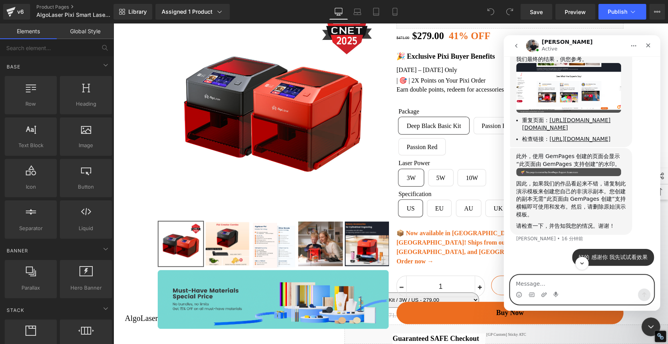
scroll to position [2855, 0]
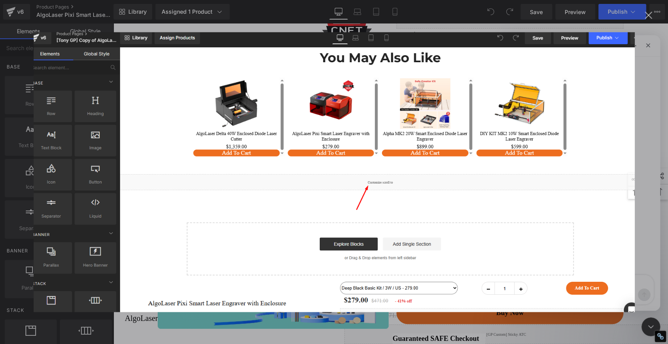
scroll to position [0, 0]
click at [652, 15] on div "关闭" at bounding box center [648, 15] width 7 height 7
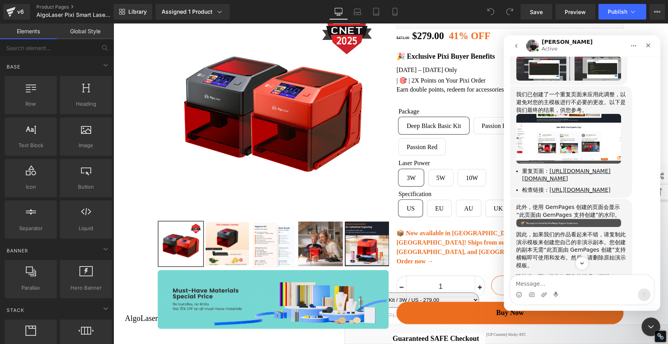
scroll to position [2899, 0]
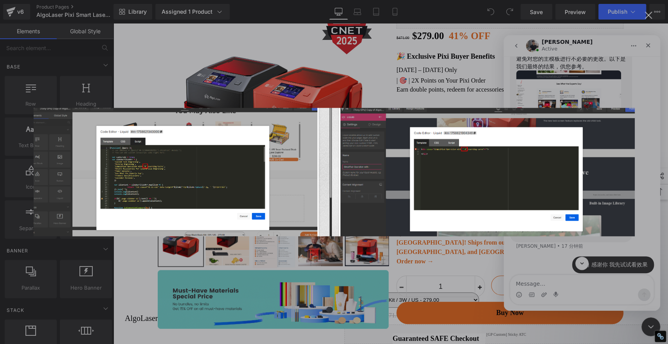
click at [455, 175] on img "关闭" at bounding box center [333, 172] width 601 height 129
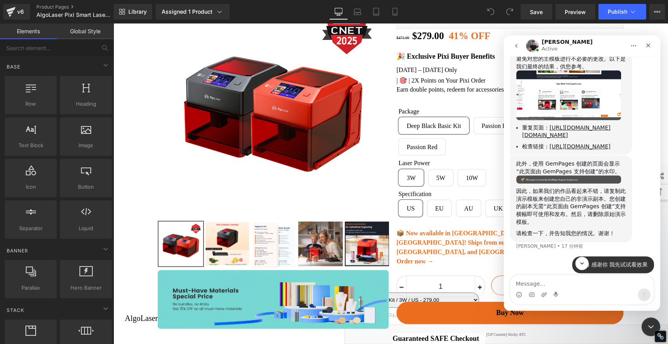
click at [551, 37] on img "Tony说…" at bounding box center [569, 25] width 105 height 24
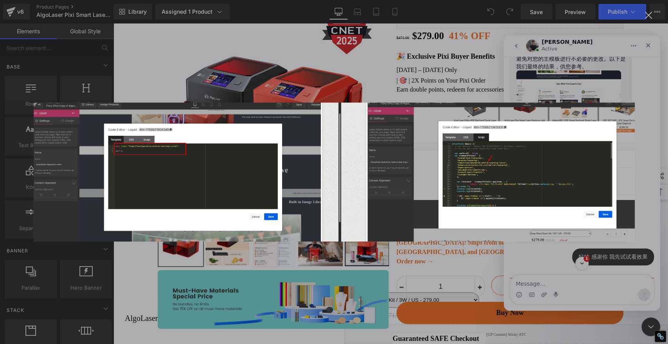
click at [651, 40] on div "Intercom Messenger" at bounding box center [334, 172] width 668 height 344
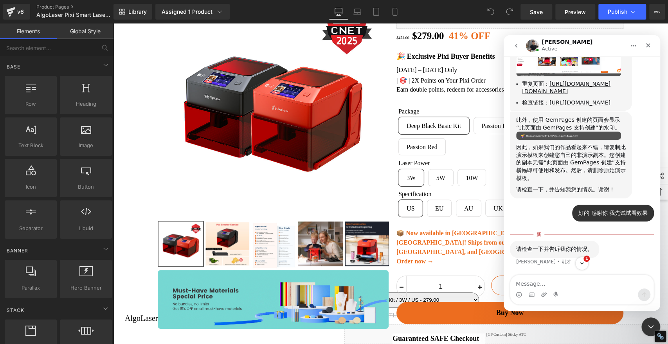
scroll to position [2985, 0]
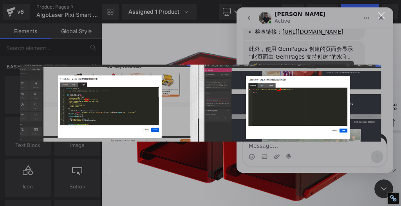
scroll to position [1, 0]
click at [309, 109] on img "关闭" at bounding box center [200, 103] width 361 height 77
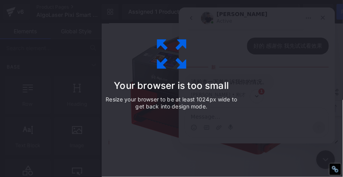
click at [298, 43] on div "Your browser is too small Resize your browser to be at least 1024px wide to get…" at bounding box center [171, 88] width 343 height 177
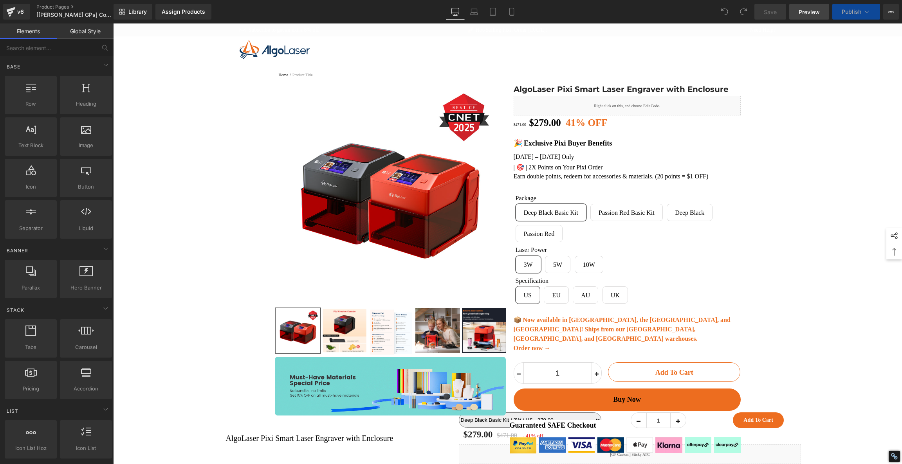
click at [806, 9] on span "Preview" at bounding box center [809, 12] width 21 height 8
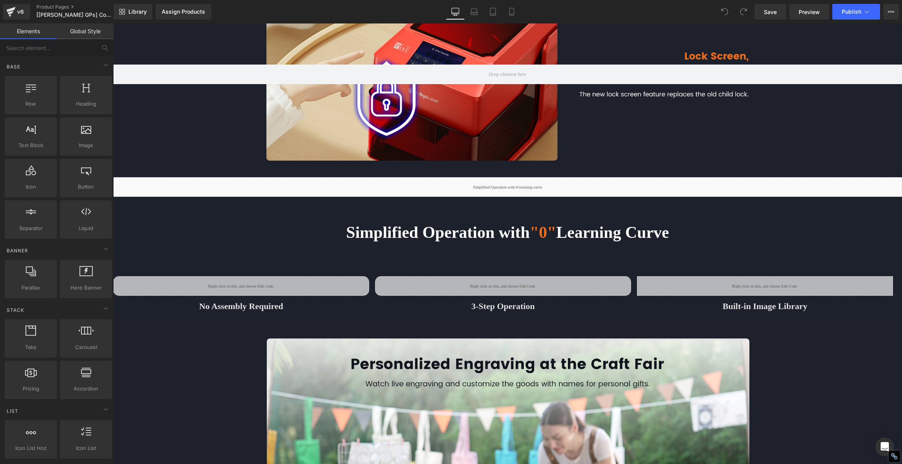
scroll to position [2525, 0]
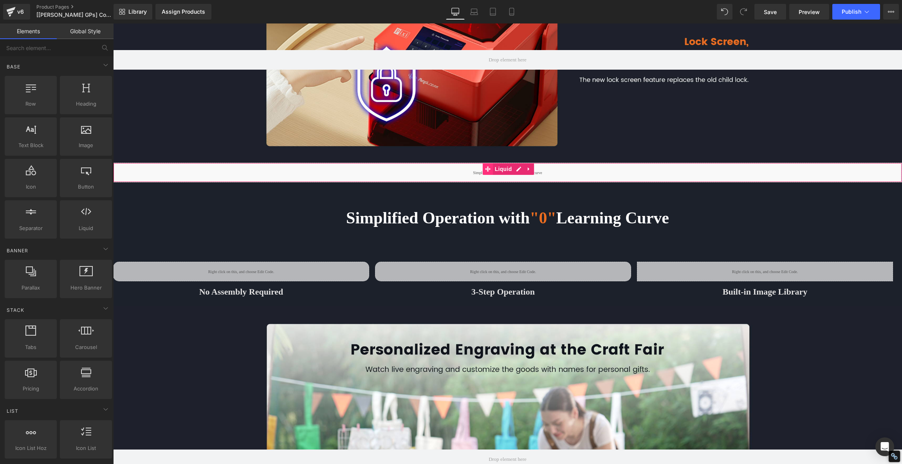
click at [485, 166] on icon at bounding box center [487, 169] width 5 height 6
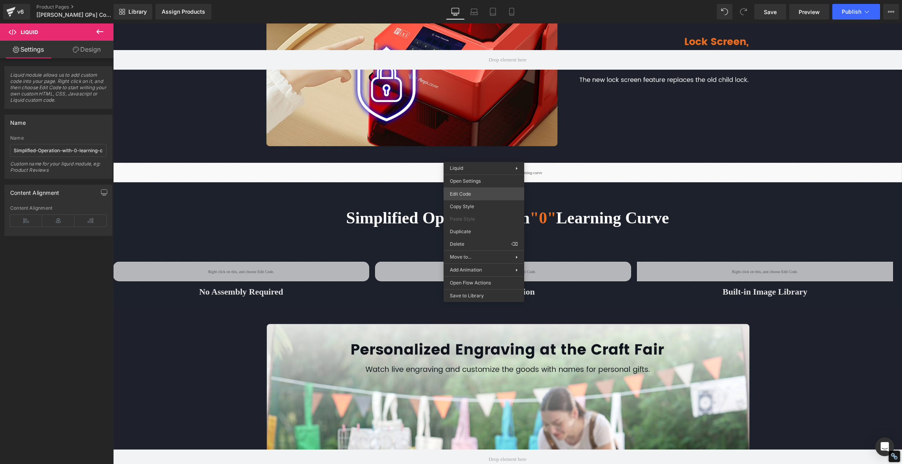
click at [466, 0] on div "Liquid You are previewing how the will restyle your page. You can not edit Elem…" at bounding box center [451, 0] width 902 height 0
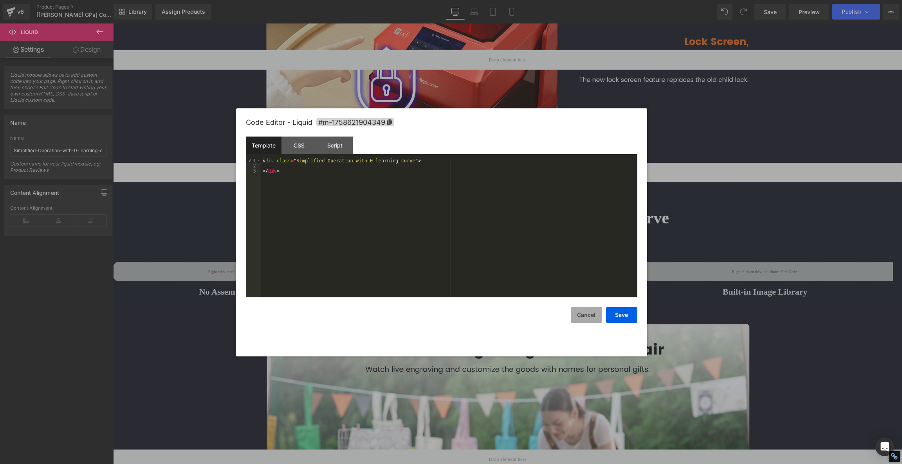
drag, startPoint x: 580, startPoint y: 312, endPoint x: 577, endPoint y: 305, distance: 7.2
click at [578, 310] on button "Cancel" at bounding box center [586, 315] width 31 height 16
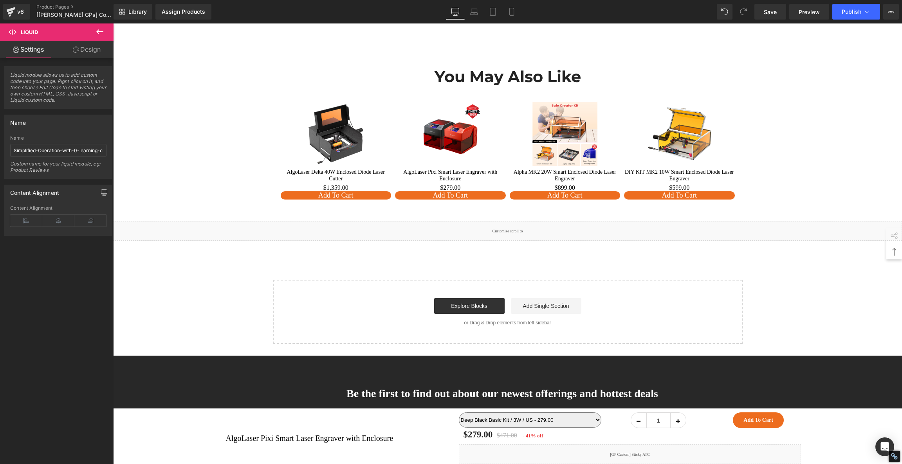
scroll to position [6850, 0]
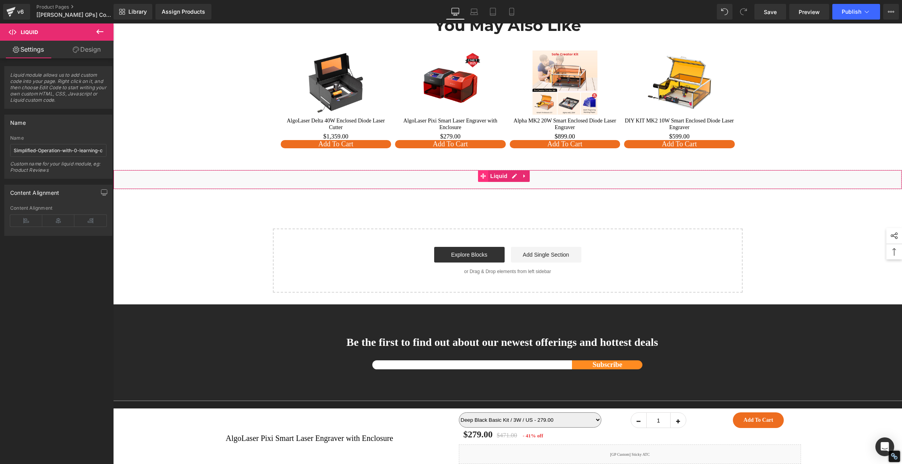
click at [483, 173] on icon at bounding box center [482, 176] width 5 height 6
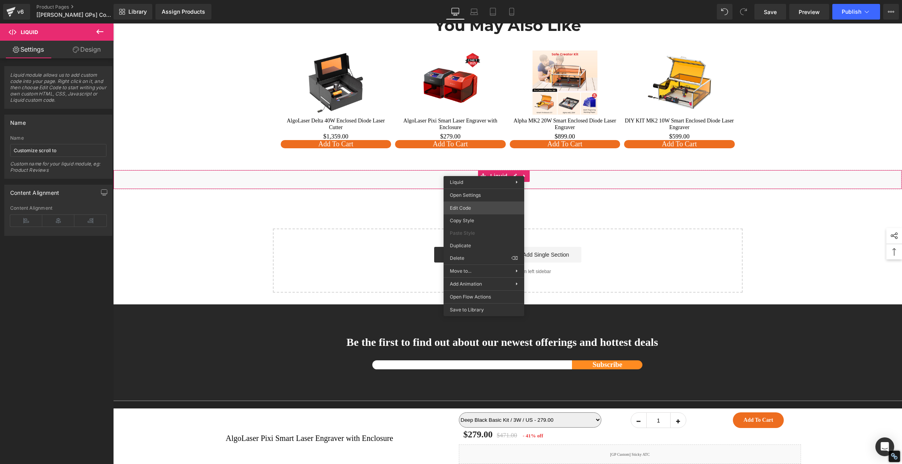
click at [469, 0] on div "Liquid You are previewing how the will restyle your page. You can not edit Elem…" at bounding box center [451, 0] width 902 height 0
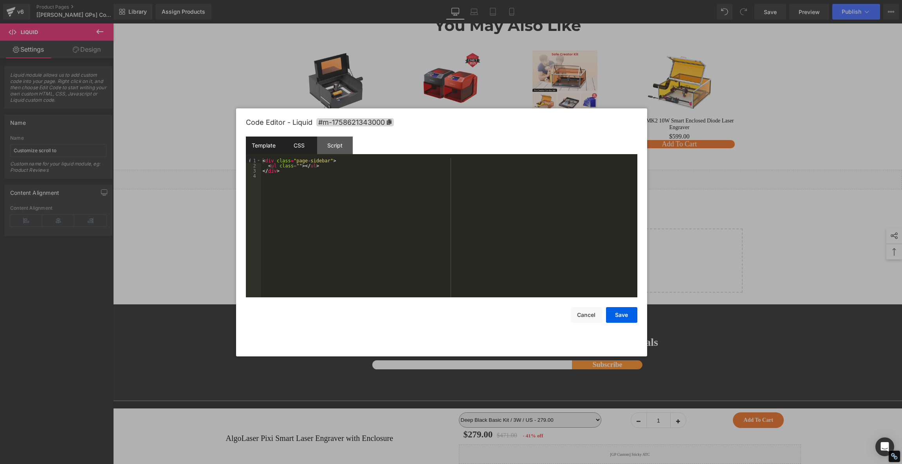
click at [298, 144] on div "CSS" at bounding box center [300, 146] width 36 height 18
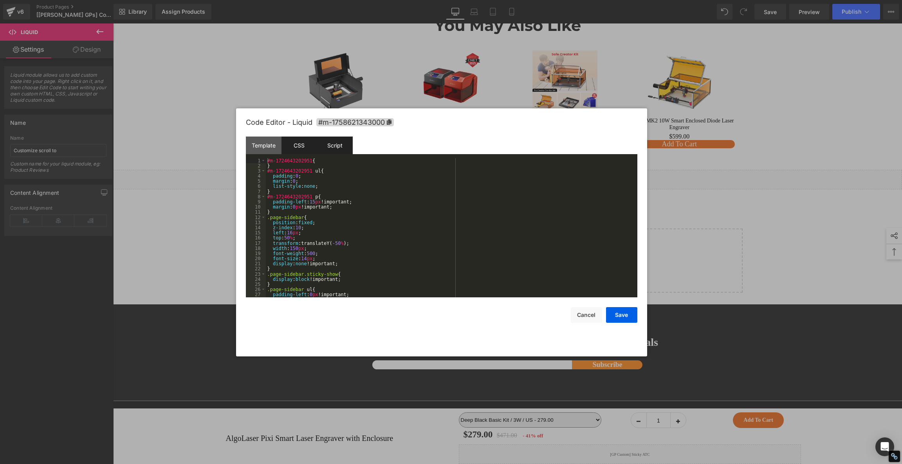
click at [327, 143] on div "Script" at bounding box center [335, 146] width 36 height 18
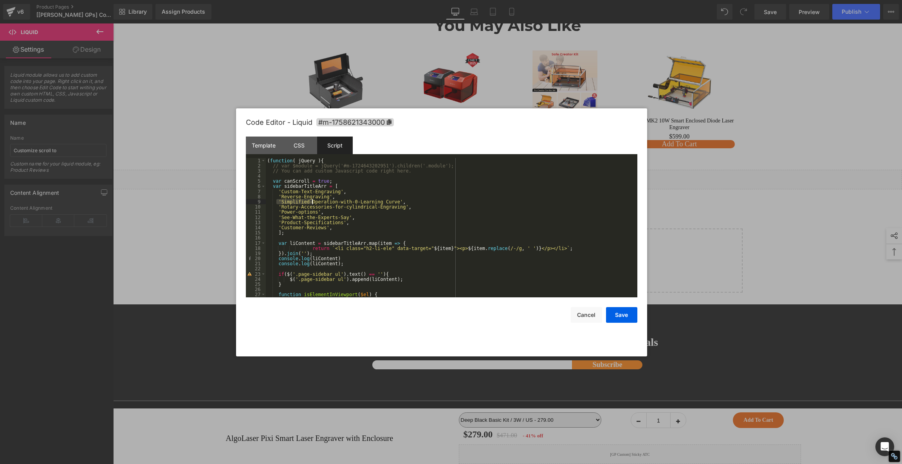
drag, startPoint x: 278, startPoint y: 202, endPoint x: 312, endPoint y: 202, distance: 34.5
click at [312, 202] on div "( function ( jQuery ) { // var $module = jQuery('#m-1724643202951').children('.…" at bounding box center [450, 233] width 369 height 150
drag, startPoint x: 591, startPoint y: 312, endPoint x: 594, endPoint y: 305, distance: 8.6
click at [591, 312] on button "Cancel" at bounding box center [586, 315] width 31 height 16
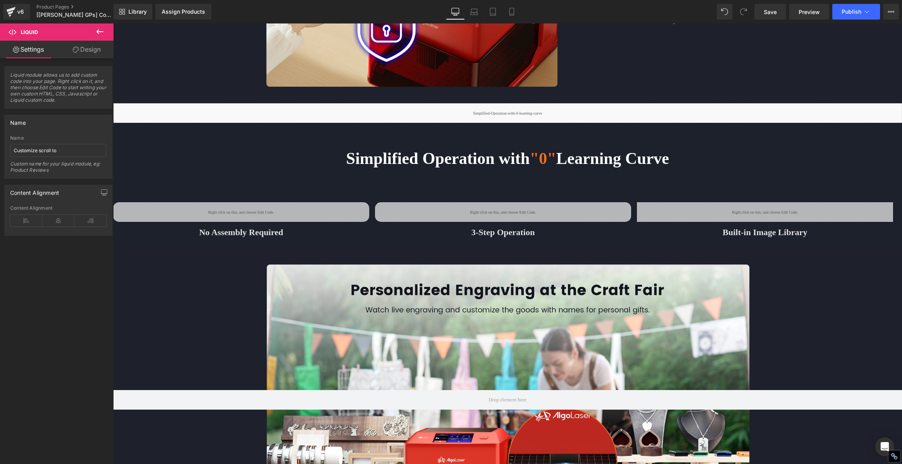
scroll to position [2568, 0]
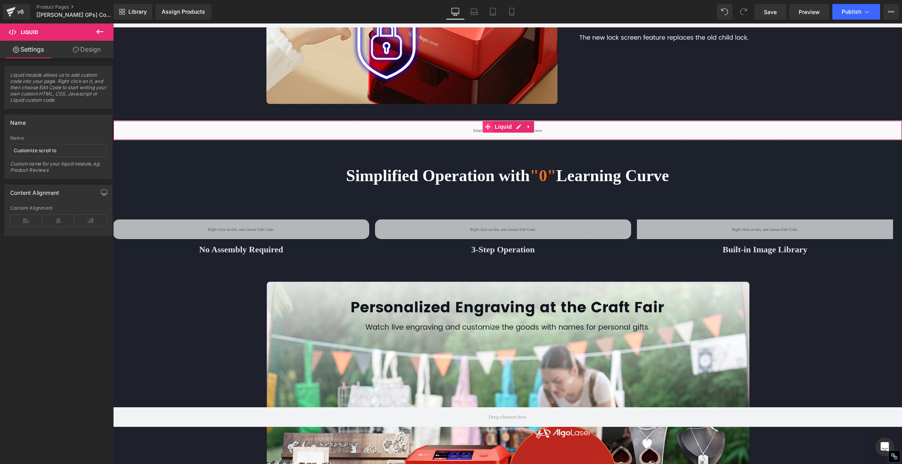
click at [485, 124] on icon at bounding box center [487, 127] width 5 height 6
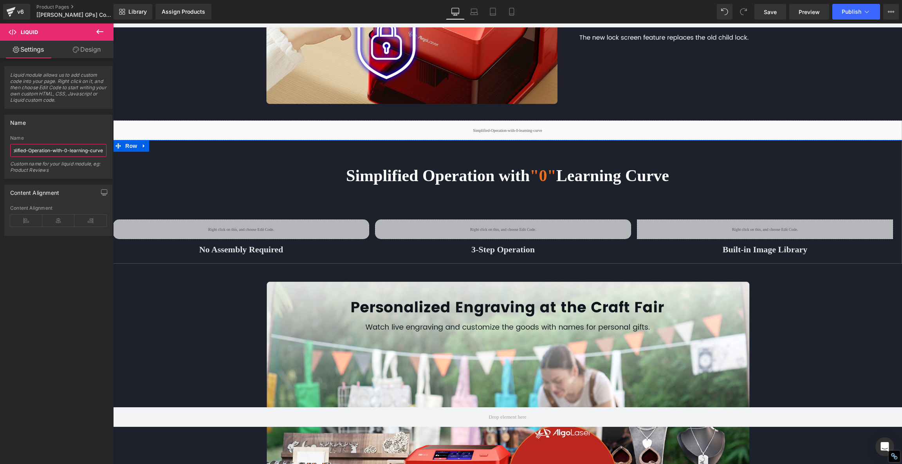
drag, startPoint x: 191, startPoint y: 176, endPoint x: 130, endPoint y: 150, distance: 66.2
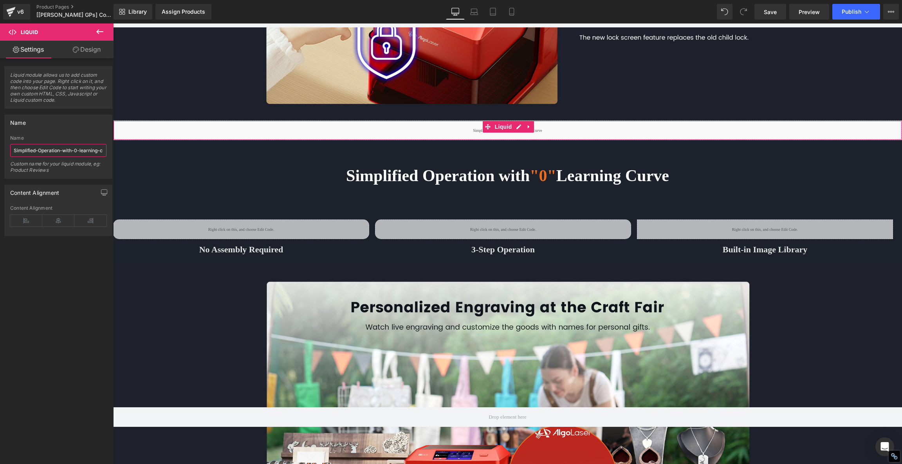
click at [65, 148] on input "Simplified-Operation-with-0-learning-curve" at bounding box center [58, 150] width 96 height 13
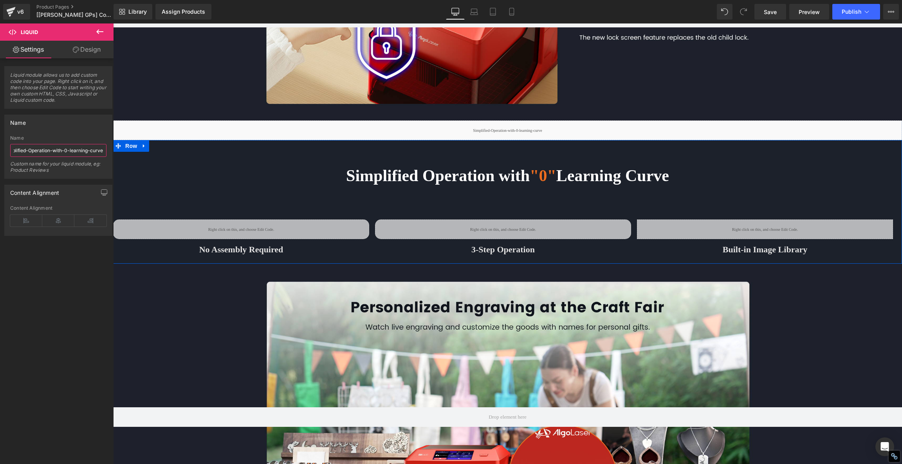
drag, startPoint x: 185, startPoint y: 175, endPoint x: 119, endPoint y: 152, distance: 69.8
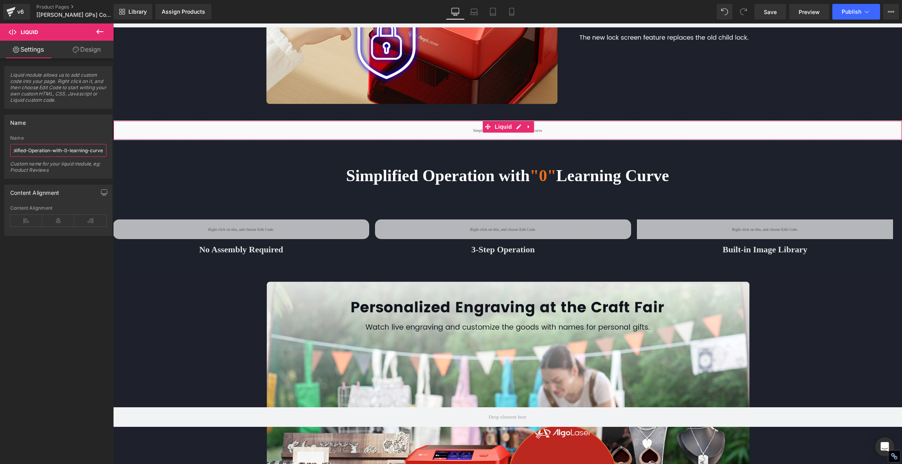
click at [83, 150] on input "Simplified-Operation-with-0-learning-curve" at bounding box center [58, 150] width 96 height 13
drag, startPoint x: 99, startPoint y: 152, endPoint x: 0, endPoint y: 149, distance: 99.1
click at [0, 149] on div "Name Simplified-Operation-with-0-learning-curve Name Simplified-Operation-with-…" at bounding box center [58, 144] width 117 height 70
click at [53, 152] on input "Simplified-Operation-with-0-learning-curve" at bounding box center [58, 150] width 96 height 13
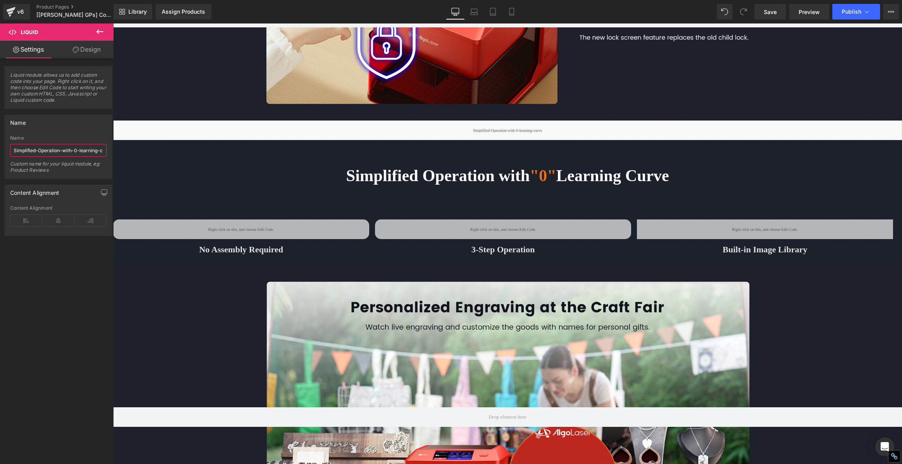
scroll to position [0, 11]
drag, startPoint x: 164, startPoint y: 173, endPoint x: 173, endPoint y: 161, distance: 15.4
click at [45, 150] on input "Simplified-Operation-with-0-learning-curve" at bounding box center [58, 150] width 96 height 13
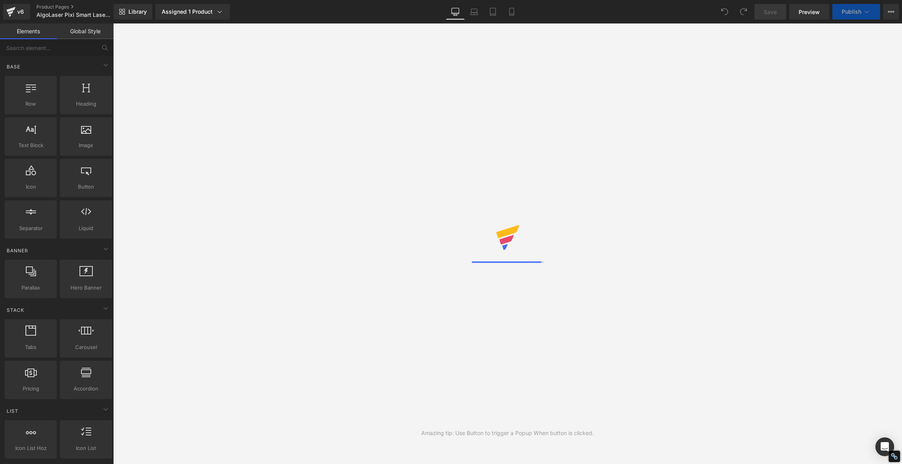
select select
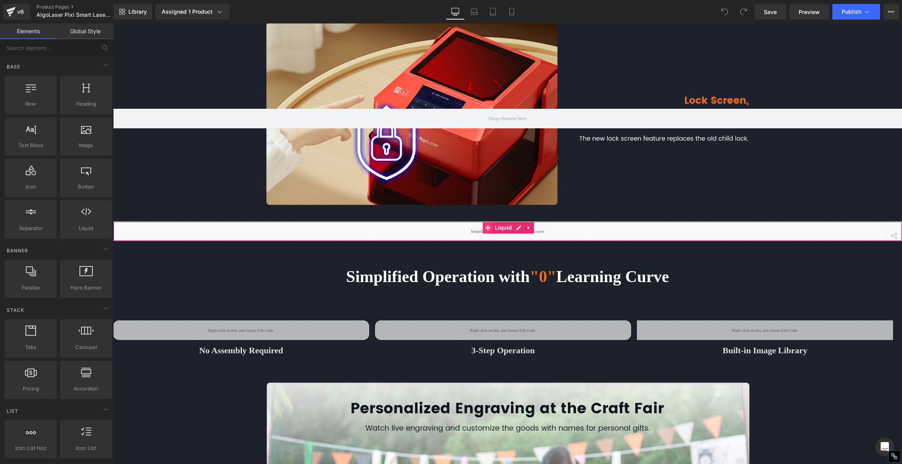
click at [485, 225] on icon at bounding box center [487, 227] width 5 height 5
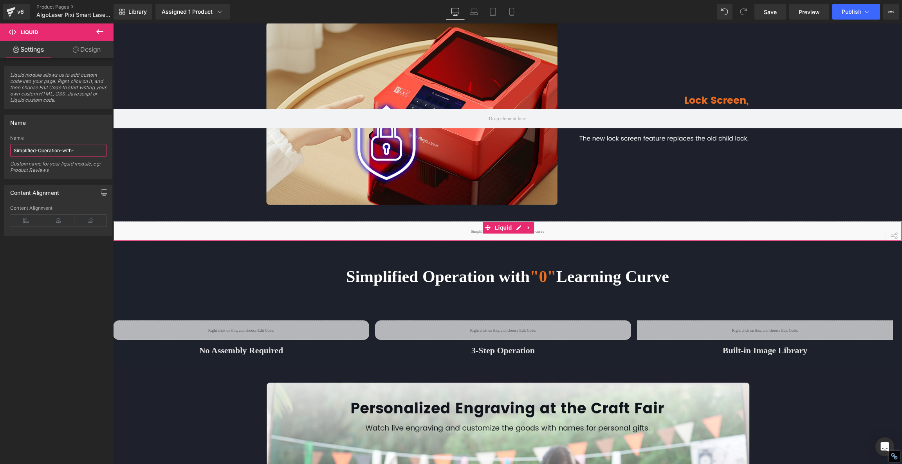
click at [91, 149] on input "Simplified-Operation-with-" at bounding box center [58, 150] width 96 height 13
paste input "0-learning-curve"
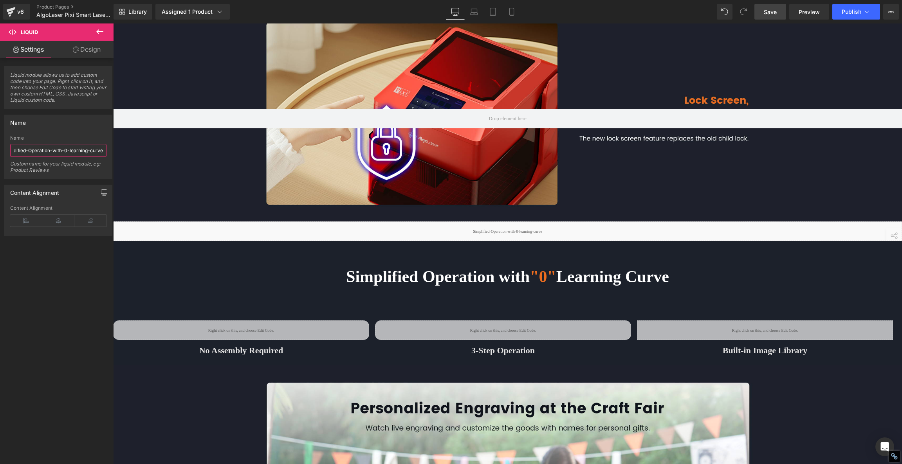
type input "Simplified-Operation-with-0-learning-curve"
click at [771, 8] on span "Save" at bounding box center [770, 12] width 13 height 8
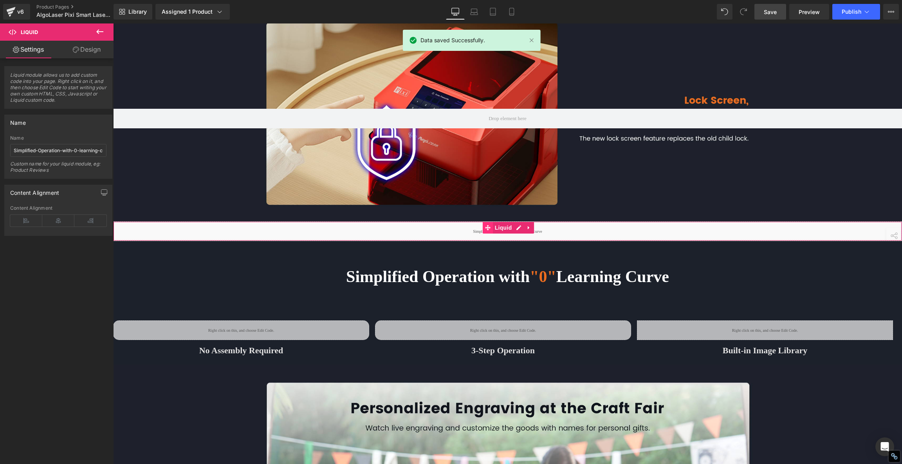
click at [485, 225] on icon at bounding box center [487, 227] width 5 height 5
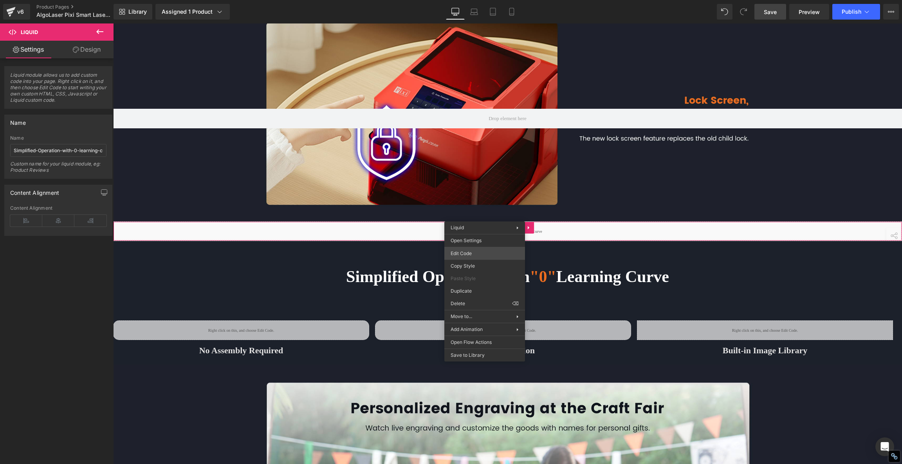
click at [472, 0] on div "Liquid You are previewing how the will restyle your page. You can not edit Elem…" at bounding box center [451, 0] width 902 height 0
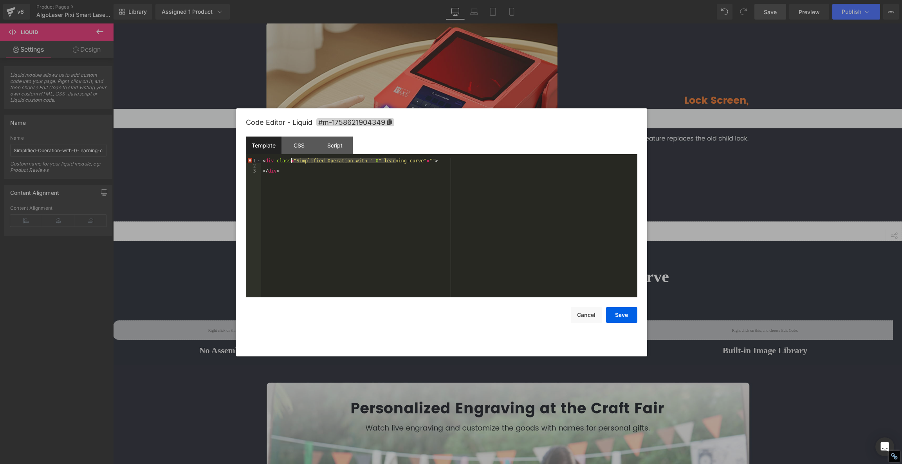
drag, startPoint x: 396, startPoint y: 161, endPoint x: 292, endPoint y: 162, distance: 104.6
click at [292, 162] on div "< div class = "Simplified-Operation-with-" 0 "-learning-curve" = "" > </ div >" at bounding box center [449, 233] width 376 height 150
drag, startPoint x: 397, startPoint y: 192, endPoint x: 392, endPoint y: 190, distance: 5.3
click at [397, 192] on div "< div class = "Simplified-Operation-with-" 0 "-learning-curve" = "" > </ div >" at bounding box center [449, 233] width 376 height 150
drag, startPoint x: 291, startPoint y: 161, endPoint x: 396, endPoint y: 162, distance: 105.7
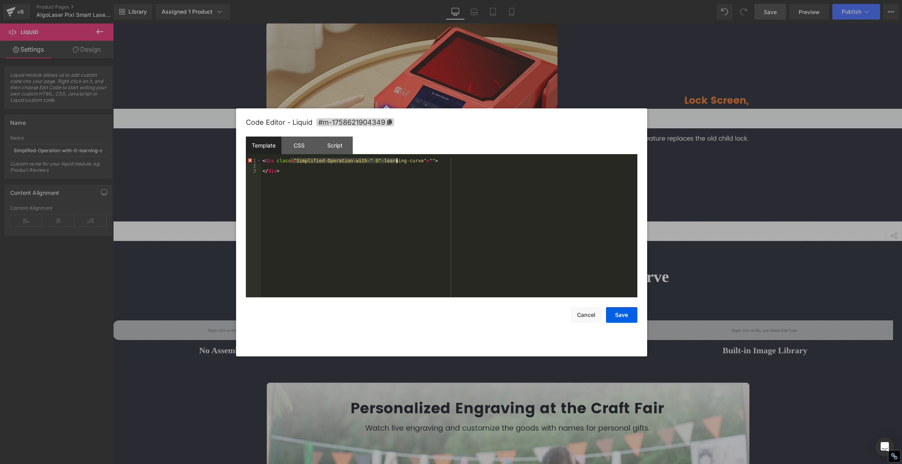
click at [396, 162] on div "< div class = "Simplified-Operation-with-" 0 "-learning-curve" = "" > </ div >" at bounding box center [449, 233] width 376 height 150
click at [622, 315] on button "Save" at bounding box center [621, 315] width 31 height 16
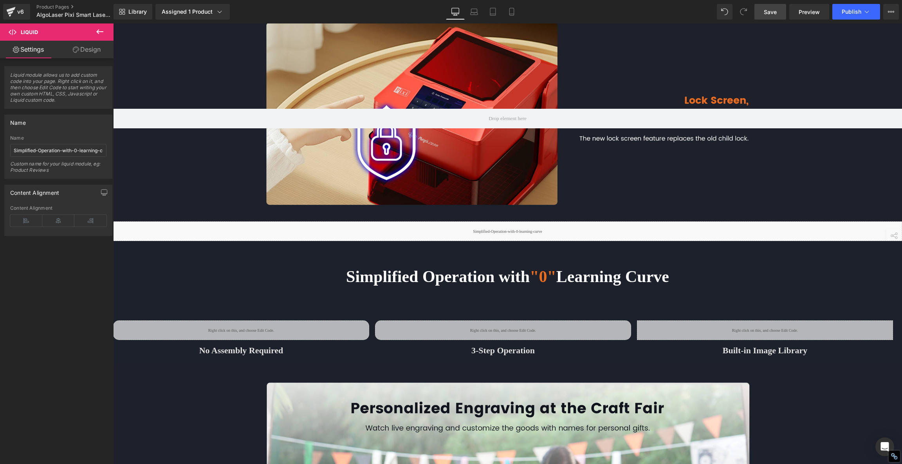
click at [771, 13] on span "Save" at bounding box center [770, 12] width 13 height 8
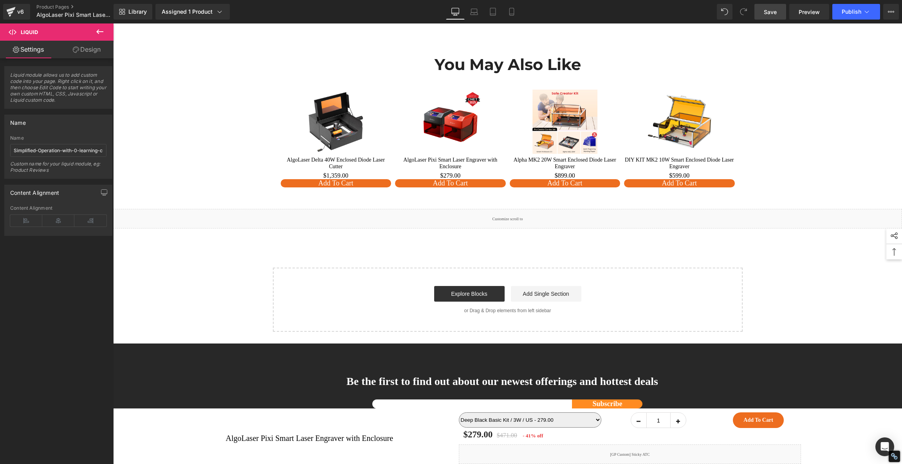
scroll to position [6638, 0]
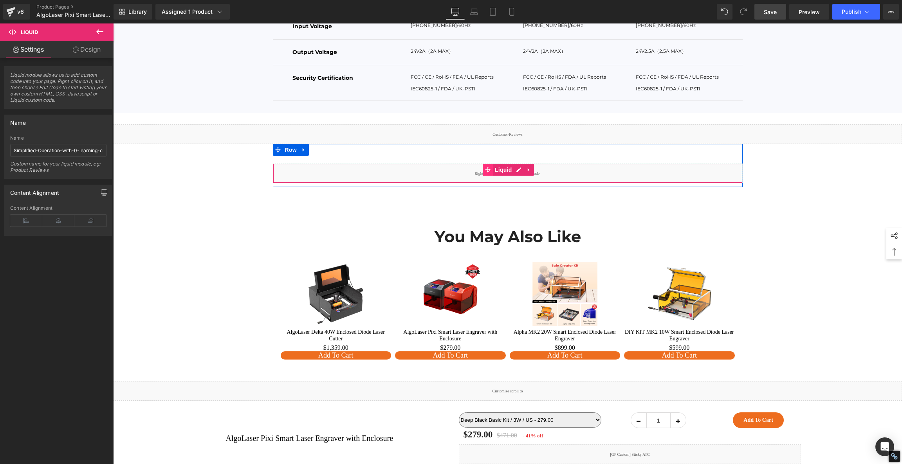
click at [485, 167] on icon at bounding box center [487, 169] width 5 height 5
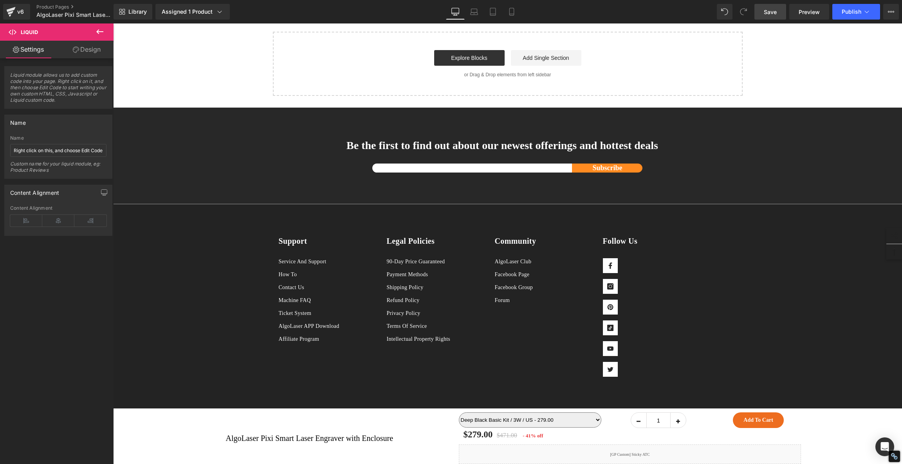
scroll to position [6873, 0]
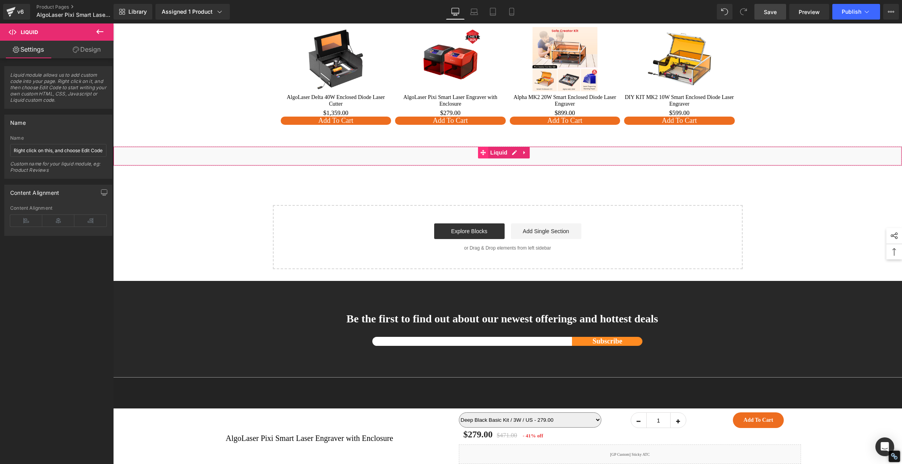
click at [483, 150] on icon at bounding box center [482, 153] width 5 height 6
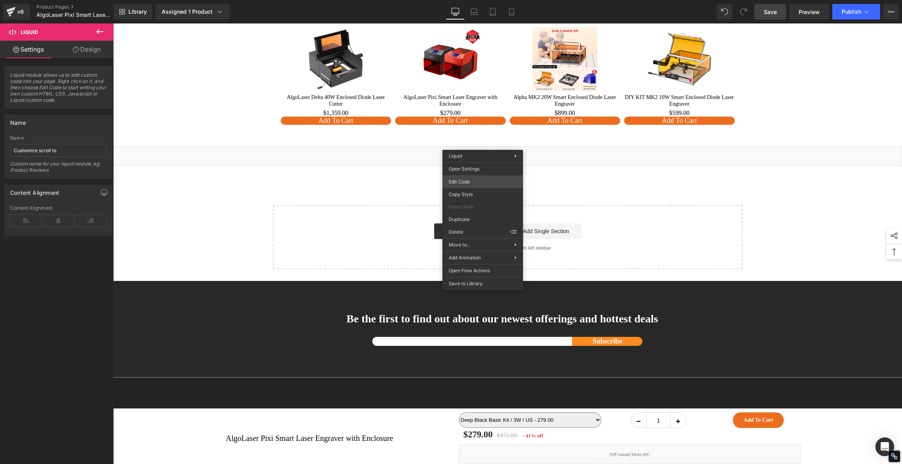
click at [479, 0] on div "Liquid You are previewing how the will restyle your page. You can not edit Elem…" at bounding box center [451, 0] width 902 height 0
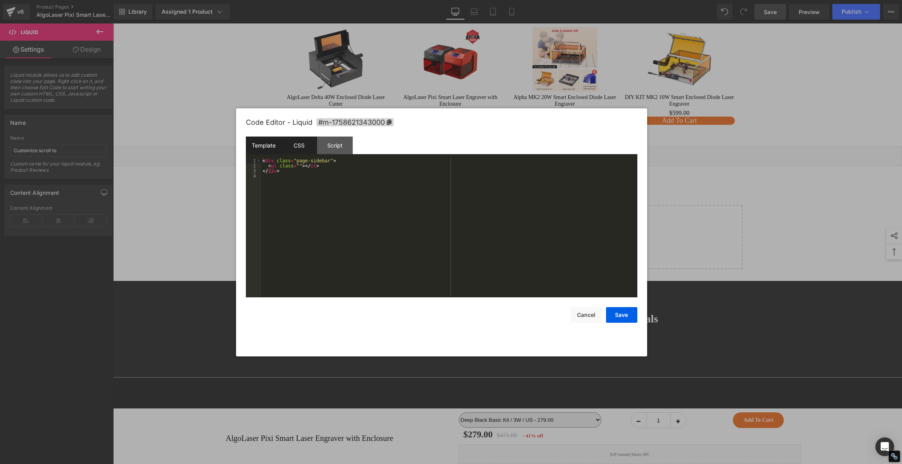
click at [294, 138] on div "CSS" at bounding box center [300, 146] width 36 height 18
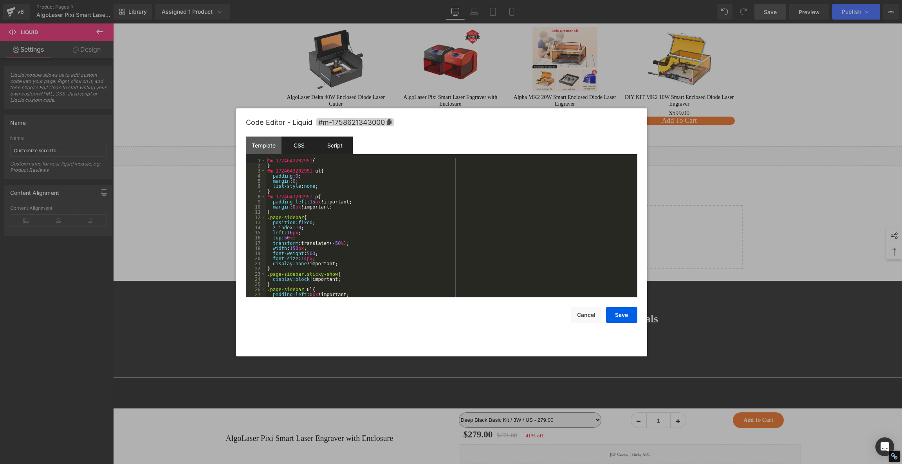
click at [325, 140] on div "Script" at bounding box center [335, 146] width 36 height 18
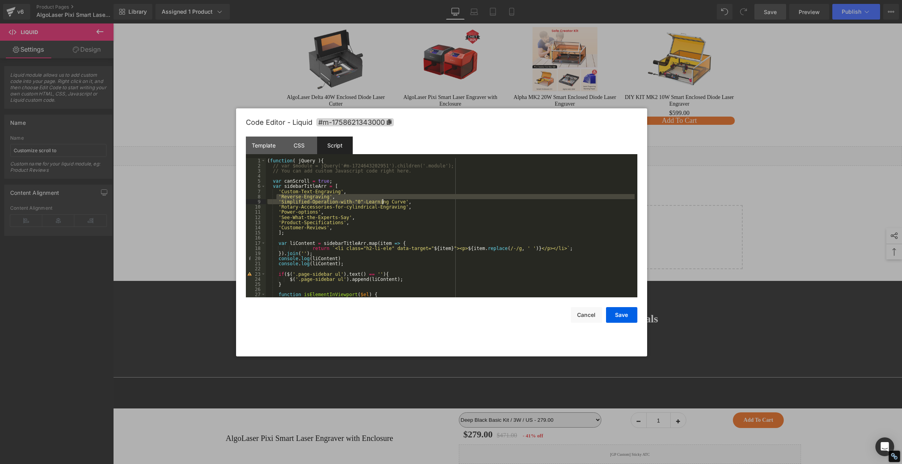
drag, startPoint x: 278, startPoint y: 200, endPoint x: 382, endPoint y: 204, distance: 104.3
click at [382, 204] on div "( function ( jQuery ) { // var $module = jQuery('#m-1724643202951').children('.…" at bounding box center [450, 233] width 369 height 150
click at [291, 227] on div "( function ( jQuery ) { // var $module = jQuery('#m-1724643202951').children('.…" at bounding box center [450, 233] width 369 height 150
drag, startPoint x: 279, startPoint y: 201, endPoint x: 381, endPoint y: 203, distance: 102.6
click at [381, 203] on div "( function ( jQuery ) { // var $module = jQuery('#m-1724643202951').children('.…" at bounding box center [450, 233] width 369 height 150
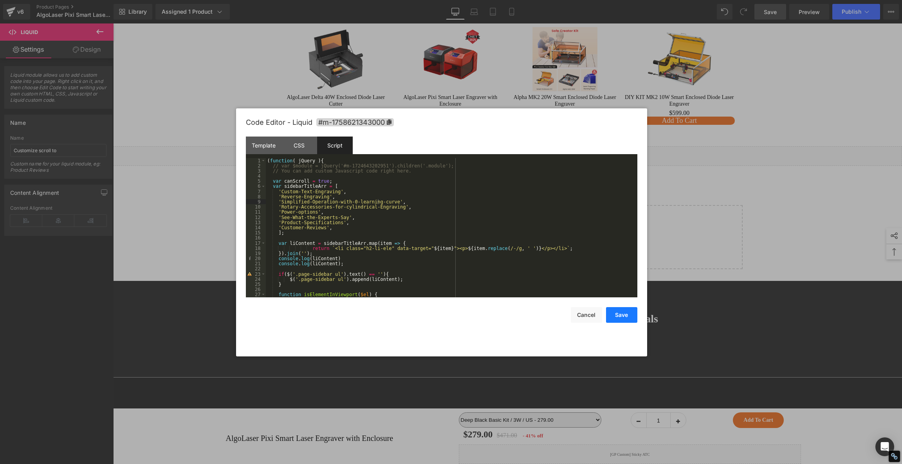
click at [617, 317] on button "Save" at bounding box center [621, 315] width 31 height 16
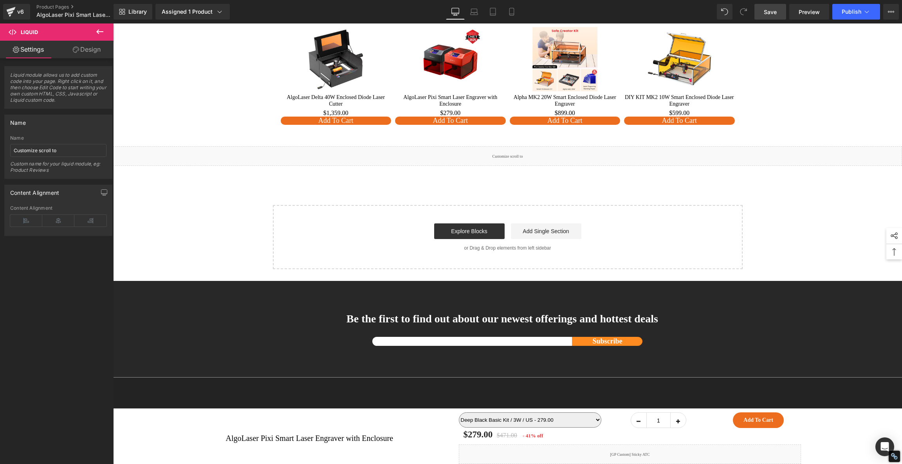
click at [769, 6] on link "Save" at bounding box center [771, 12] width 32 height 16
click at [854, 13] on span "Publish" at bounding box center [852, 12] width 20 height 6
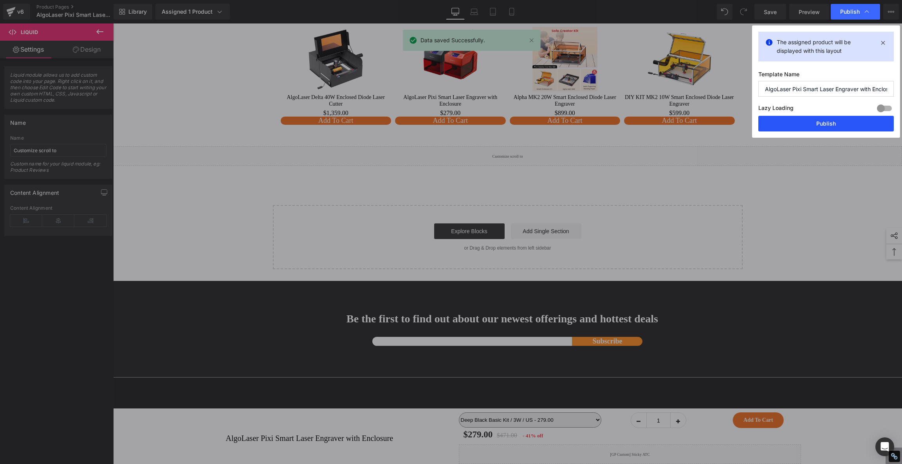
click at [796, 121] on button "Publish" at bounding box center [826, 124] width 135 height 16
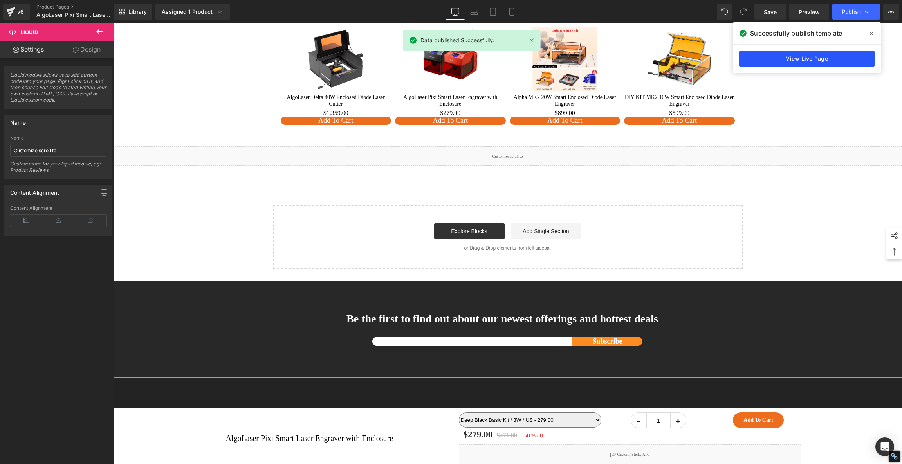
click at [791, 54] on link "View Live Page" at bounding box center [806, 59] width 135 height 16
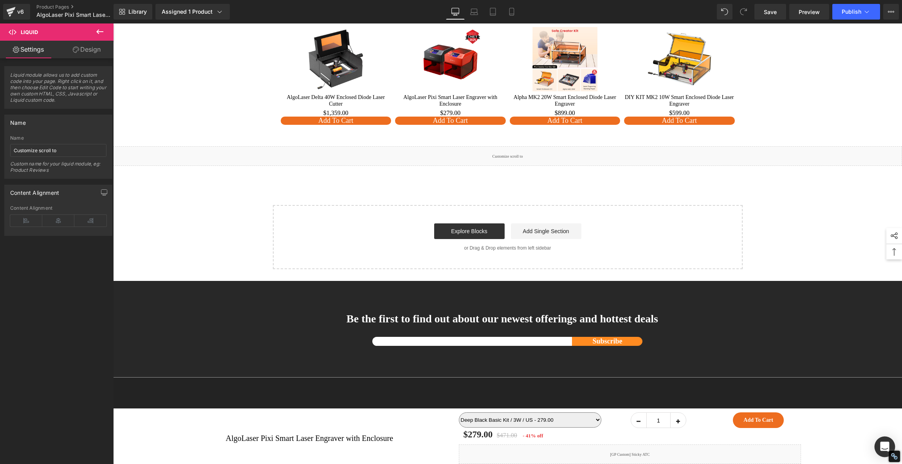
click at [885, 448] on icon "Open Intercom Messenger" at bounding box center [884, 447] width 9 height 10
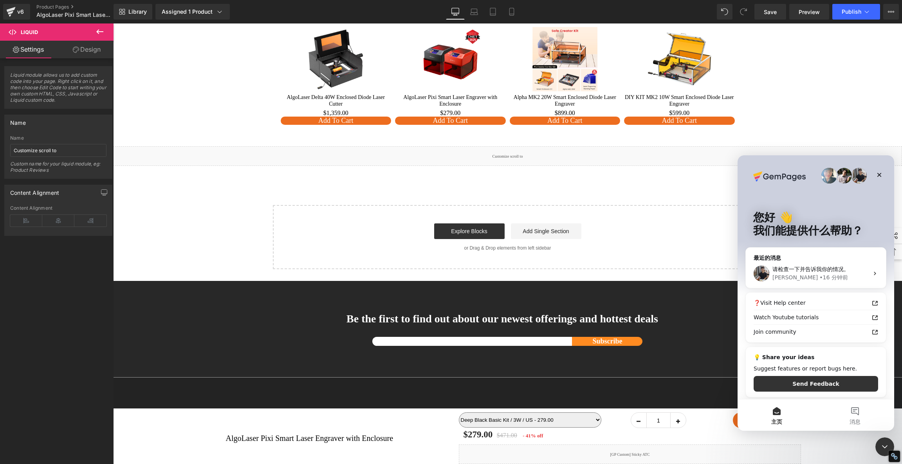
scroll to position [0, 0]
click at [836, 267] on span "请检查一下并告诉我你的情况。" at bounding box center [811, 269] width 77 height 6
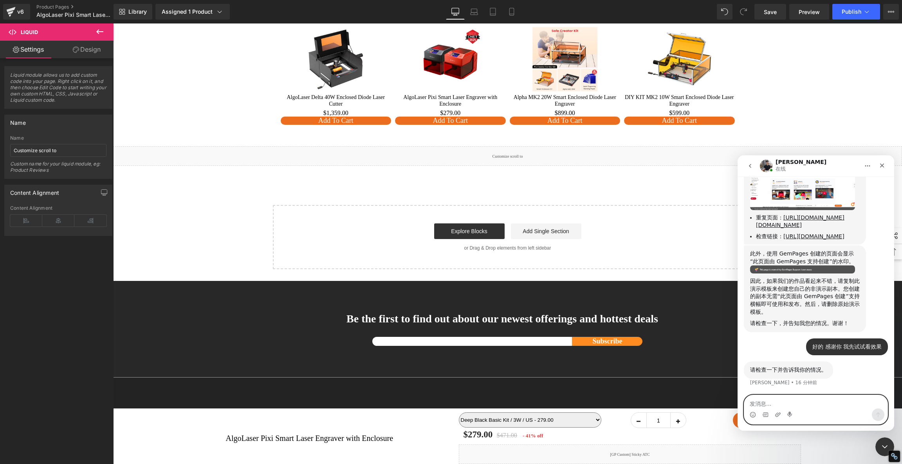
scroll to position [3152, 0]
click at [760, 404] on textarea "发消息..." at bounding box center [815, 402] width 143 height 13
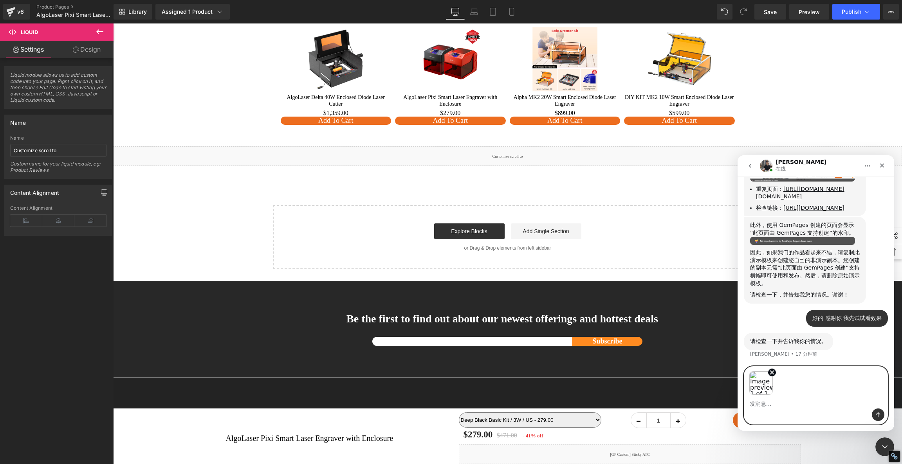
scroll to position [3180, 0]
click at [800, 393] on div "Image previews" at bounding box center [815, 381] width 143 height 29
click at [776, 405] on textarea "发消息..." at bounding box center [815, 402] width 143 height 13
paste textarea "k"
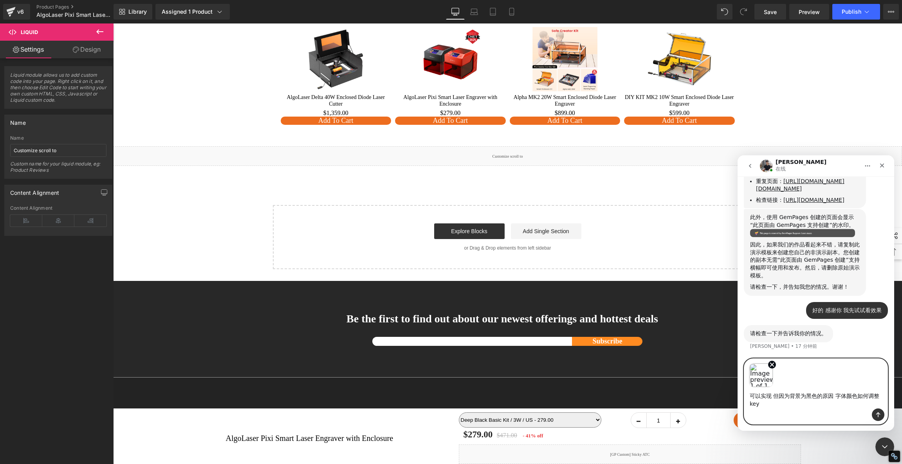
scroll to position [3189, 0]
type textarea "可以实现 但因为背景为黑色的原因 字体颜色如何调整 可以调整为金色"
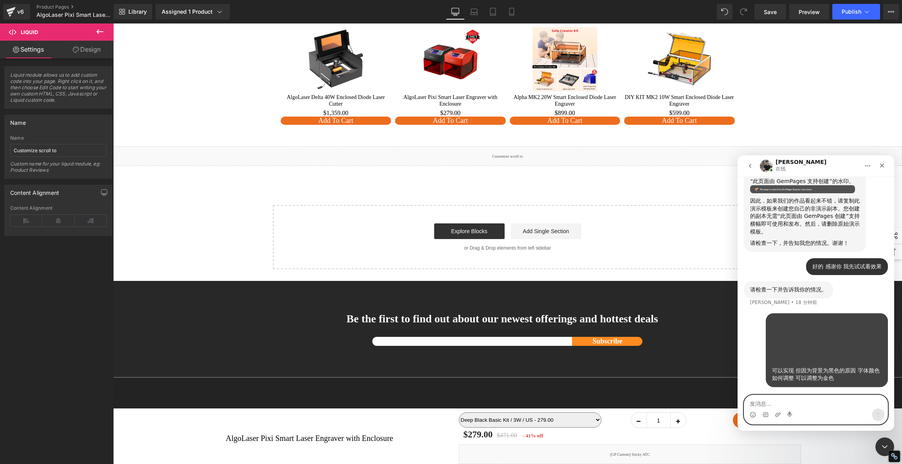
scroll to position [3232, 0]
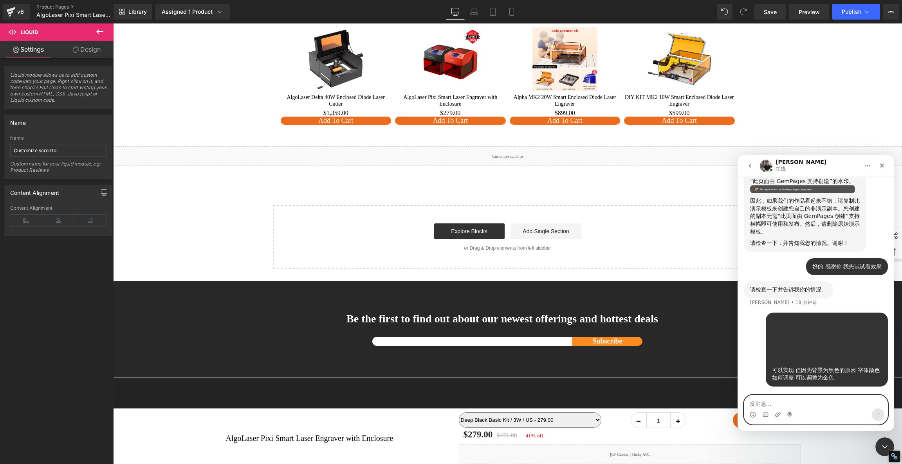
click at [828, 414] on div "Intercom Messenger" at bounding box center [815, 415] width 143 height 13
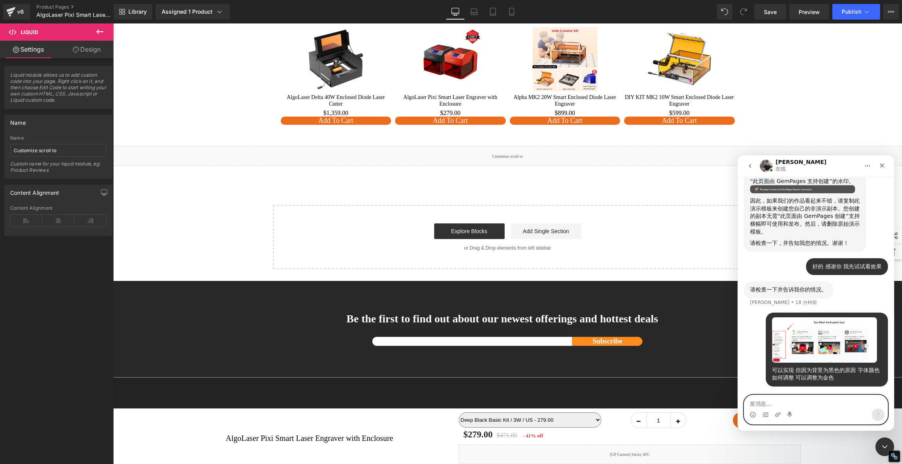
click at [802, 405] on textarea "发消息..." at bounding box center [815, 402] width 143 height 13
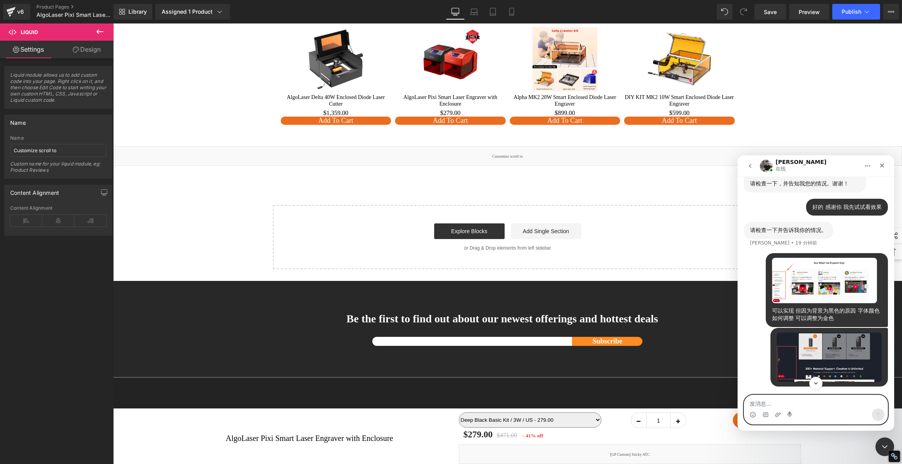
scroll to position [3292, 0]
click at [458, 151] on div at bounding box center [451, 220] width 902 height 441
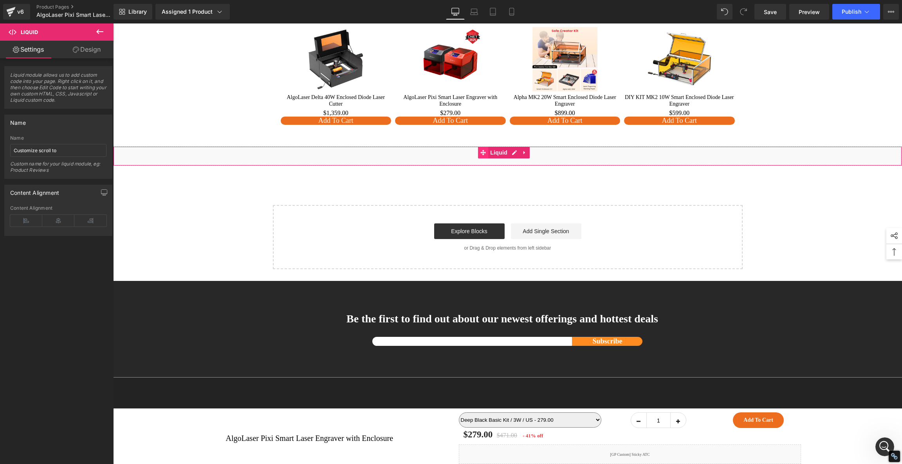
click at [484, 150] on icon at bounding box center [482, 152] width 5 height 5
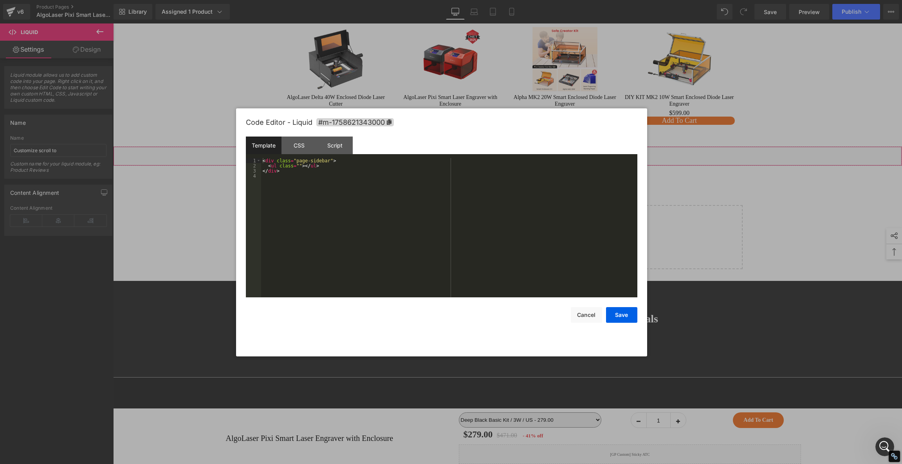
click at [462, 0] on div "Liquid You are previewing how the will restyle your page. You can not edit Elem…" at bounding box center [451, 0] width 902 height 0
click at [298, 140] on div "CSS" at bounding box center [300, 146] width 36 height 18
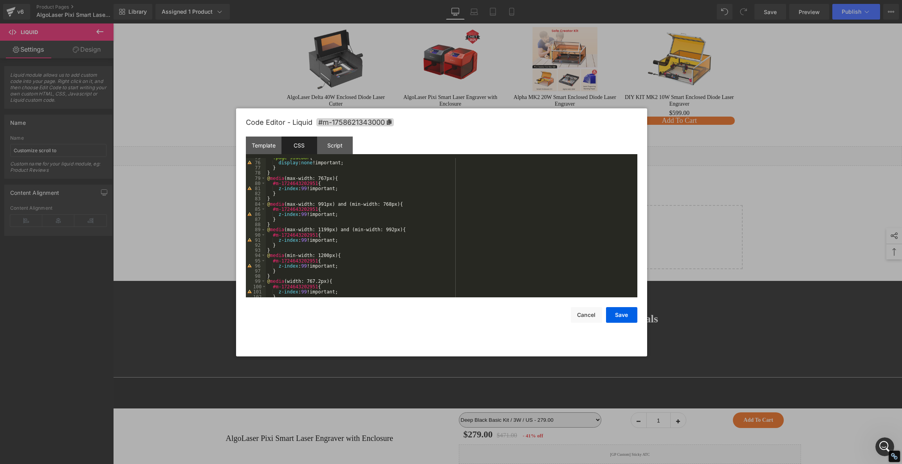
scroll to position [398, 0]
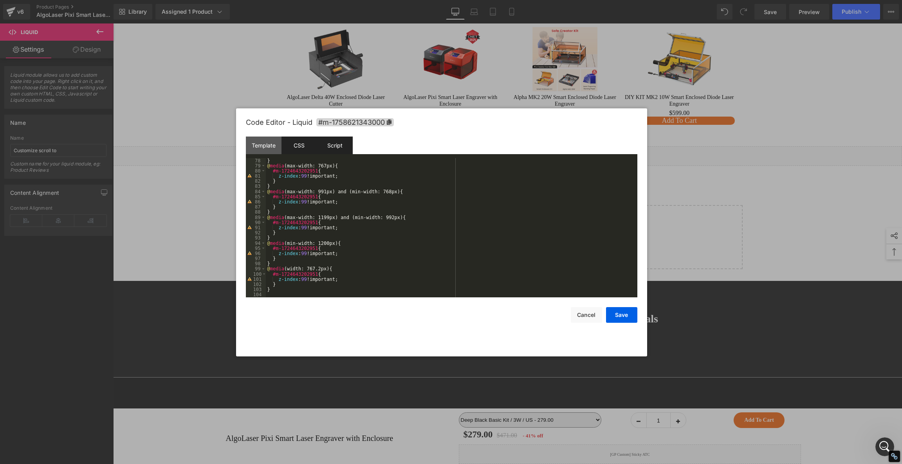
click at [342, 143] on div "Script" at bounding box center [335, 146] width 36 height 18
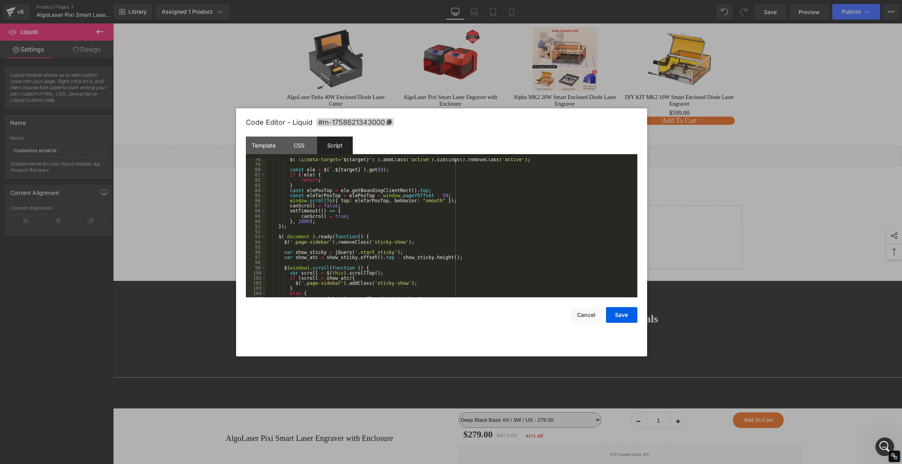
scroll to position [364, 0]
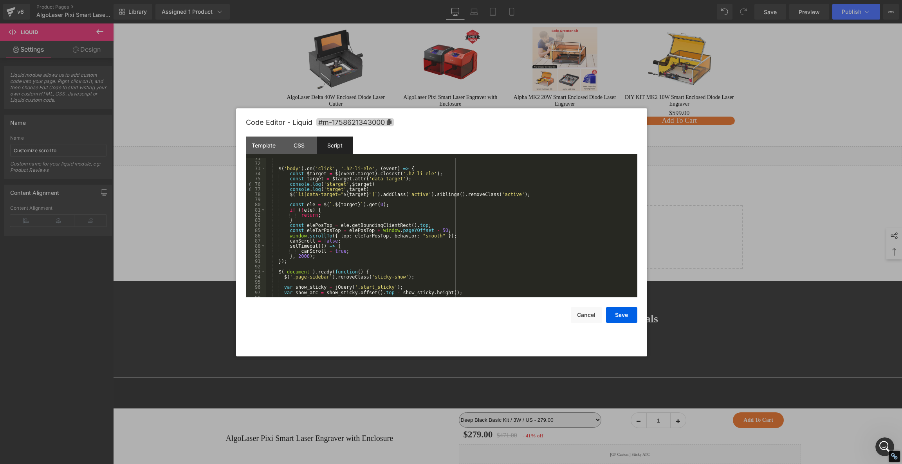
click at [235, 79] on div at bounding box center [451, 232] width 902 height 464
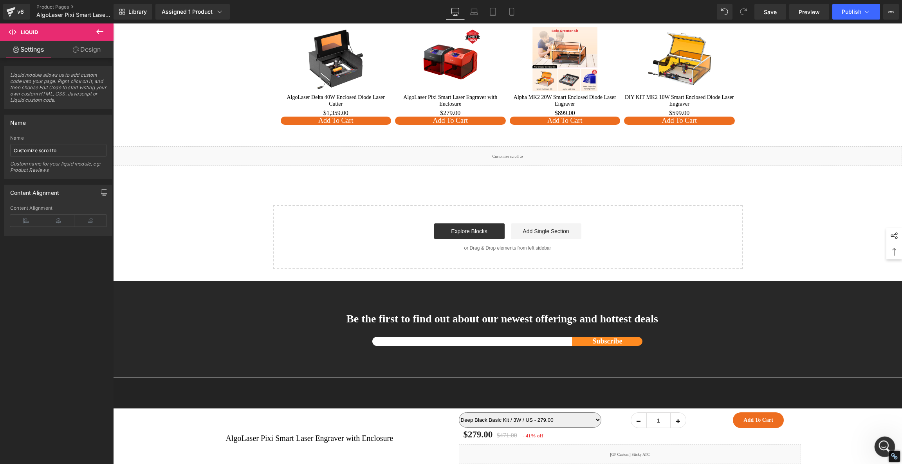
click at [887, 447] on icon "打开 Intercom Messenger" at bounding box center [884, 446] width 13 height 13
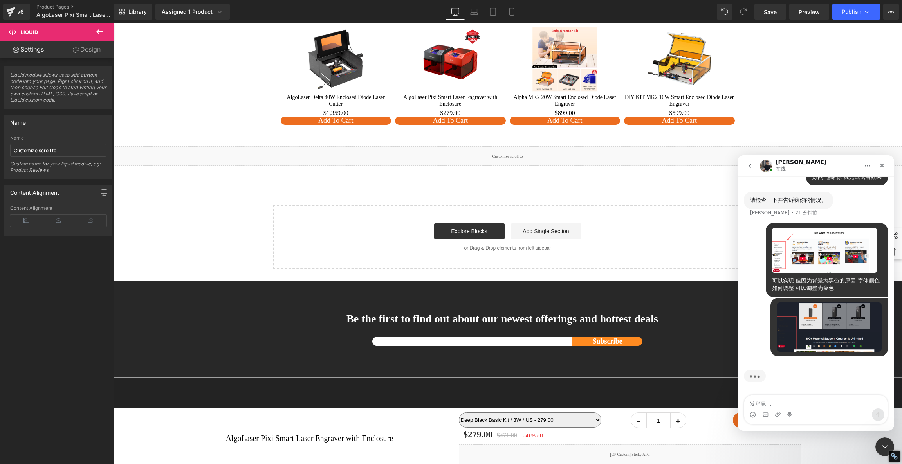
scroll to position [3322, 0]
click at [786, 405] on textarea "发消息..." at bounding box center [815, 402] width 143 height 13
type textarea "或者 文字字体颜色为白色"
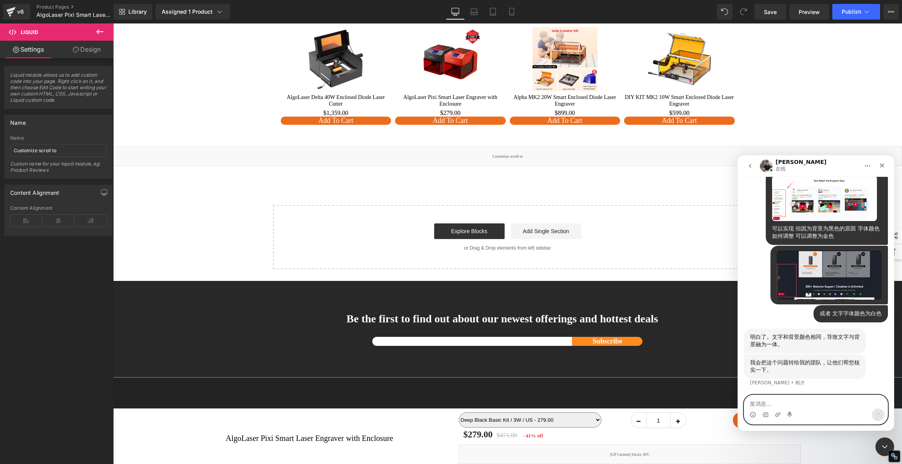
scroll to position [3366, 0]
type textarea "好的"
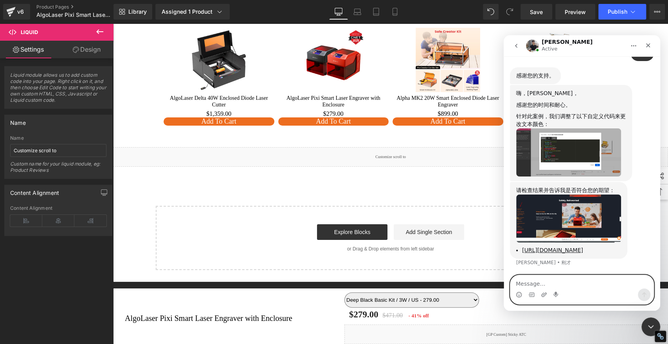
scroll to position [3597, 0]
click at [575, 172] on img "Tony说…" at bounding box center [569, 152] width 105 height 48
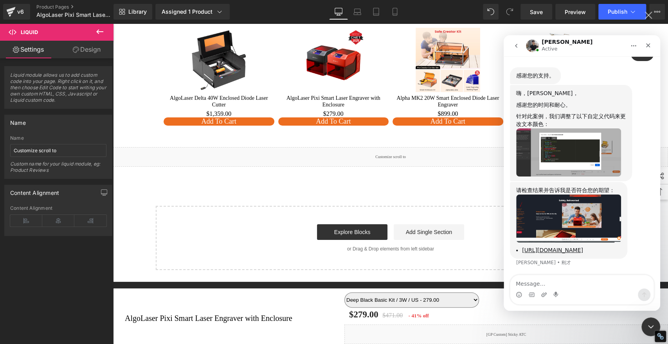
scroll to position [0, 0]
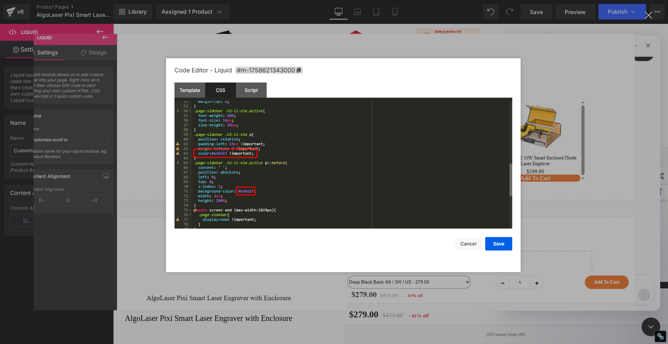
click at [468, 247] on img "关闭" at bounding box center [333, 172] width 601 height 277
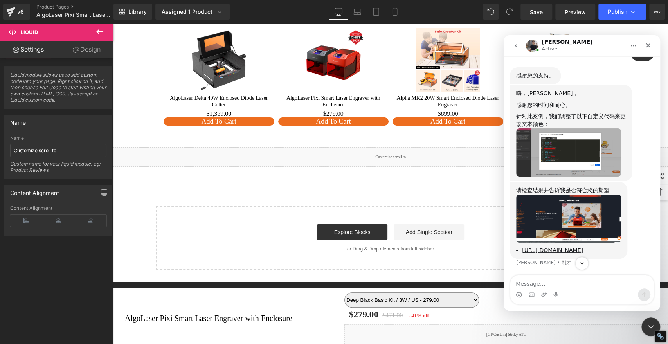
scroll to position [3640, 0]
click at [571, 195] on img "Tony说…" at bounding box center [569, 219] width 105 height 49
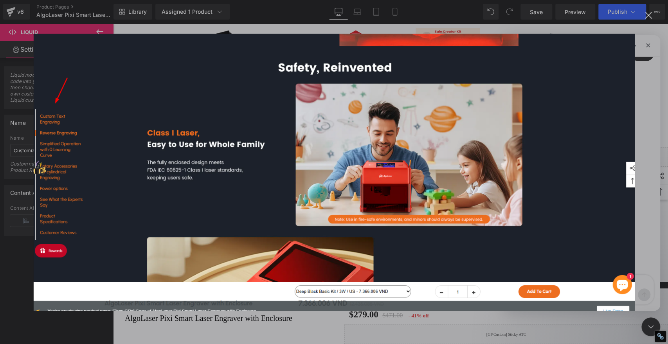
scroll to position [0, 0]
click at [650, 16] on div "关闭" at bounding box center [648, 15] width 7 height 7
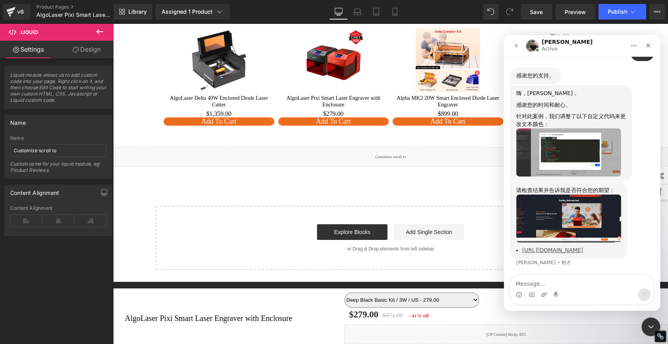
click at [569, 247] on link "https://algolaser.com/products/handmade-baking-trays-3-pcs?_ab=0&key=1758686699…" at bounding box center [552, 250] width 61 height 6
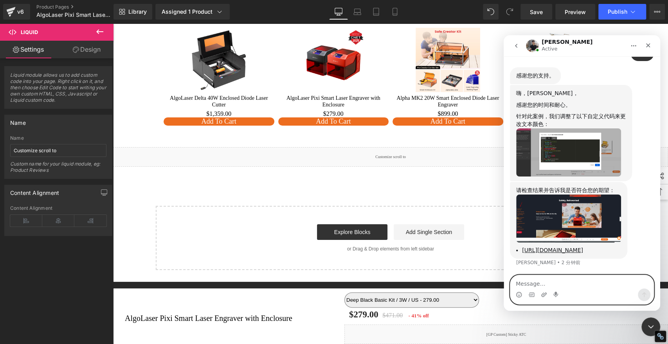
click at [581, 285] on textarea "Message…" at bounding box center [582, 281] width 143 height 13
type textarea "t"
type textarea "挺好的 符合我的需求 谢谢你"
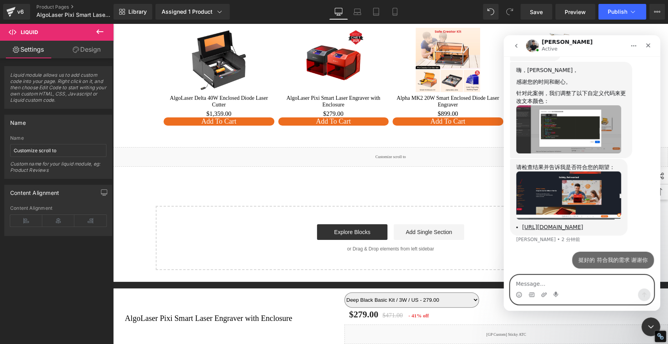
scroll to position [3664, 0]
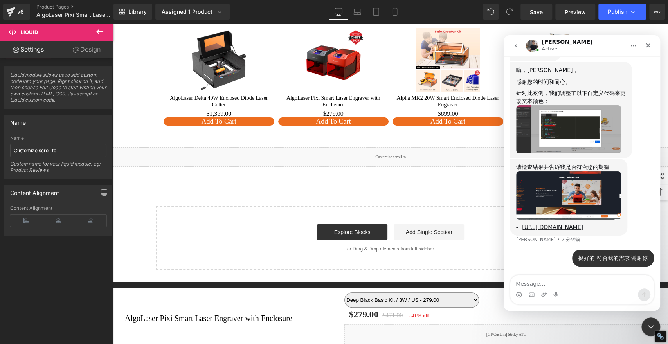
click at [562, 106] on img "Tony说…" at bounding box center [569, 129] width 105 height 48
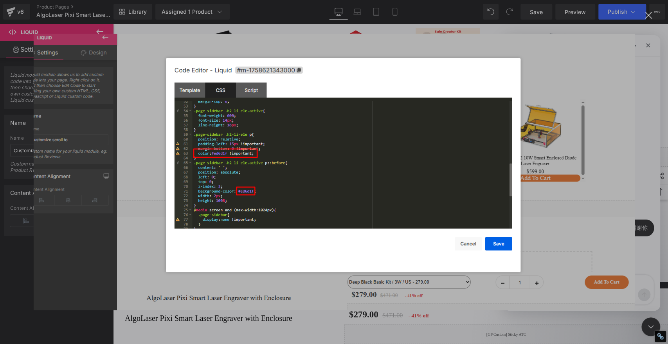
click at [467, 247] on img "关闭" at bounding box center [333, 172] width 601 height 277
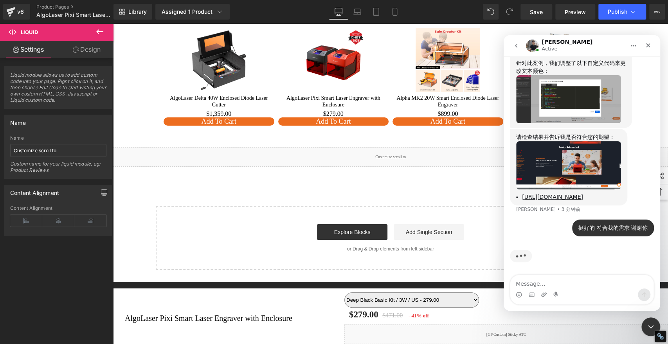
scroll to position [3694, 0]
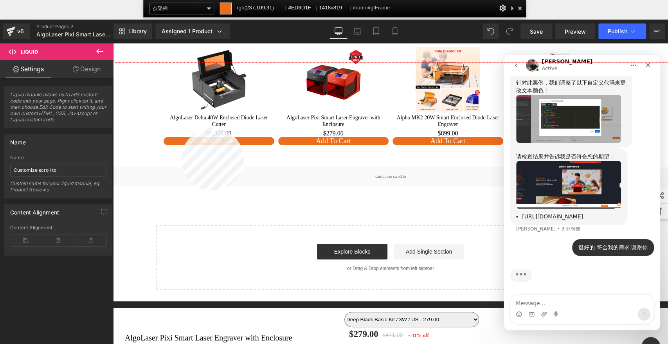
click at [181, 128] on div at bounding box center [390, 223] width 555 height 321
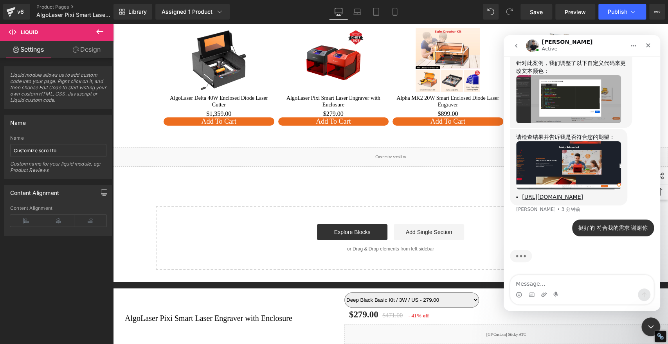
scroll to position [3563, 0]
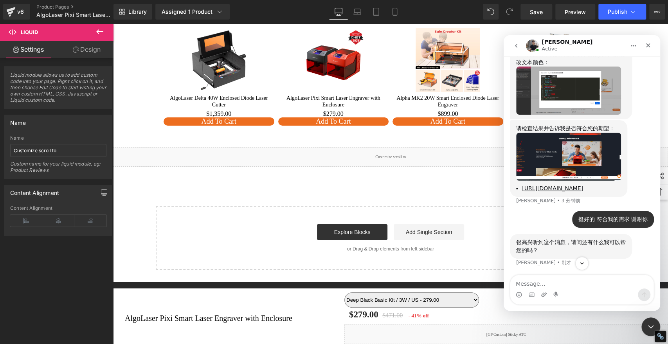
click at [574, 115] on img "Tony说…" at bounding box center [569, 91] width 105 height 48
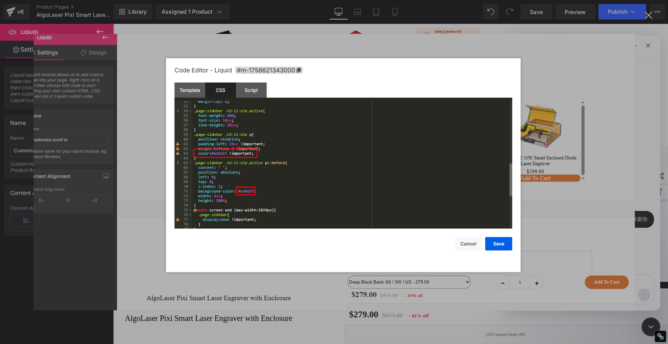
click at [464, 246] on img "关闭" at bounding box center [333, 172] width 601 height 277
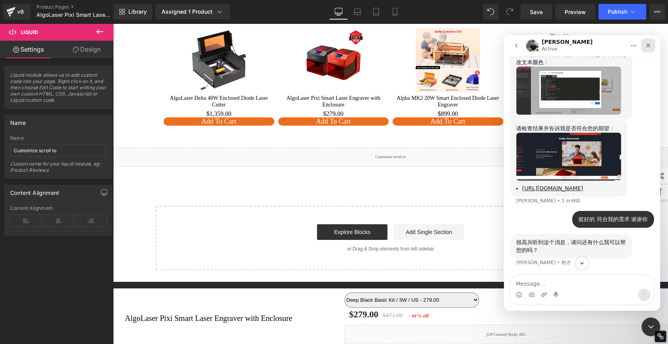
click at [649, 44] on icon "关闭" at bounding box center [649, 45] width 4 height 4
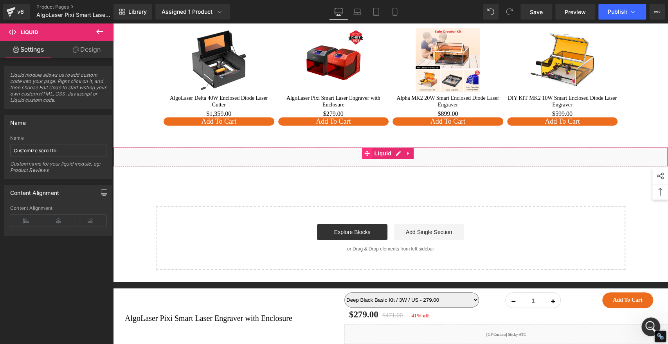
click at [367, 151] on icon at bounding box center [367, 153] width 5 height 5
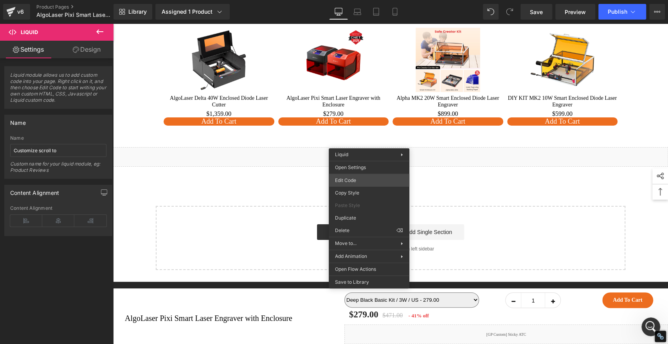
click at [346, 0] on div "Liquid You are previewing how the will restyle your page. You can not edit Elem…" at bounding box center [334, 0] width 668 height 0
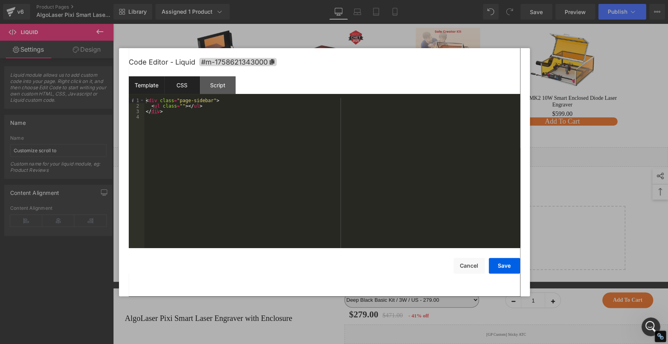
click at [175, 85] on div "CSS" at bounding box center [182, 85] width 36 height 18
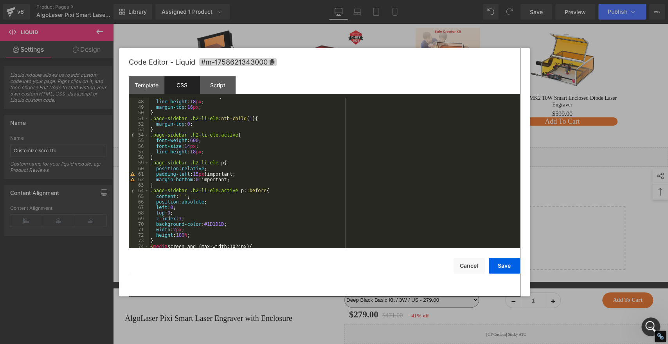
scroll to position [286, 0]
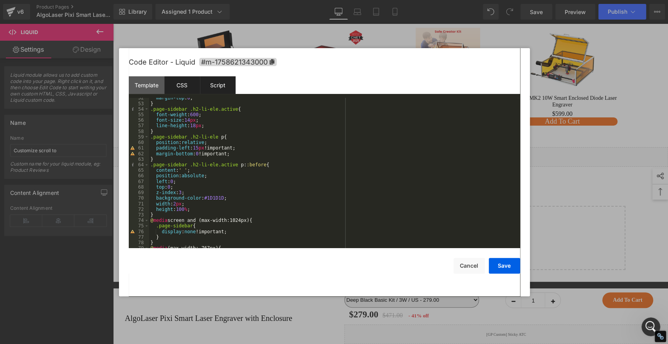
click at [208, 83] on div "Script" at bounding box center [218, 85] width 36 height 18
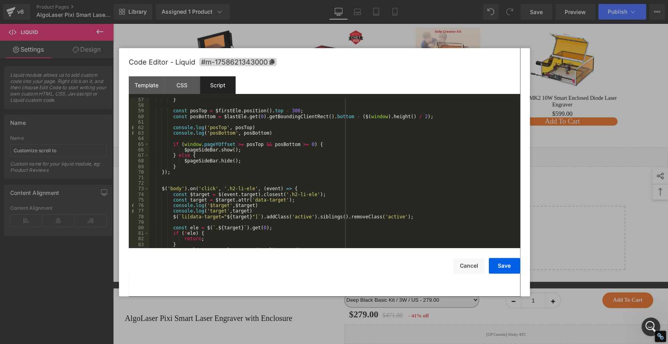
scroll to position [468, 0]
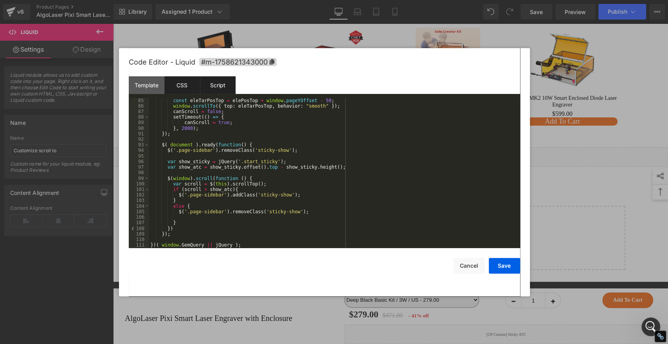
click at [182, 82] on div "CSS" at bounding box center [182, 85] width 36 height 18
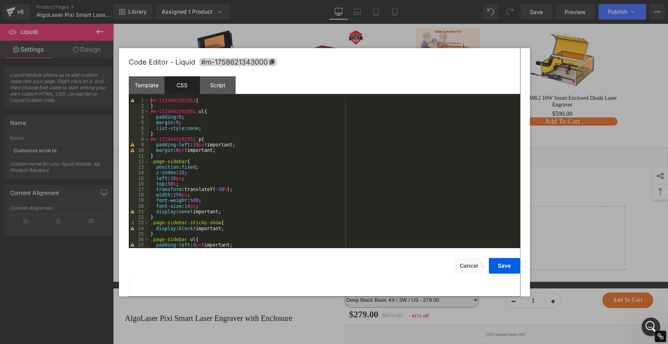
scroll to position [0, 0]
click at [474, 264] on button "Cancel" at bounding box center [469, 266] width 31 height 16
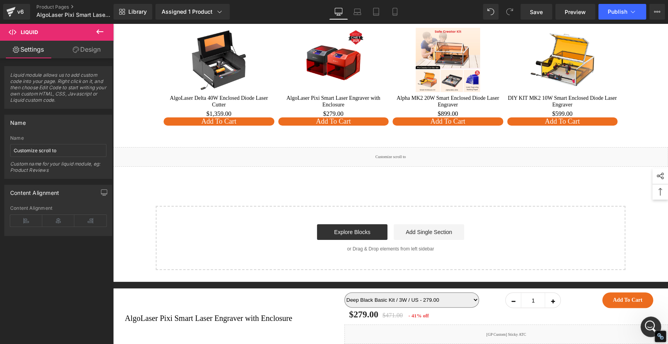
click at [650, 327] on icon "打开 Intercom Messenger" at bounding box center [650, 326] width 13 height 13
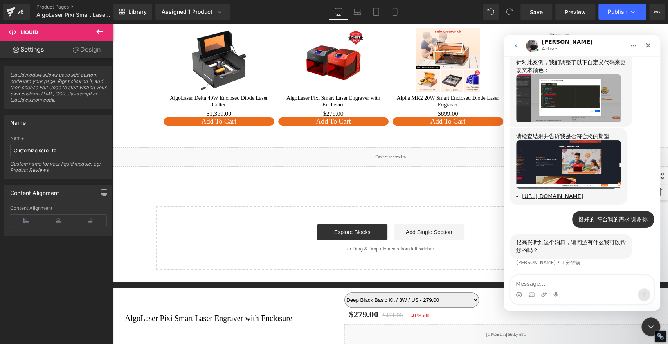
scroll to position [3608, 0]
click at [584, 123] on img "Tony说…" at bounding box center [569, 98] width 105 height 48
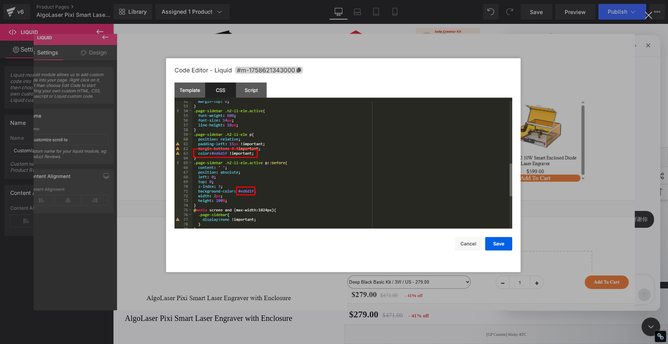
click at [378, 81] on img "关闭" at bounding box center [333, 172] width 601 height 277
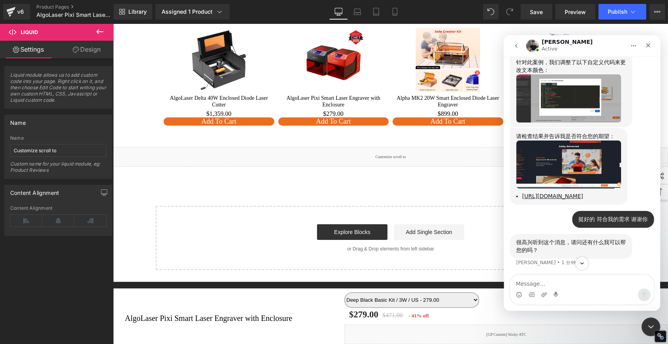
click at [322, 178] on div at bounding box center [334, 160] width 668 height 321
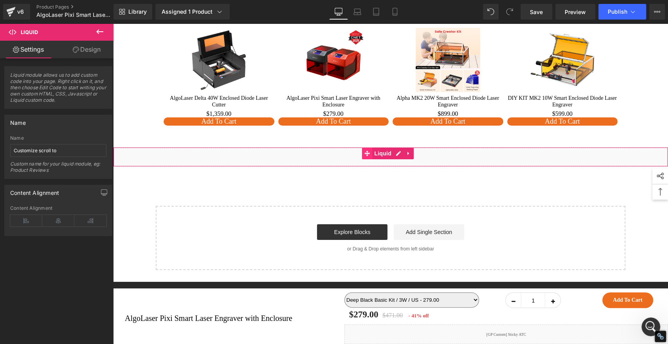
click at [368, 151] on icon at bounding box center [367, 153] width 5 height 5
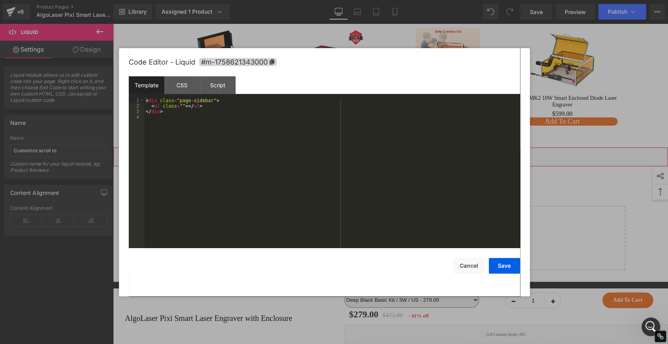
click at [350, 0] on div "Liquid You are previewing how the will restyle your page. You can not edit Elem…" at bounding box center [334, 0] width 668 height 0
click at [182, 84] on div "CSS" at bounding box center [182, 85] width 36 height 18
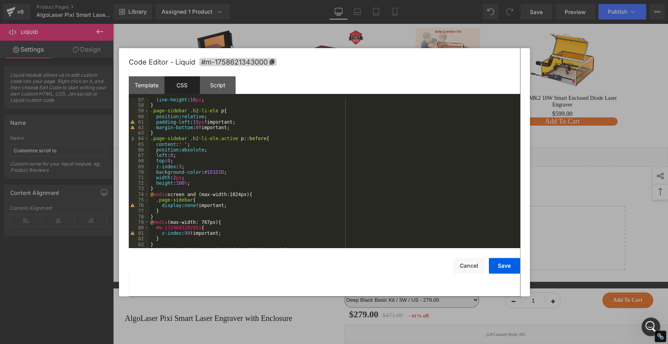
scroll to position [312, 0]
drag, startPoint x: 473, startPoint y: 265, endPoint x: 482, endPoint y: 256, distance: 12.2
click at [473, 265] on button "Cancel" at bounding box center [469, 266] width 31 height 16
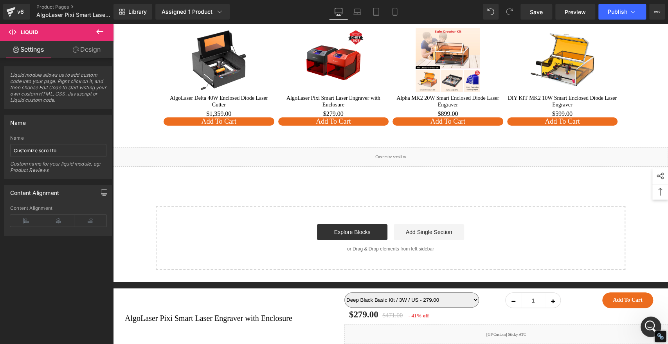
click at [649, 322] on icon "打开 Intercom Messenger" at bounding box center [650, 326] width 13 height 13
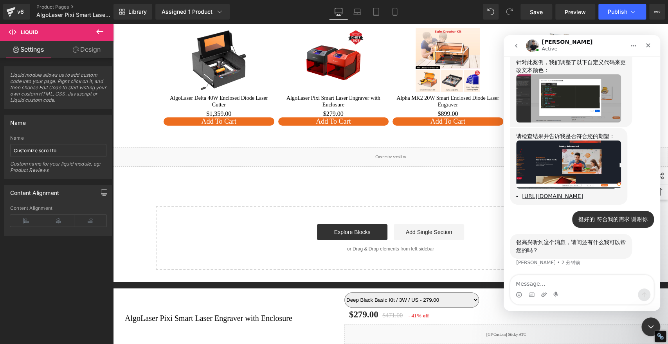
scroll to position [3695, 0]
click at [557, 79] on img "Tony说…" at bounding box center [569, 98] width 105 height 48
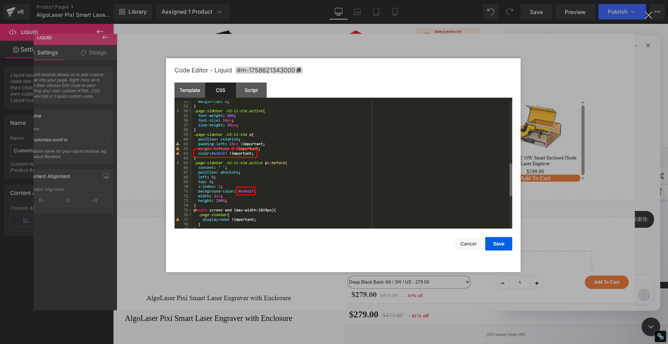
click at [632, 108] on img "关闭" at bounding box center [333, 172] width 601 height 277
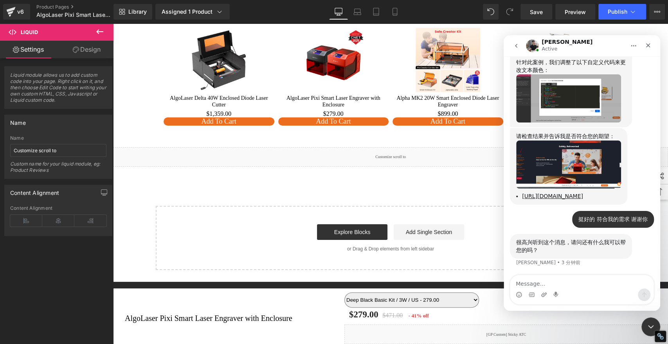
scroll to position [3691, 0]
click at [357, 146] on div at bounding box center [334, 160] width 668 height 321
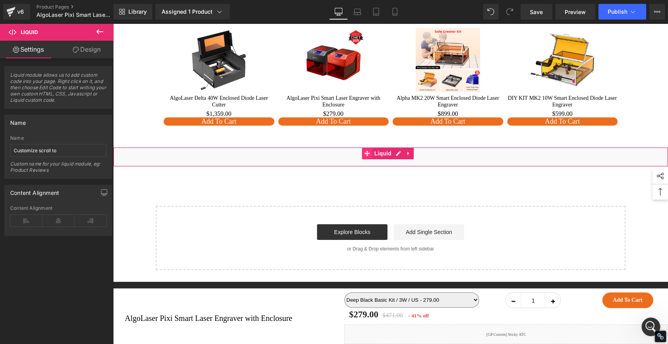
click at [366, 150] on icon at bounding box center [367, 153] width 5 height 6
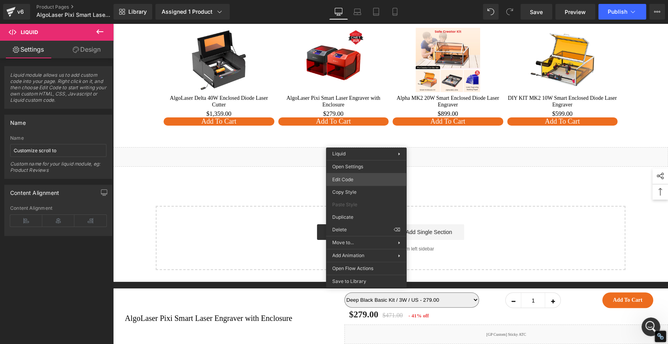
click at [346, 0] on div "Liquid You are previewing how the will restyle your page. You can not edit Elem…" at bounding box center [334, 0] width 668 height 0
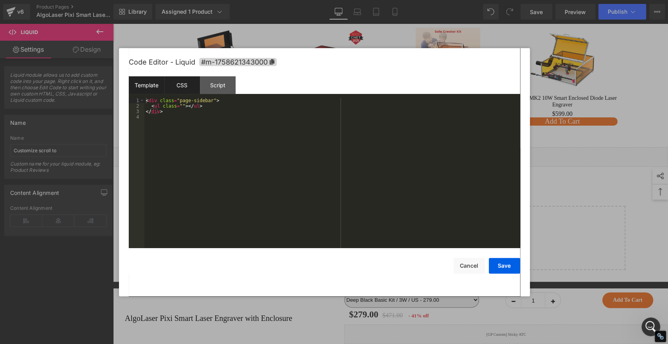
click at [188, 85] on div "CSS" at bounding box center [182, 85] width 36 height 18
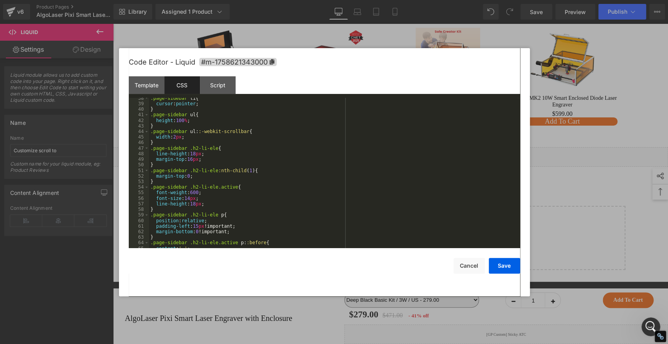
scroll to position [286, 0]
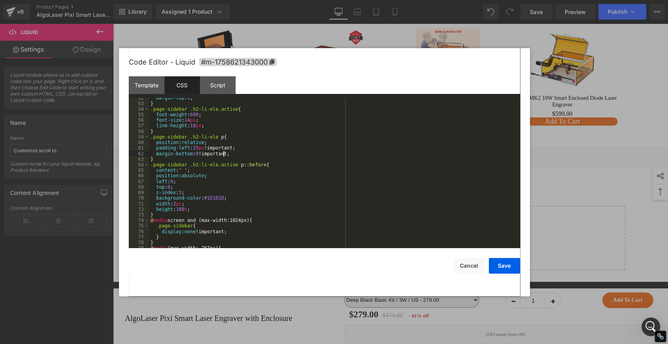
click at [235, 153] on div "margin-top : 0 ; } .page-sidebar .h2-li-ele.active { font-weight : 600 ; font-s…" at bounding box center [333, 175] width 368 height 161
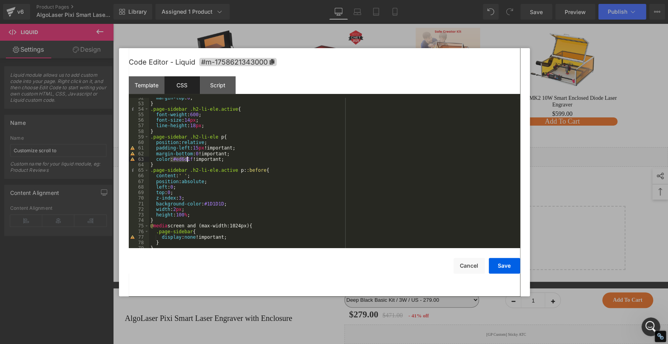
drag, startPoint x: 171, startPoint y: 160, endPoint x: 186, endPoint y: 161, distance: 14.9
click at [186, 161] on div "margin-top : 0 ; } .page-sidebar .h2-li-ele.active { font-weight : 600 ; font-s…" at bounding box center [333, 175] width 368 height 161
drag, startPoint x: 198, startPoint y: 204, endPoint x: 215, endPoint y: 205, distance: 17.3
click at [215, 205] on div "margin-top : 0 ; } .page-sidebar .h2-li-ele.active { font-weight : 600 ; font-s…" at bounding box center [333, 175] width 368 height 161
click at [508, 262] on button "Save" at bounding box center [504, 266] width 31 height 16
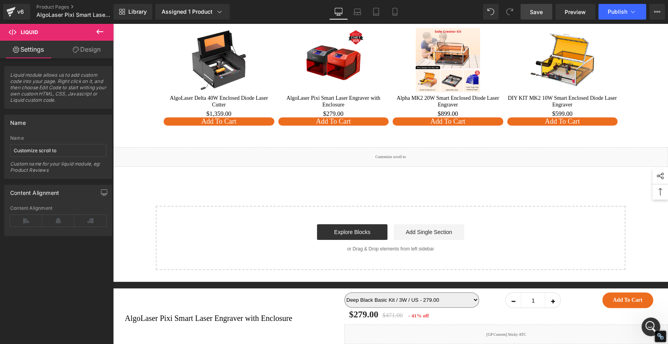
click at [538, 13] on span "Save" at bounding box center [536, 12] width 13 height 8
click at [611, 13] on span "Publish" at bounding box center [618, 12] width 20 height 6
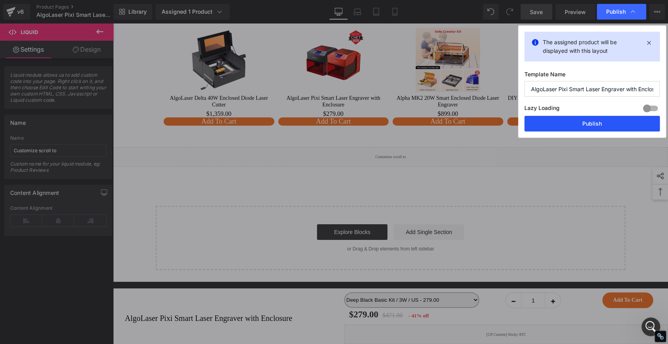
click at [601, 124] on button "Publish" at bounding box center [592, 124] width 135 height 16
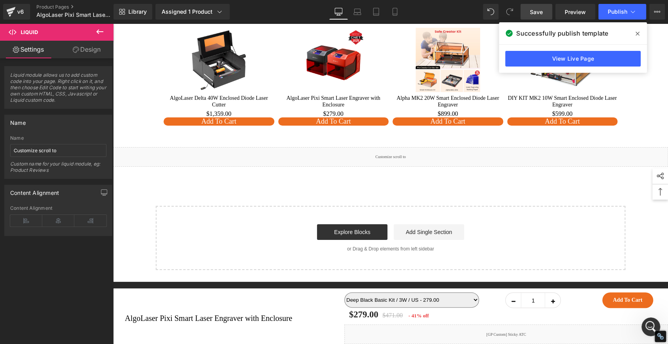
drag, startPoint x: 636, startPoint y: 32, endPoint x: 501, endPoint y: 1, distance: 138.7
click at [636, 32] on icon at bounding box center [638, 34] width 4 height 4
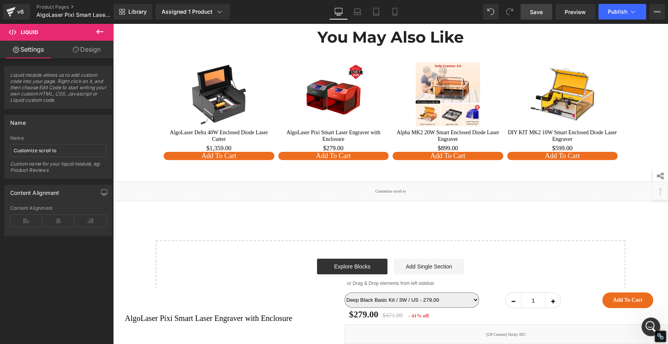
scroll to position [5765, 0]
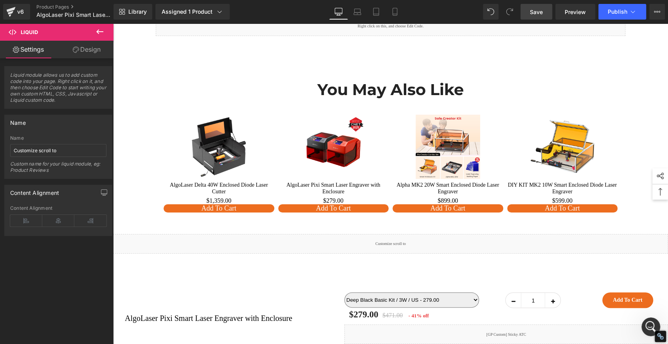
click at [537, 11] on span "Save" at bounding box center [536, 12] width 13 height 8
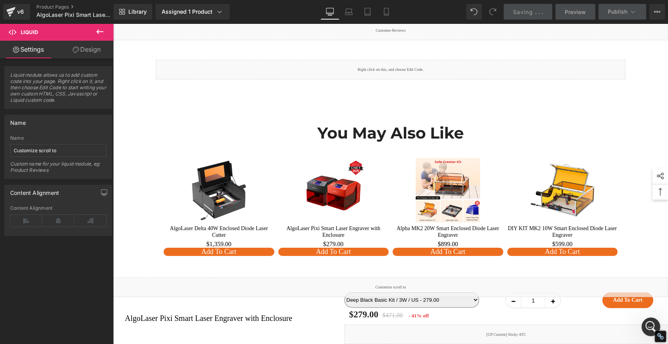
scroll to position [5808, 0]
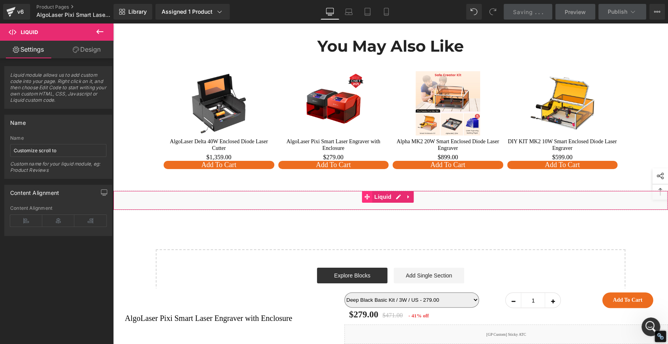
click at [366, 194] on icon at bounding box center [367, 196] width 5 height 5
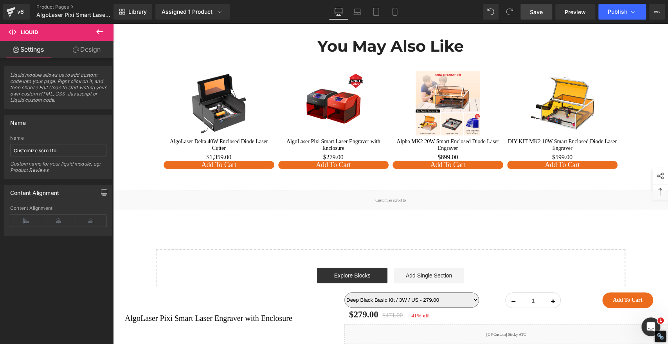
scroll to position [3913, 0]
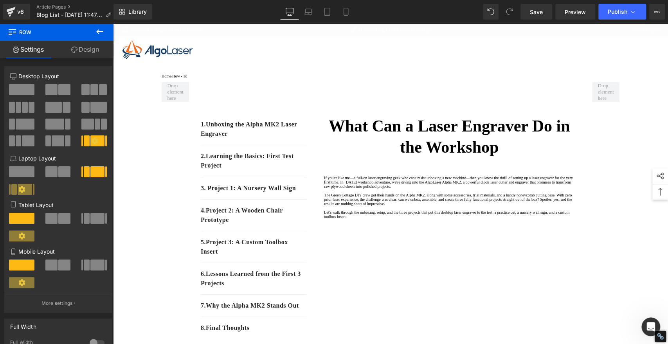
scroll to position [1, 0]
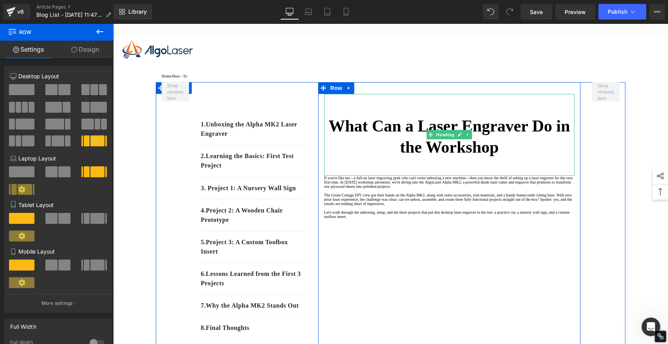
click at [408, 128] on strong "What Can a Laser Engraver Do in the Workshop" at bounding box center [450, 137] width 242 height 40
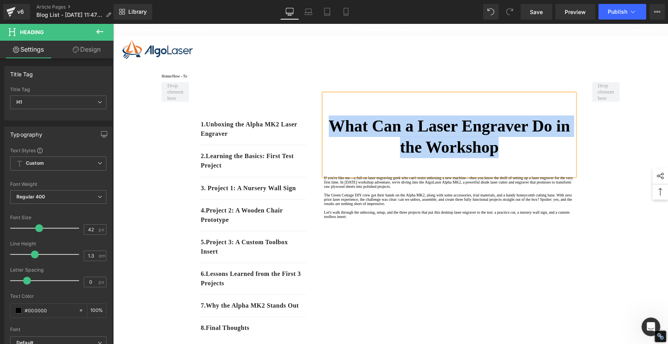
click at [513, 164] on div "What Can a Laser Engraver Do in the Workshop" at bounding box center [449, 135] width 251 height 82
drag, startPoint x: 512, startPoint y: 156, endPoint x: 331, endPoint y: 132, distance: 182.1
click at [331, 132] on strong "What Can a Laser Engraver Do in the Workshop" at bounding box center [450, 137] width 242 height 40
copy strong "What Can a Laser Engraver Do in the Workshop"
drag, startPoint x: 406, startPoint y: 51, endPoint x: 567, endPoint y: 38, distance: 160.7
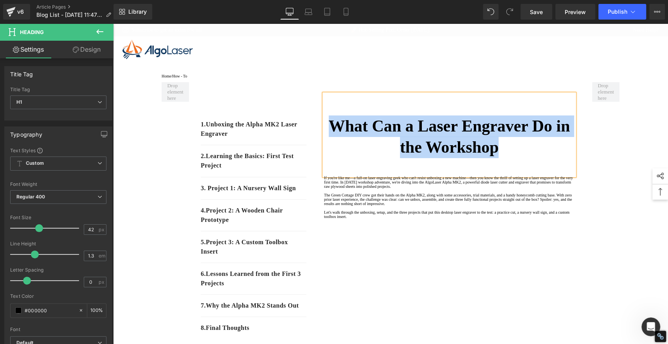
click at [406, 51] on div at bounding box center [391, 50] width 548 height 20
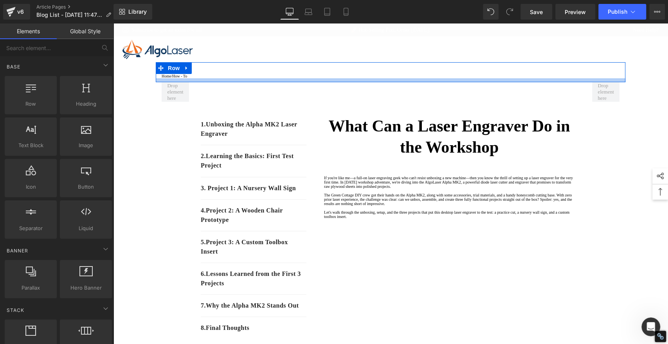
scroll to position [1185, 0]
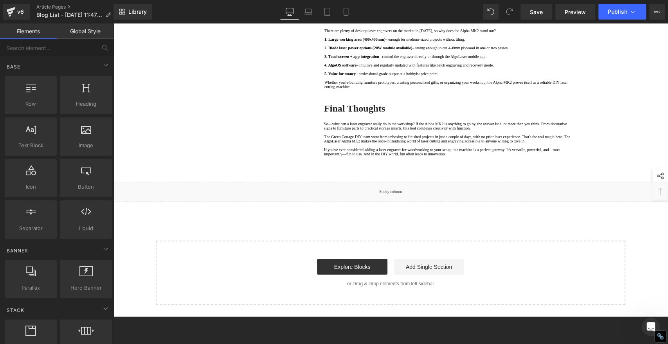
drag, startPoint x: 627, startPoint y: 108, endPoint x: 496, endPoint y: 177, distance: 148.5
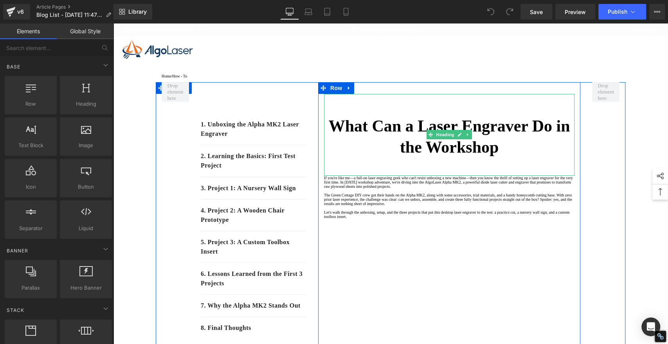
scroll to position [1185, 0]
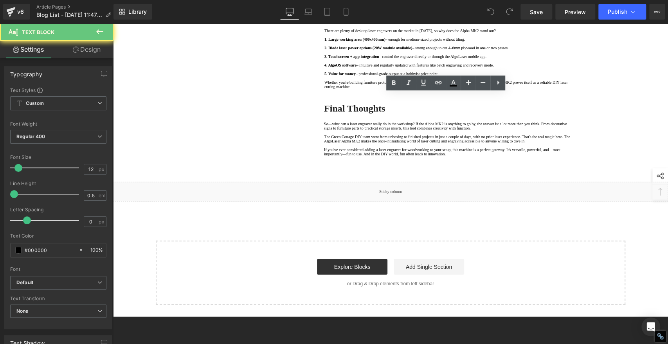
drag, startPoint x: 532, startPoint y: 182, endPoint x: 340, endPoint y: 190, distance: 192.4
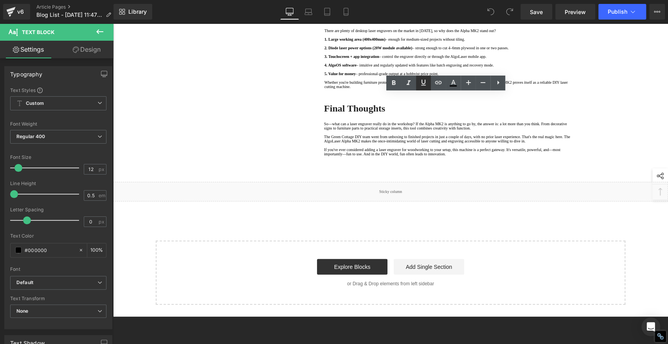
click at [423, 83] on icon at bounding box center [423, 82] width 5 height 6
click at [435, 82] on icon at bounding box center [438, 82] width 7 height 3
click at [414, 205] on input "text" at bounding box center [464, 204] width 121 height 20
click at [442, 199] on input "text" at bounding box center [464, 204] width 121 height 20
paste input "[URL][DOMAIN_NAME]"
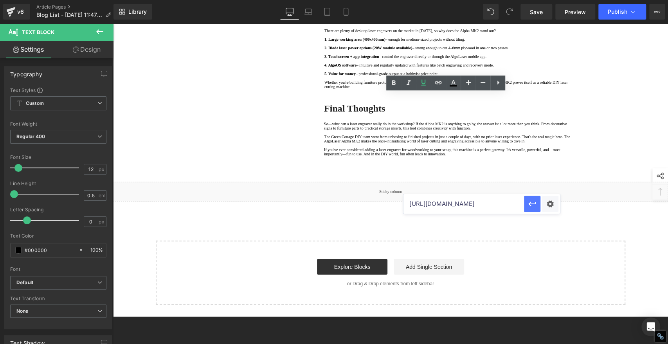
scroll to position [0, 58]
type input "[URL][DOMAIN_NAME]"
click at [530, 206] on icon "button" at bounding box center [532, 203] width 9 height 9
drag, startPoint x: 607, startPoint y: 208, endPoint x: 596, endPoint y: 213, distance: 11.9
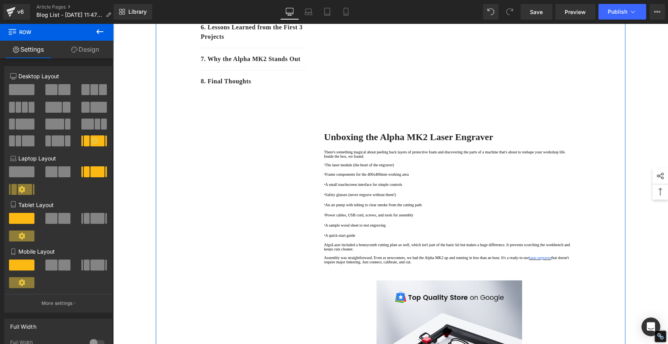
scroll to position [423, 0]
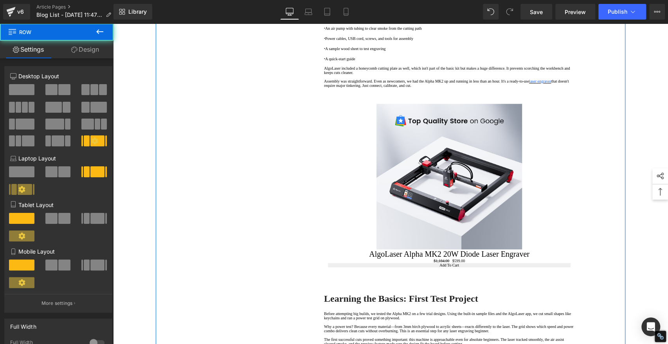
click at [256, 158] on div "1. Unboxing the Alpha MK2 Laser Engraver Text Block 2. Learning the Basics: Fir…" at bounding box center [391, 301] width 470 height 1284
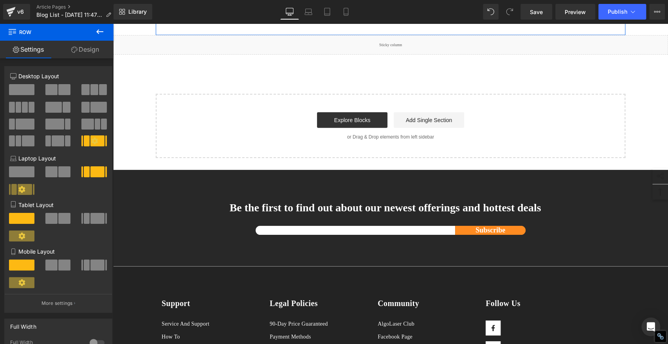
scroll to position [1294, 0]
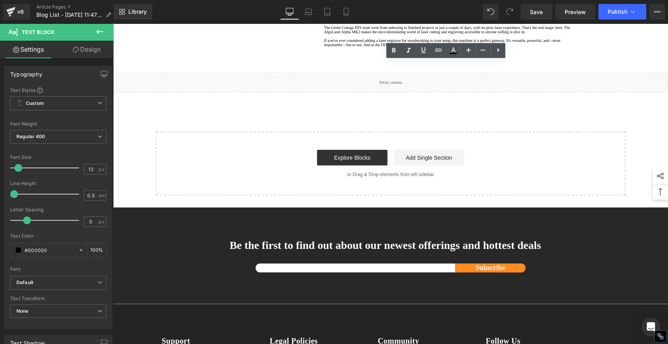
drag, startPoint x: 340, startPoint y: 79, endPoint x: 532, endPoint y: 74, distance: 192.7
click at [451, 49] on icon at bounding box center [453, 50] width 9 height 9
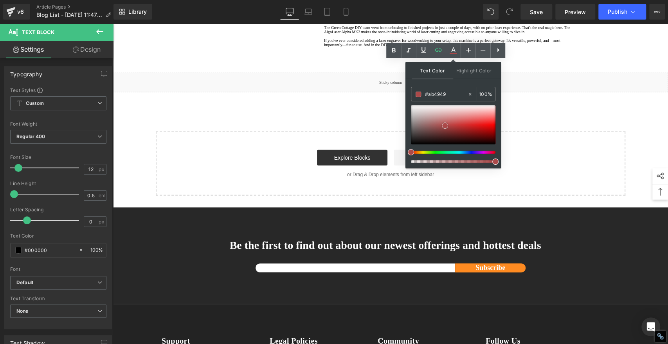
click at [445, 126] on div at bounding box center [453, 124] width 85 height 39
click at [444, 93] on input "#ab4949" at bounding box center [446, 94] width 42 height 9
paste input "2061ee"
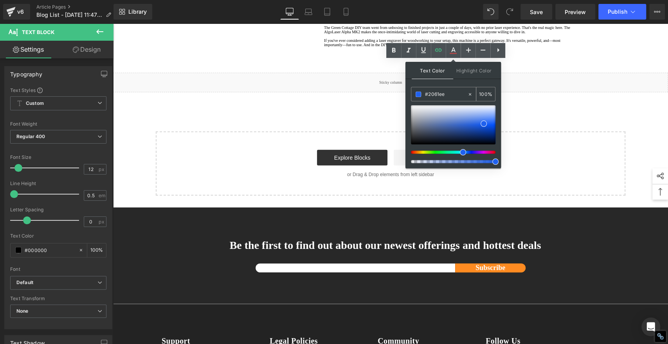
type input "#2061ee"
click at [420, 92] on span at bounding box center [418, 94] width 5 height 5
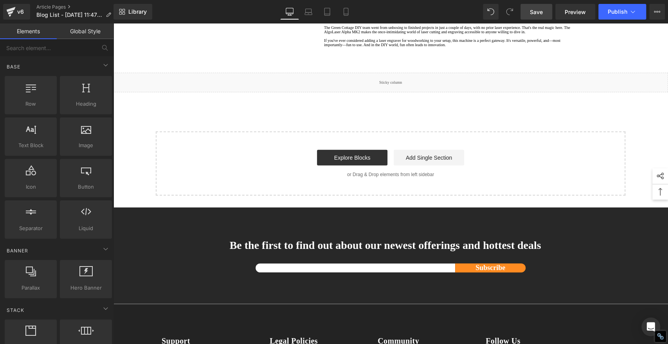
click at [540, 12] on span "Save" at bounding box center [536, 12] width 13 height 8
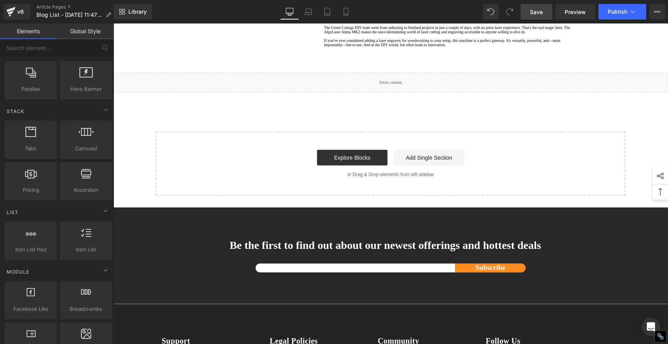
scroll to position [217, 0]
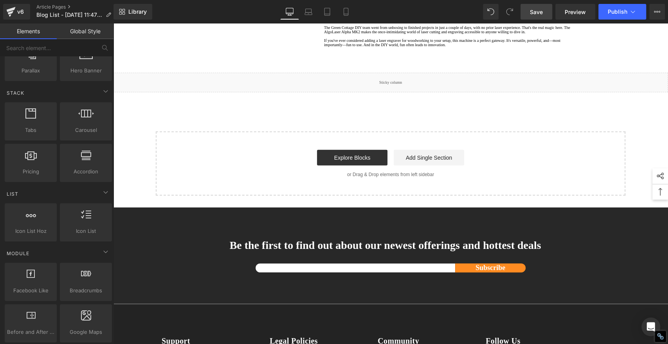
drag, startPoint x: 536, startPoint y: 10, endPoint x: 535, endPoint y: 20, distance: 9.5
click at [536, 10] on span "Save" at bounding box center [536, 12] width 13 height 8
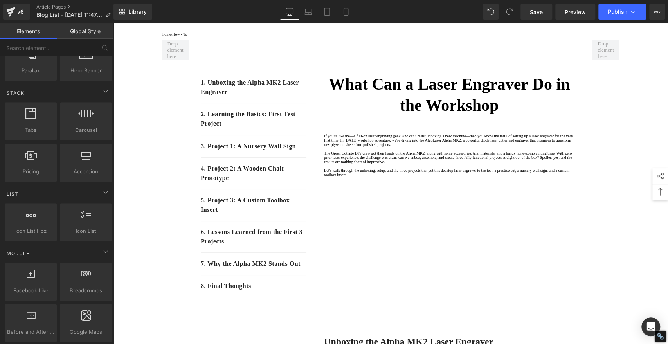
scroll to position [58, 0]
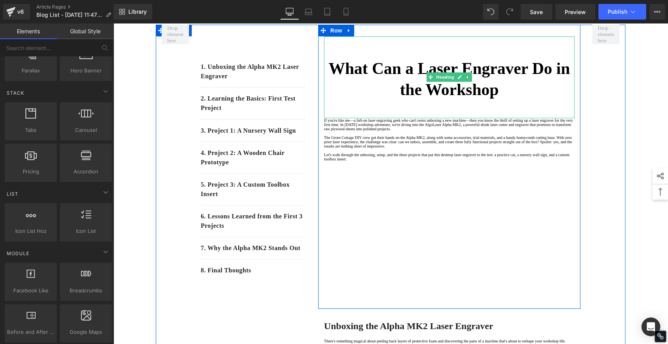
click at [414, 74] on strong "What Can a Laser Engraver Do in the Workshop" at bounding box center [450, 80] width 242 height 40
click at [413, 74] on strong "What Can a Laser Engraver Do in the Workshop" at bounding box center [450, 80] width 242 height 40
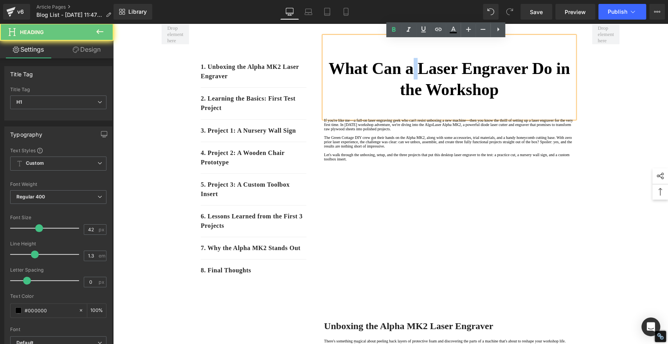
click at [413, 74] on strong "What Can a Laser Engraver Do in the Workshop" at bounding box center [450, 80] width 242 height 40
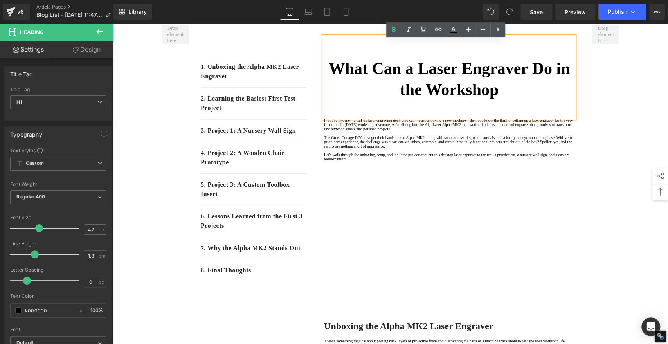
click at [515, 96] on h1 "What Can a Laser Engraver Do in the Workshop" at bounding box center [449, 79] width 251 height 43
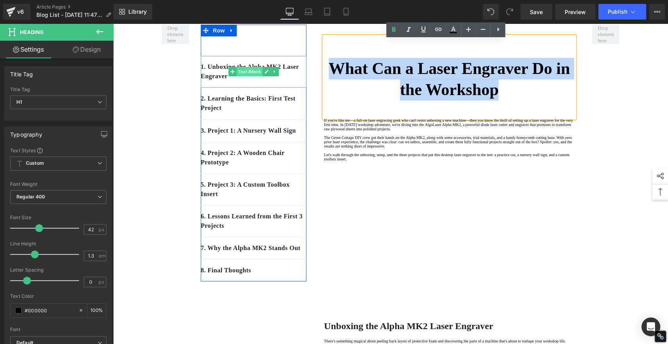
drag, startPoint x: 516, startPoint y: 98, endPoint x: 237, endPoint y: 76, distance: 280.1
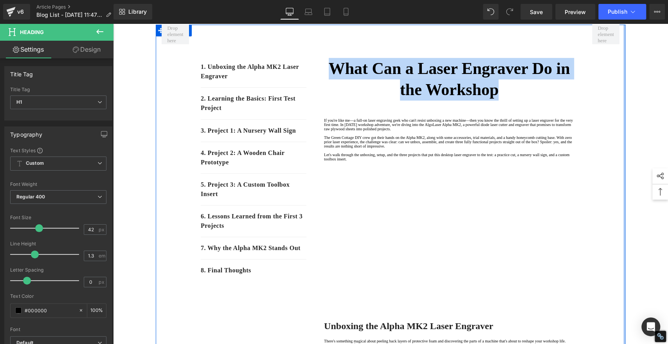
copy strong "What Can a Laser Engraver Do in the Workshop"
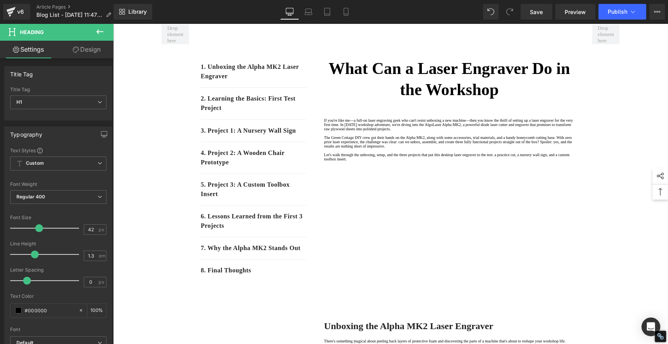
drag, startPoint x: 633, startPoint y: 127, endPoint x: 626, endPoint y: 131, distance: 7.7
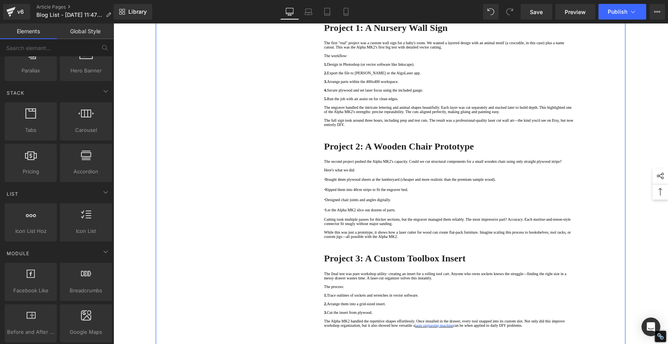
scroll to position [841, 0]
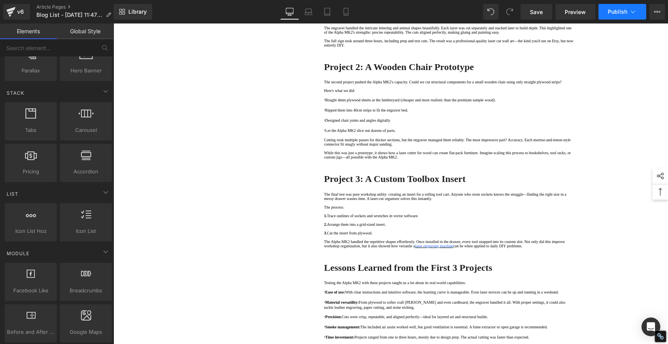
click at [621, 12] on span "Publish" at bounding box center [618, 12] width 20 height 6
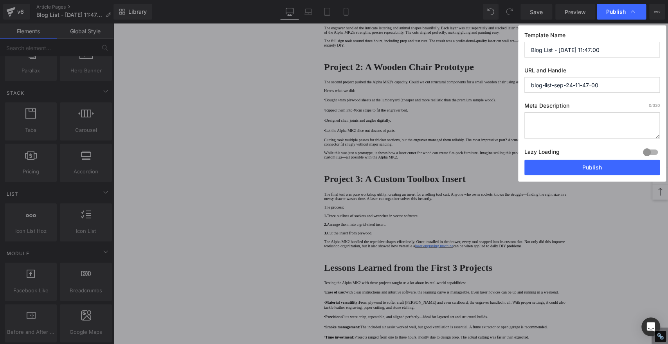
click at [616, 51] on input "Blog List - [DATE] 11:47:00" at bounding box center [592, 50] width 135 height 16
paste input "What Can a Laser Engraver Do in the Workshop"
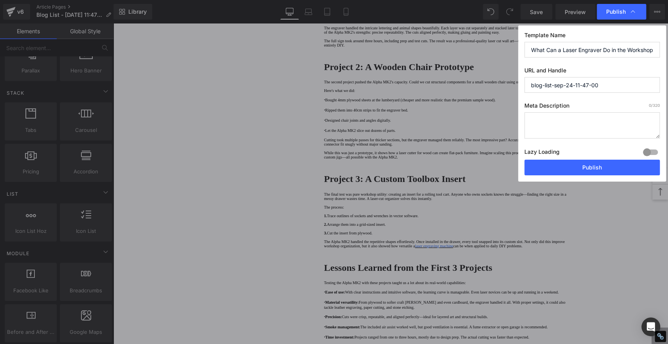
type input "What Can a Laser Engraver Do in the Workshop"
drag, startPoint x: 612, startPoint y: 85, endPoint x: 456, endPoint y: 83, distance: 156.3
click at [456, 83] on div "Publish Template Name What Can a Laser Engraver Do in the Workshop URL and Hand…" at bounding box center [334, 172] width 668 height 344
paste input "What Can a Laser Engraver Do in the Workshop"
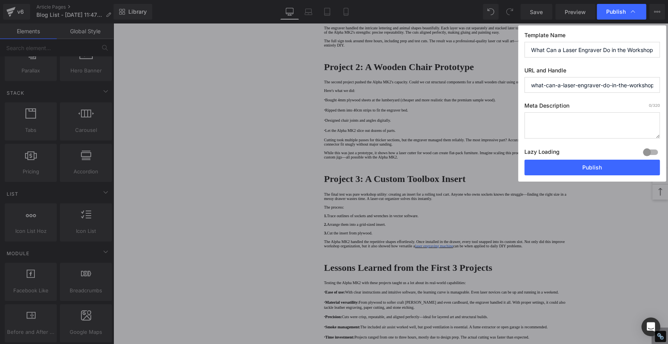
drag, startPoint x: 578, startPoint y: 85, endPoint x: 482, endPoint y: 77, distance: 95.5
click at [482, 77] on div "Publish Template Name What Can a Laser Engraver Do in the Workshop URL and Hand…" at bounding box center [334, 172] width 668 height 344
click at [591, 88] on input "what-can-a-laser-engraver-do-in-the-workshop" at bounding box center [592, 85] width 135 height 16
drag, startPoint x: 604, startPoint y: 85, endPoint x: 668, endPoint y: 86, distance: 63.4
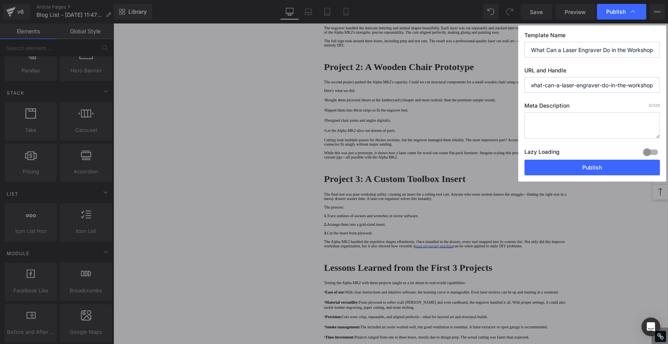
click at [668, 86] on div "Publish Template Name What Can a Laser Engraver Do in the Workshop URL and Hand…" at bounding box center [334, 172] width 668 height 344
type input "what-can-a-laser-engraver-do-in-the-workshop"
click at [601, 172] on button "Publish" at bounding box center [592, 168] width 135 height 16
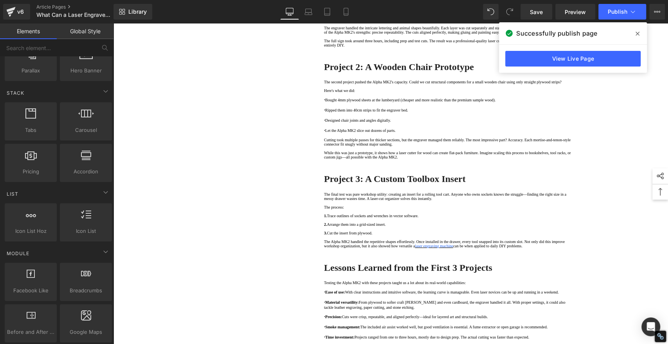
click at [639, 33] on icon at bounding box center [638, 34] width 4 height 4
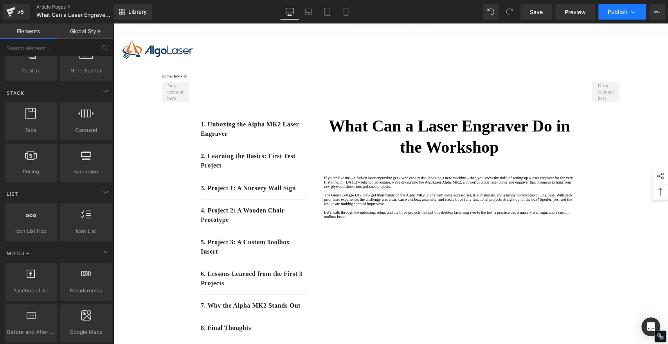
click at [606, 14] on button "Publish" at bounding box center [623, 12] width 48 height 16
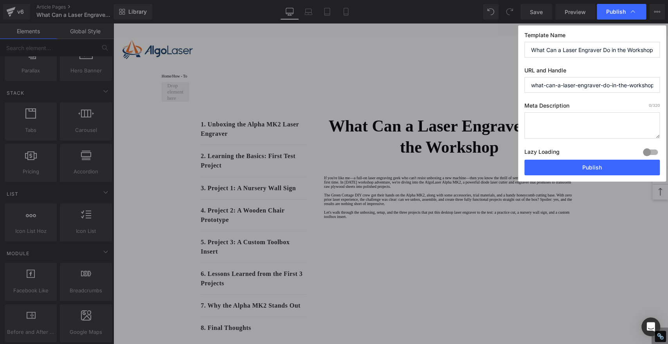
click at [580, 127] on textarea at bounding box center [592, 125] width 135 height 26
paste textarea "Discover what a laser engraver can do! From nursery signs to tool inserts, the …"
type textarea "Discover what a laser engraver can do! From nursery signs to tool inserts, the …"
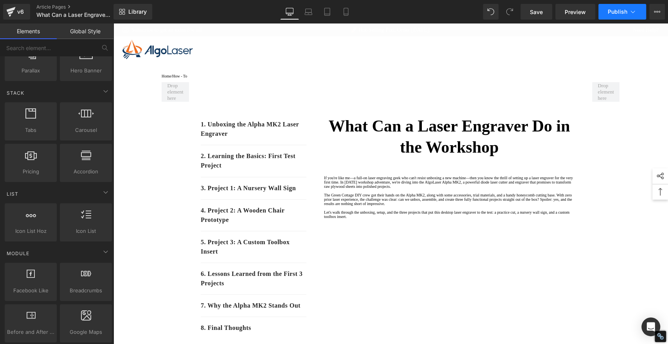
click at [624, 11] on span "Publish" at bounding box center [618, 12] width 20 height 6
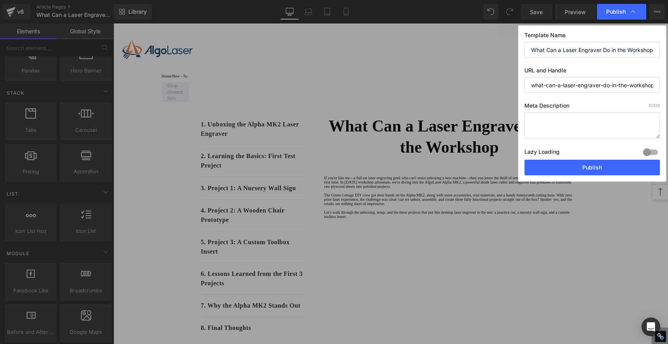
click at [551, 119] on textarea at bounding box center [592, 125] width 135 height 26
paste textarea "Discover the power of the AlgoLaser Alpha MK2 laser engraver. From custom nurse…"
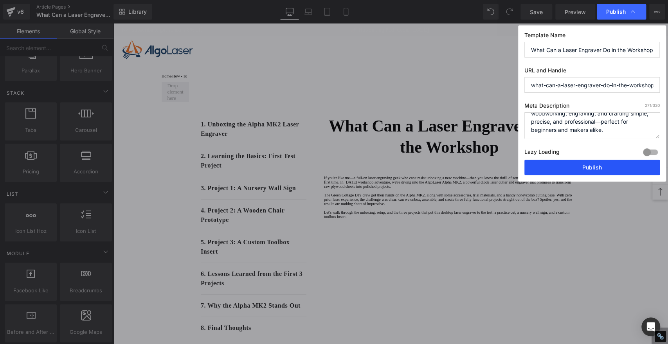
type textarea "Discover the power of the AlgoLaser Alpha MK2 laser engraver. From custom nurse…"
click at [600, 169] on button "Publish" at bounding box center [592, 168] width 135 height 16
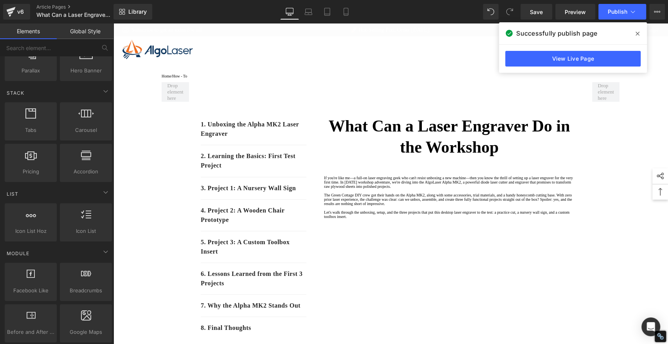
click at [636, 30] on span at bounding box center [638, 33] width 13 height 13
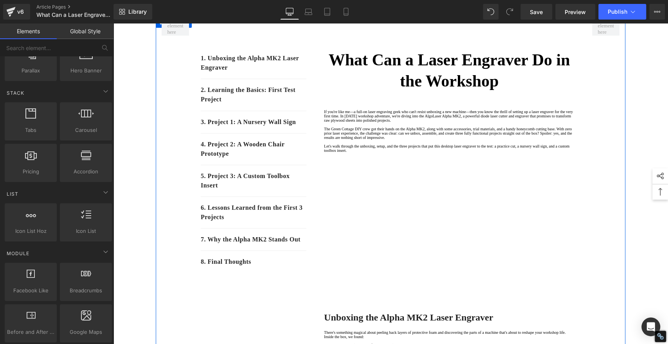
scroll to position [0, 0]
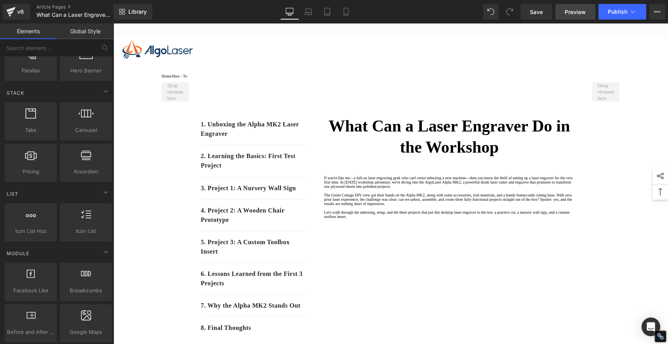
click at [578, 12] on span "Preview" at bounding box center [575, 12] width 21 height 8
